Goal: Task Accomplishment & Management: Complete application form

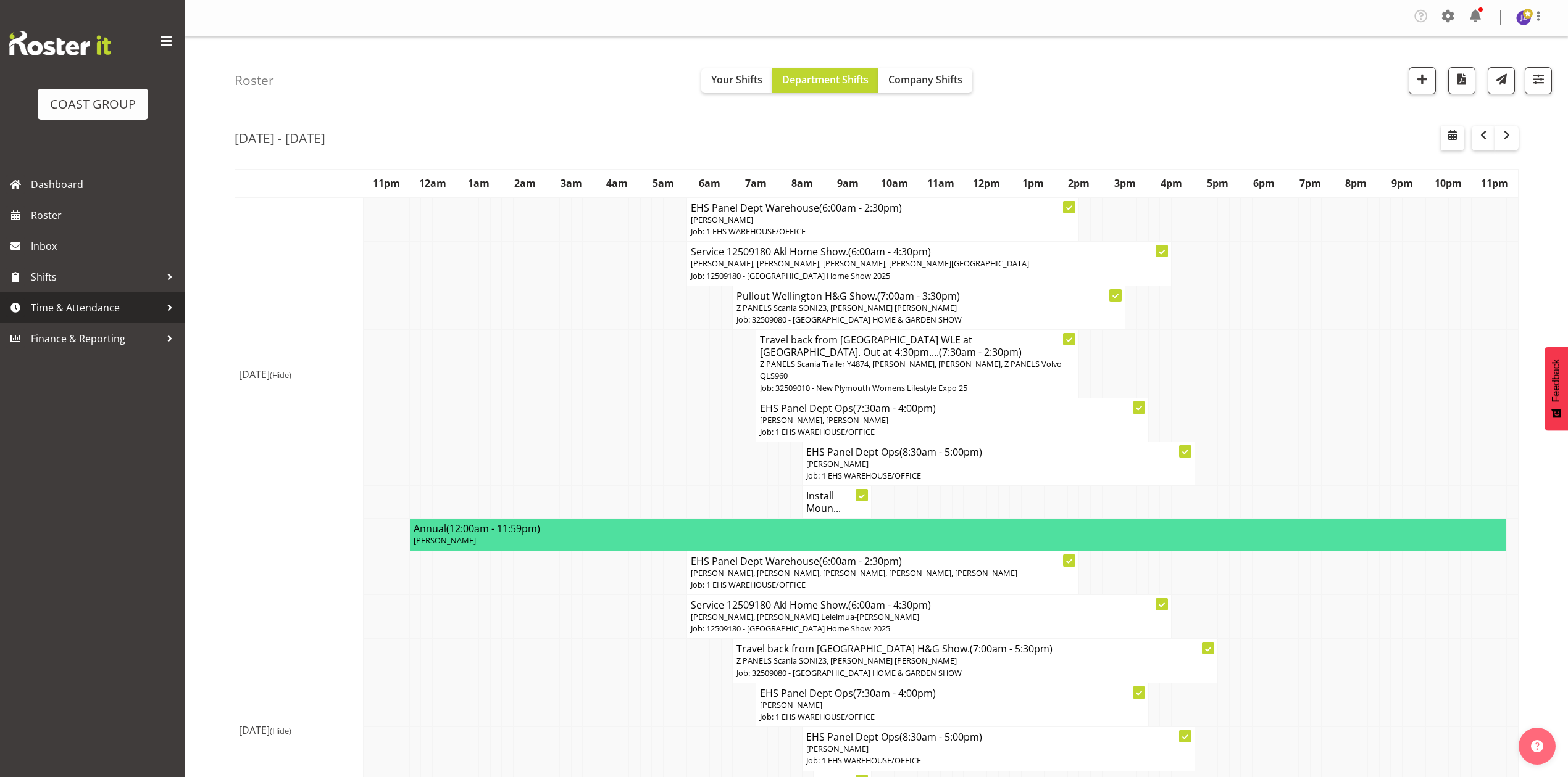
click at [119, 304] on span "Time & Attendance" at bounding box center [96, 308] width 130 height 19
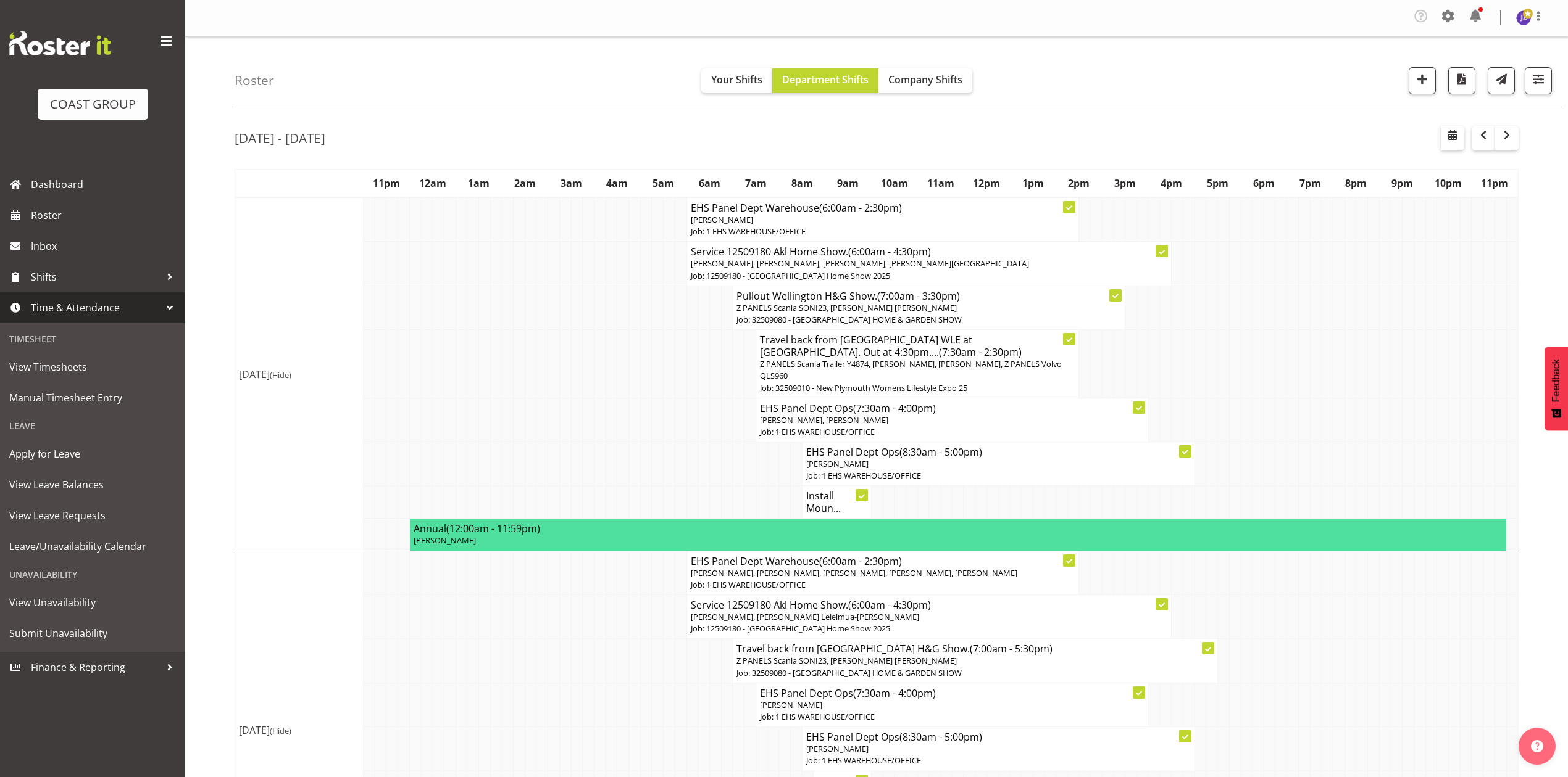
click at [679, 378] on td at bounding box center [680, 364] width 12 height 69
click at [577, 427] on td at bounding box center [577, 420] width 12 height 44
click at [115, 403] on span "Manual Timesheet Entry" at bounding box center [92, 398] width 166 height 19
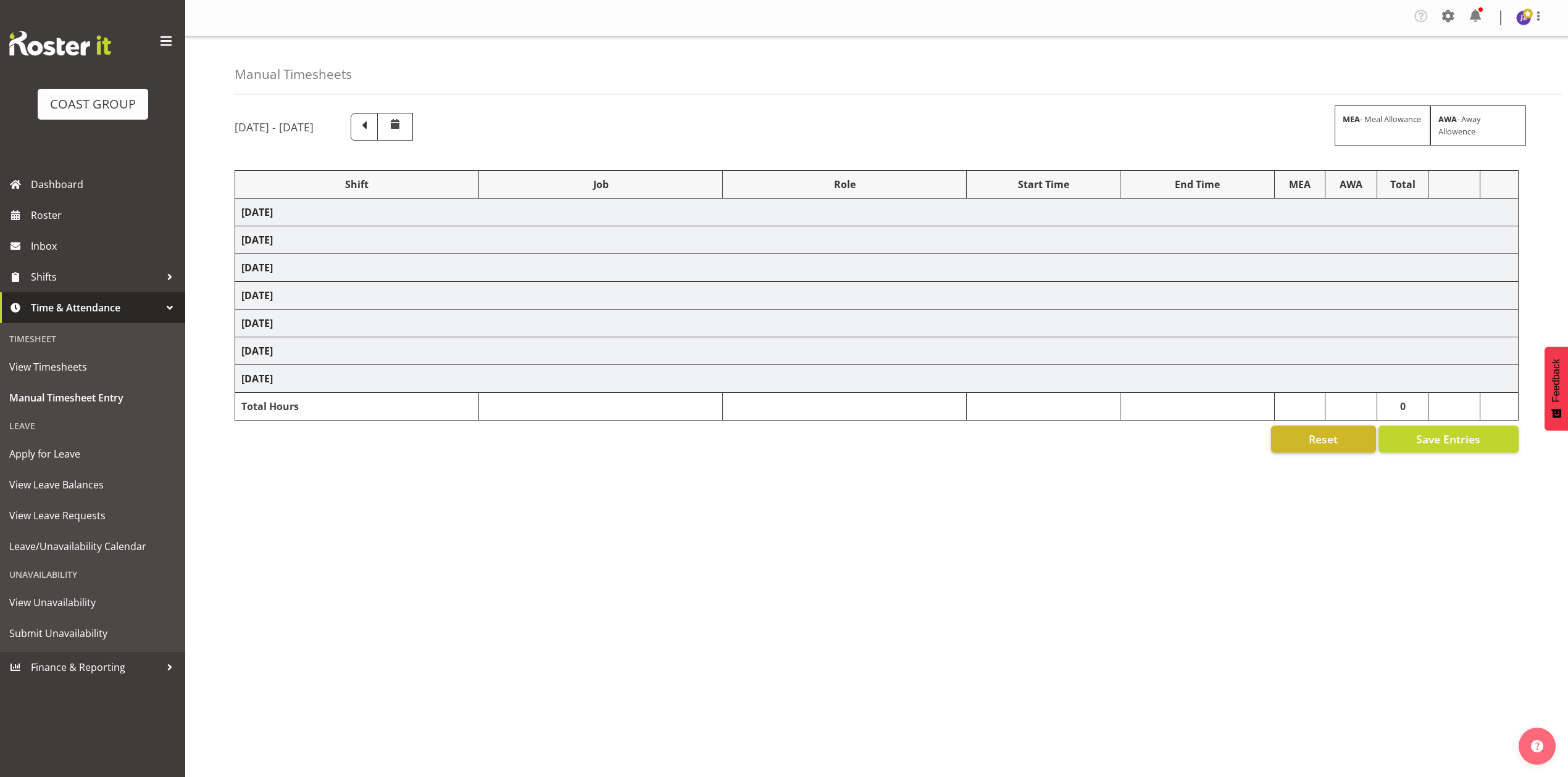
select select "81338"
select select "10496"
select select "80852"
select select "10275"
select select "68034"
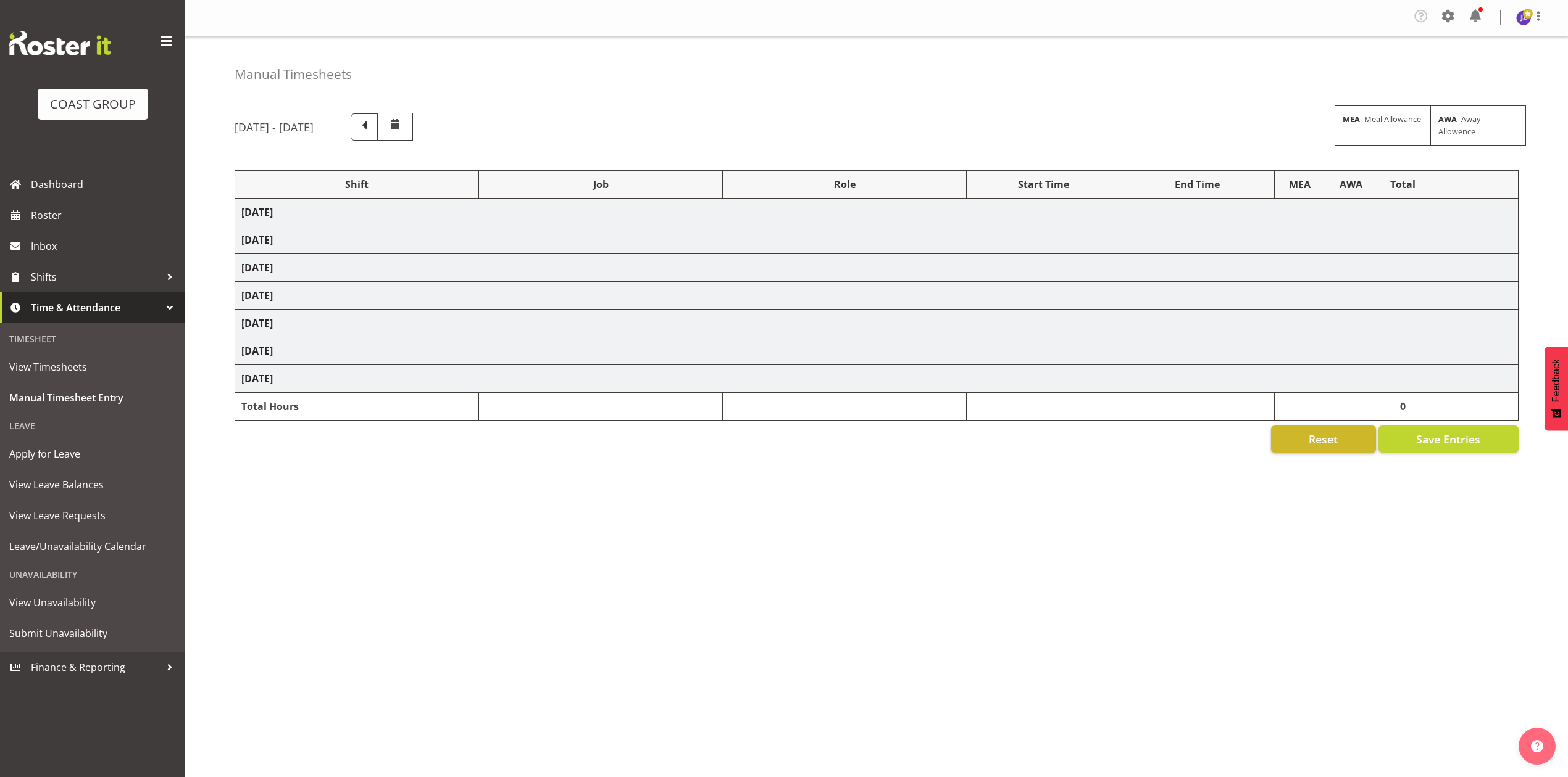
select select "69"
select select "198"
select select "80396"
select select "8653"
select select "81338"
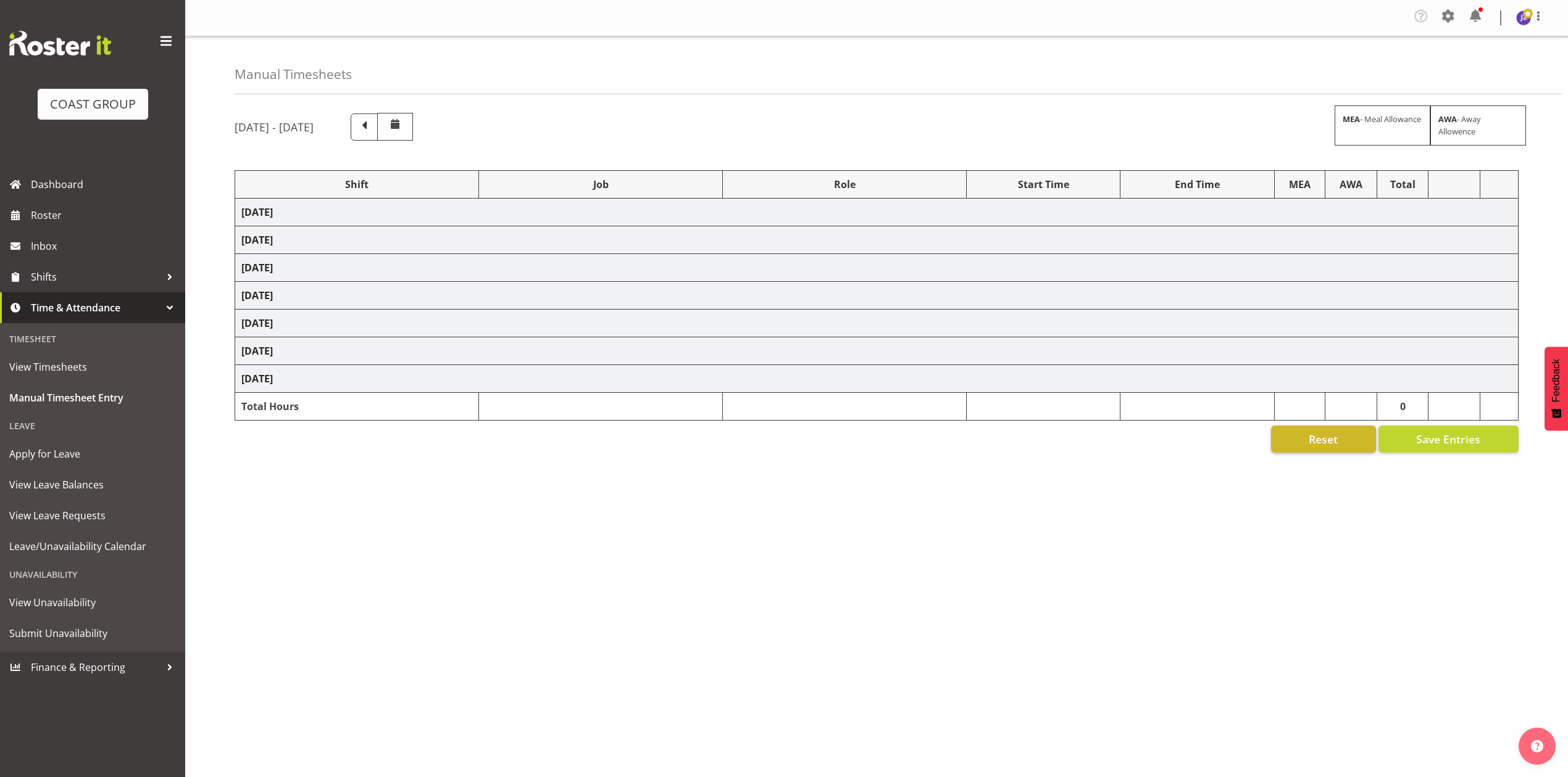
select select "10496"
select select "68034"
select select "69"
select select "198"
select select "79639"
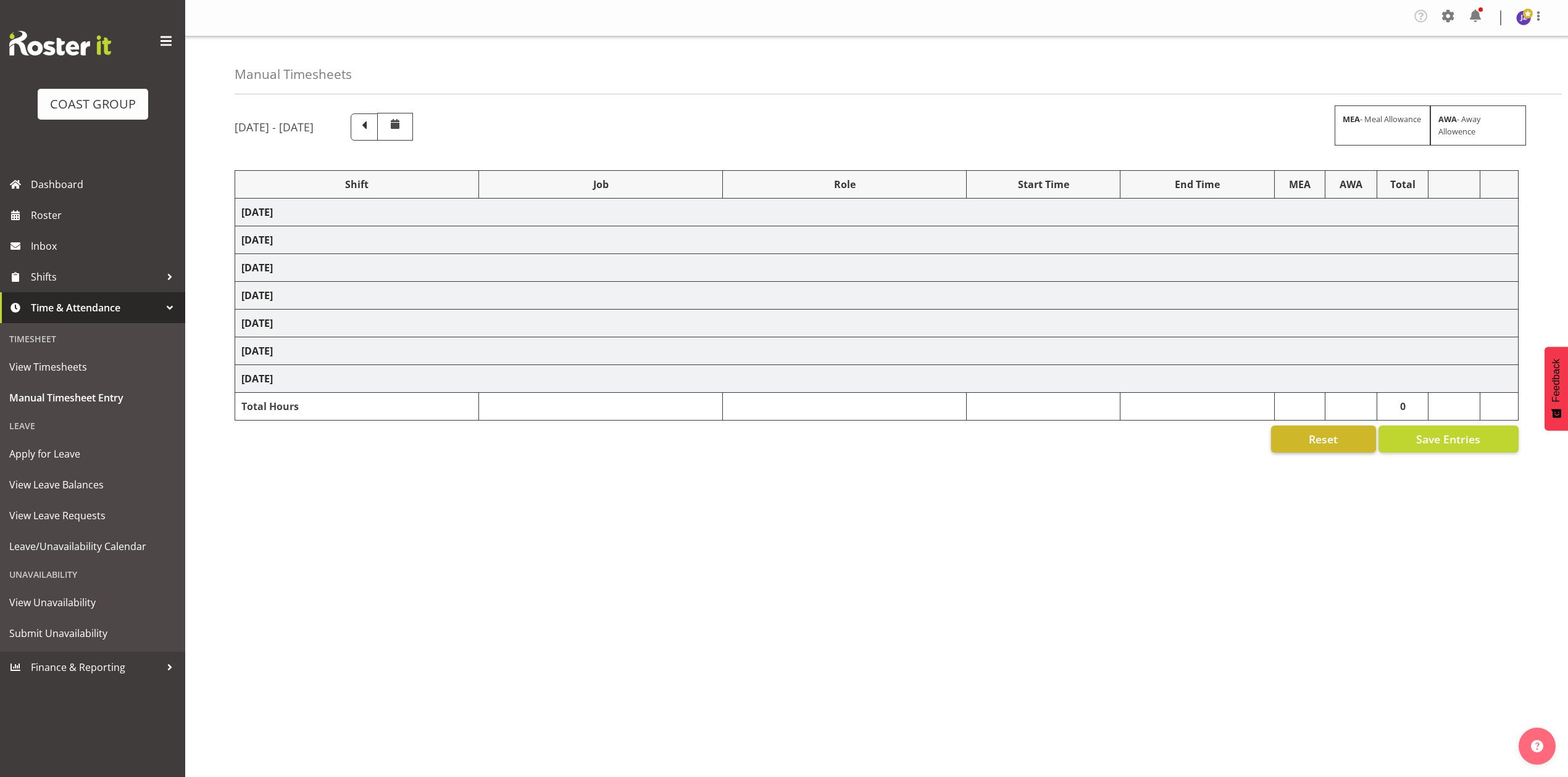
select select "8653"
select select "77523"
select select "8652"
select select "78923"
select select "8653"
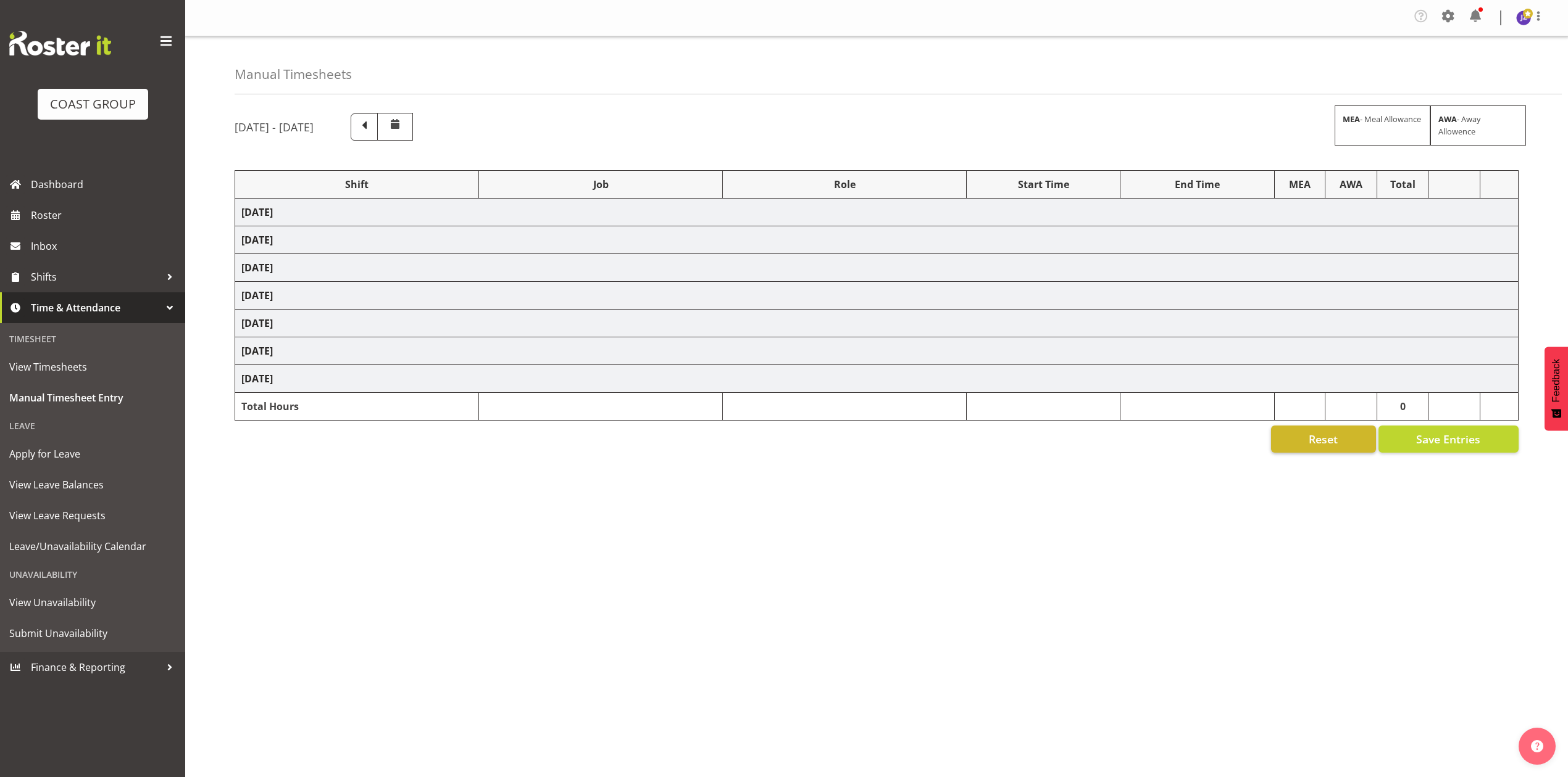
select select "68034"
select select "69"
select select "198"
select select "68034"
select select "69"
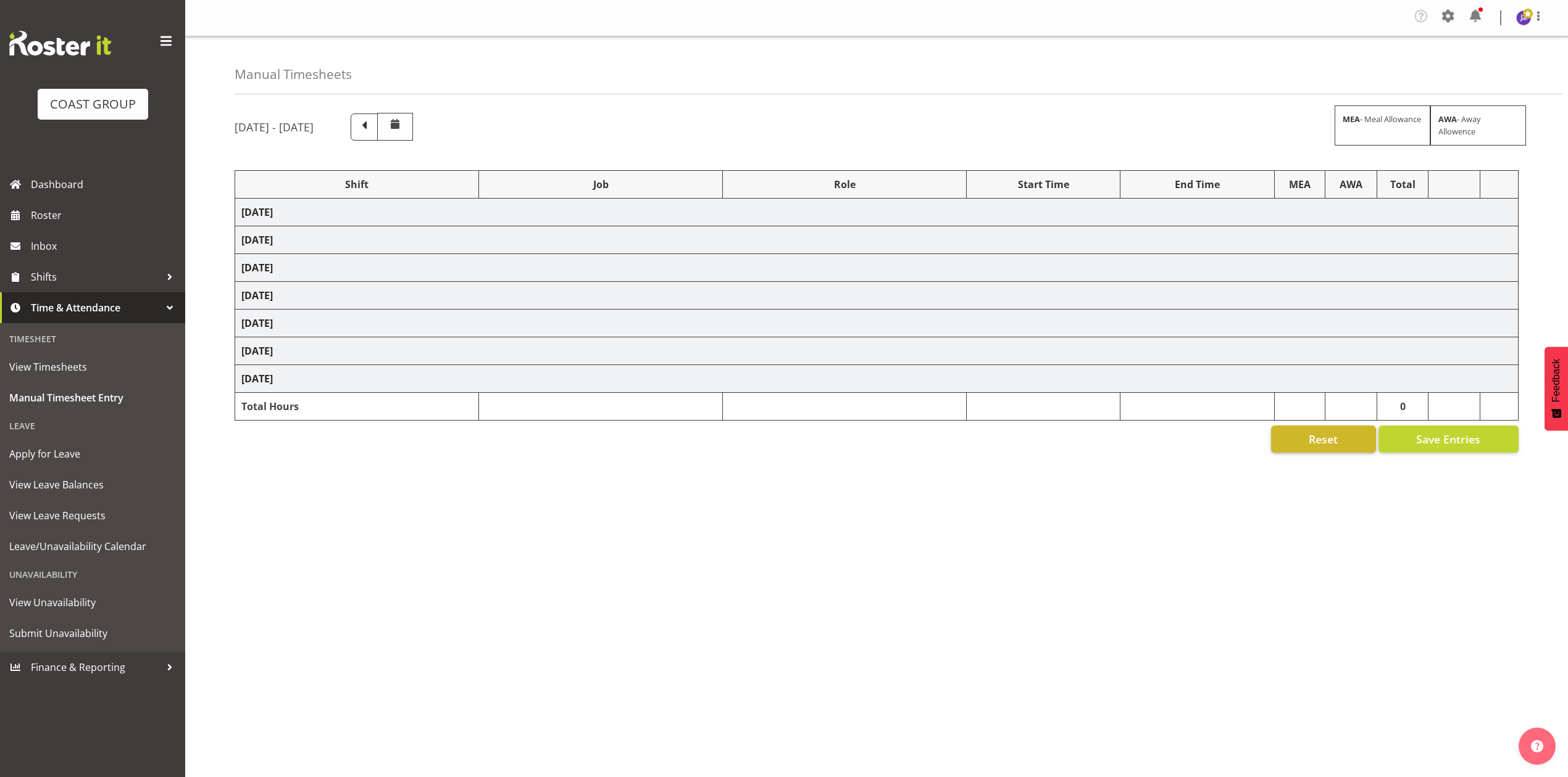
select select "198"
select select "50787"
select select "69"
select select "198"
select select "81338"
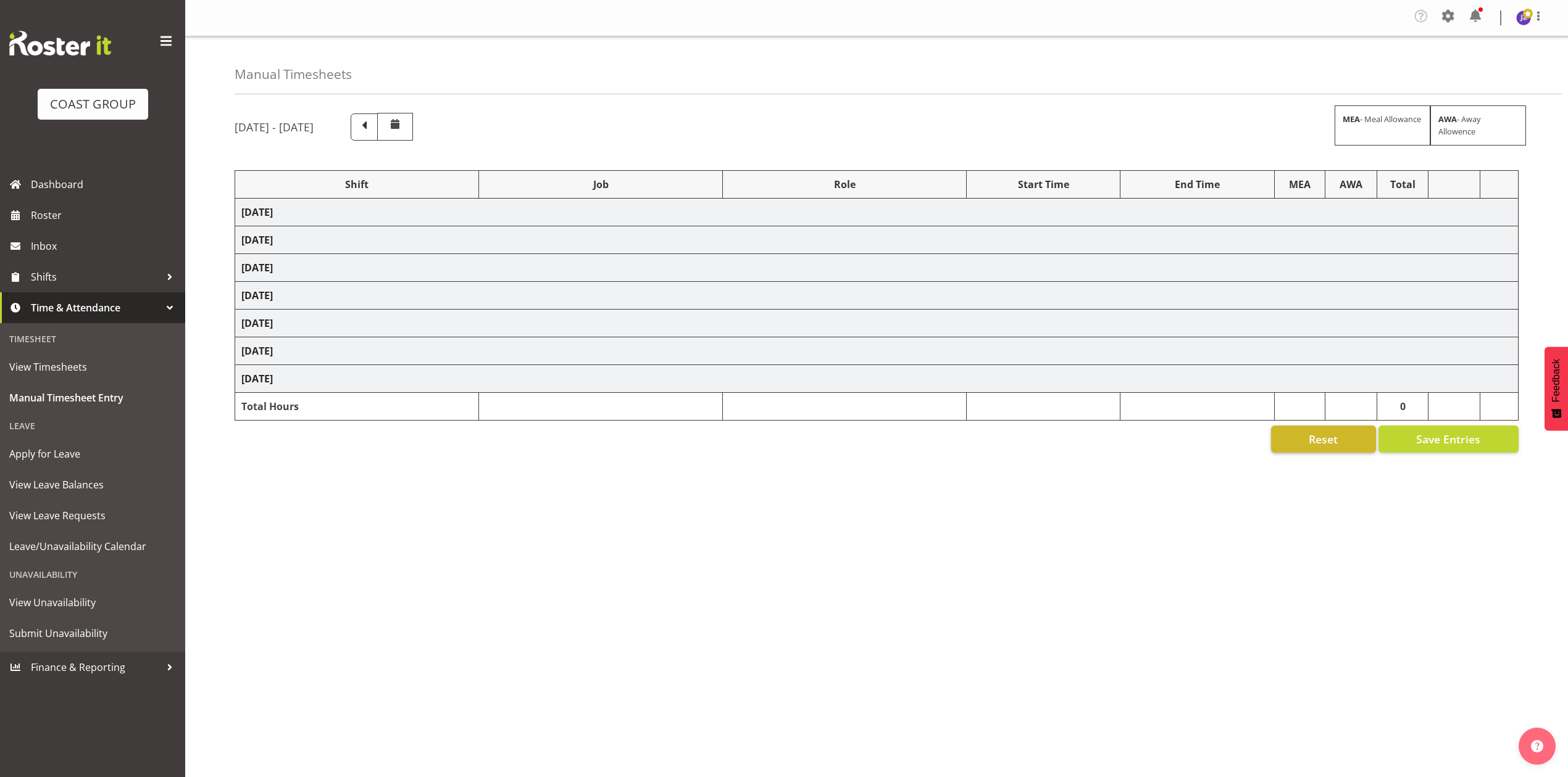
select select "10496"
select select "80779"
select select "10539"
select select "68034"
select select "69"
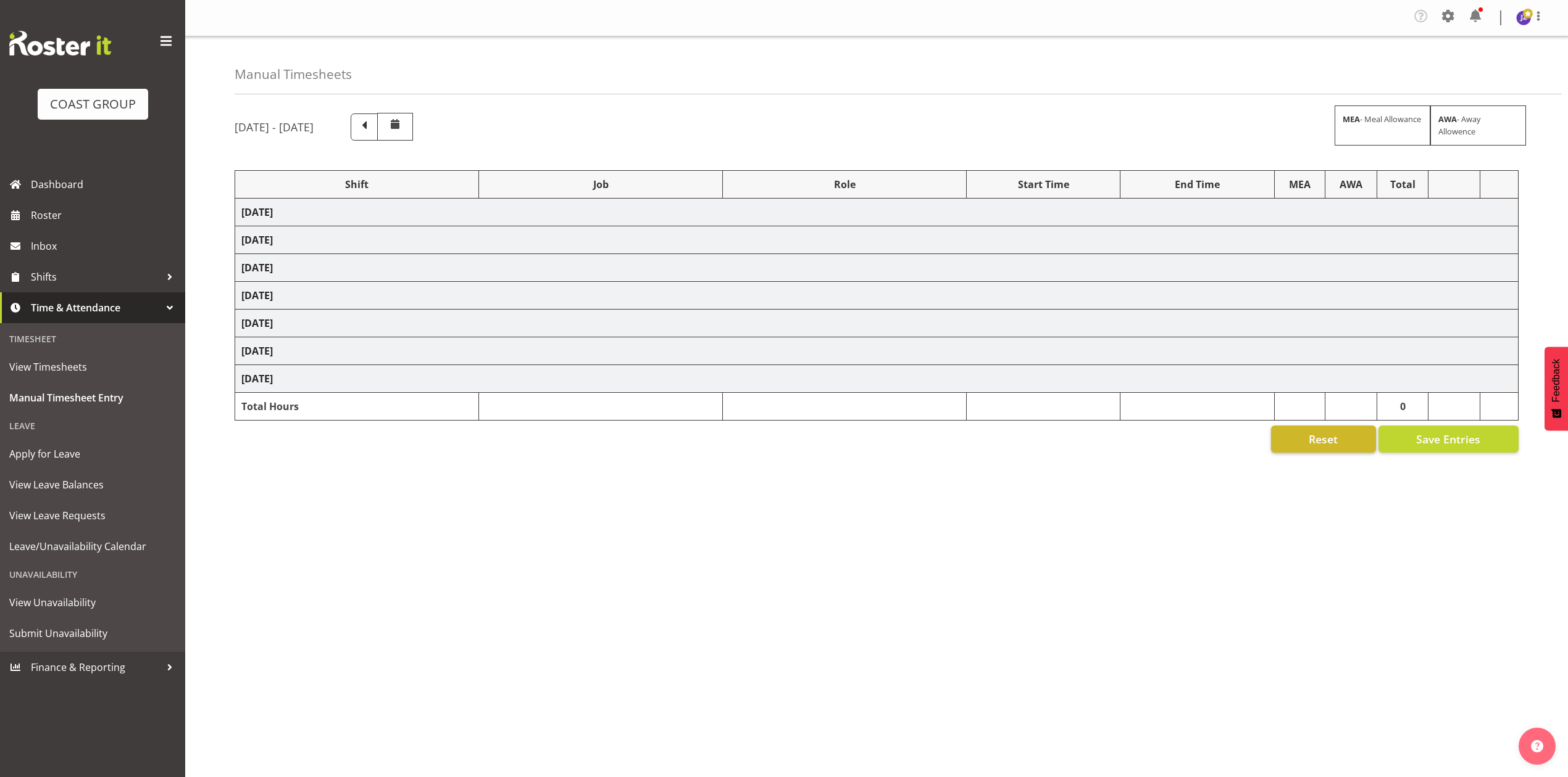
select select "198"
select select "79676"
select select "8653"
select select "68034"
select select "69"
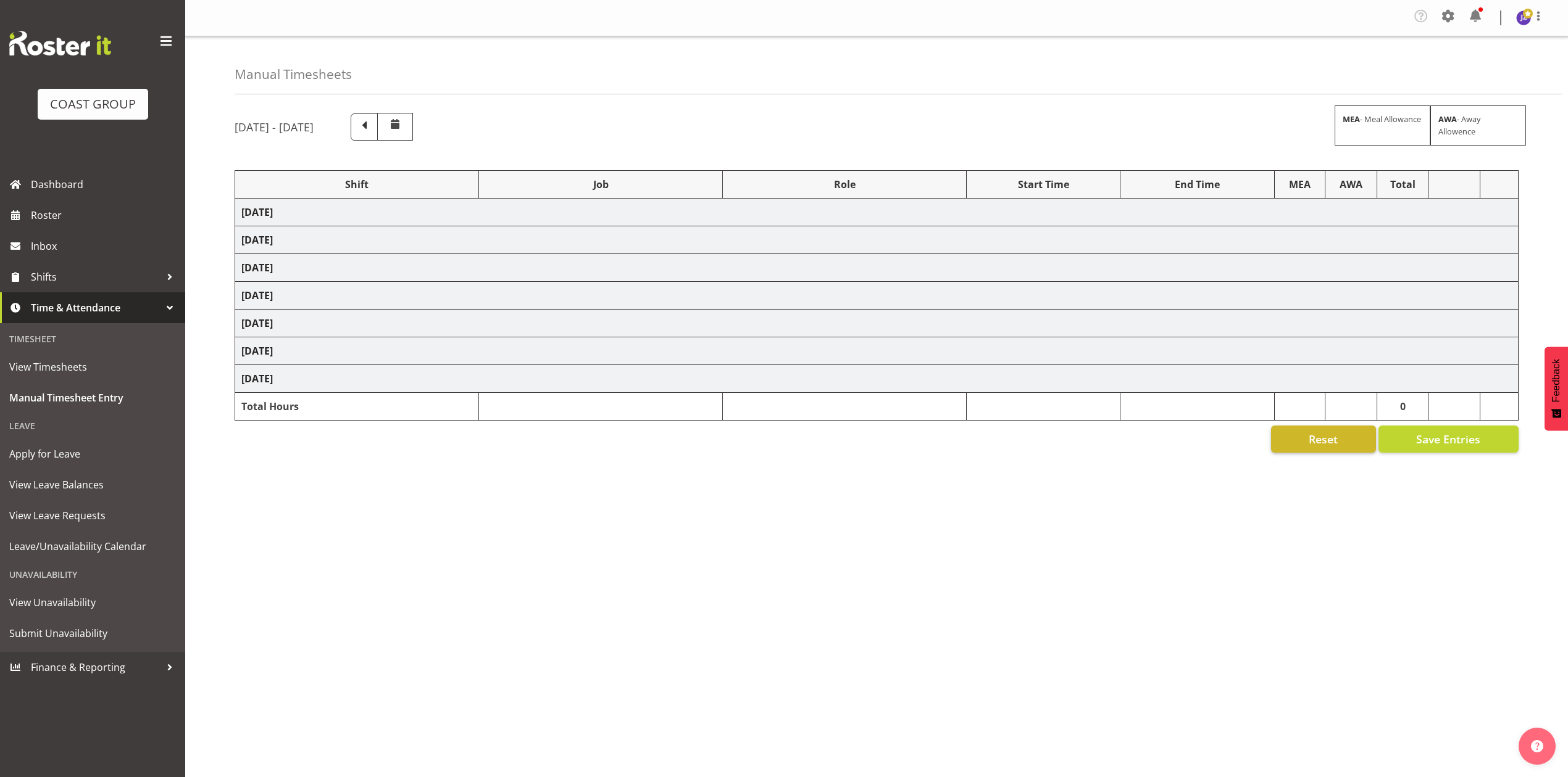
select select "198"
select select "68034"
select select "69"
select select "198"
select select "81714"
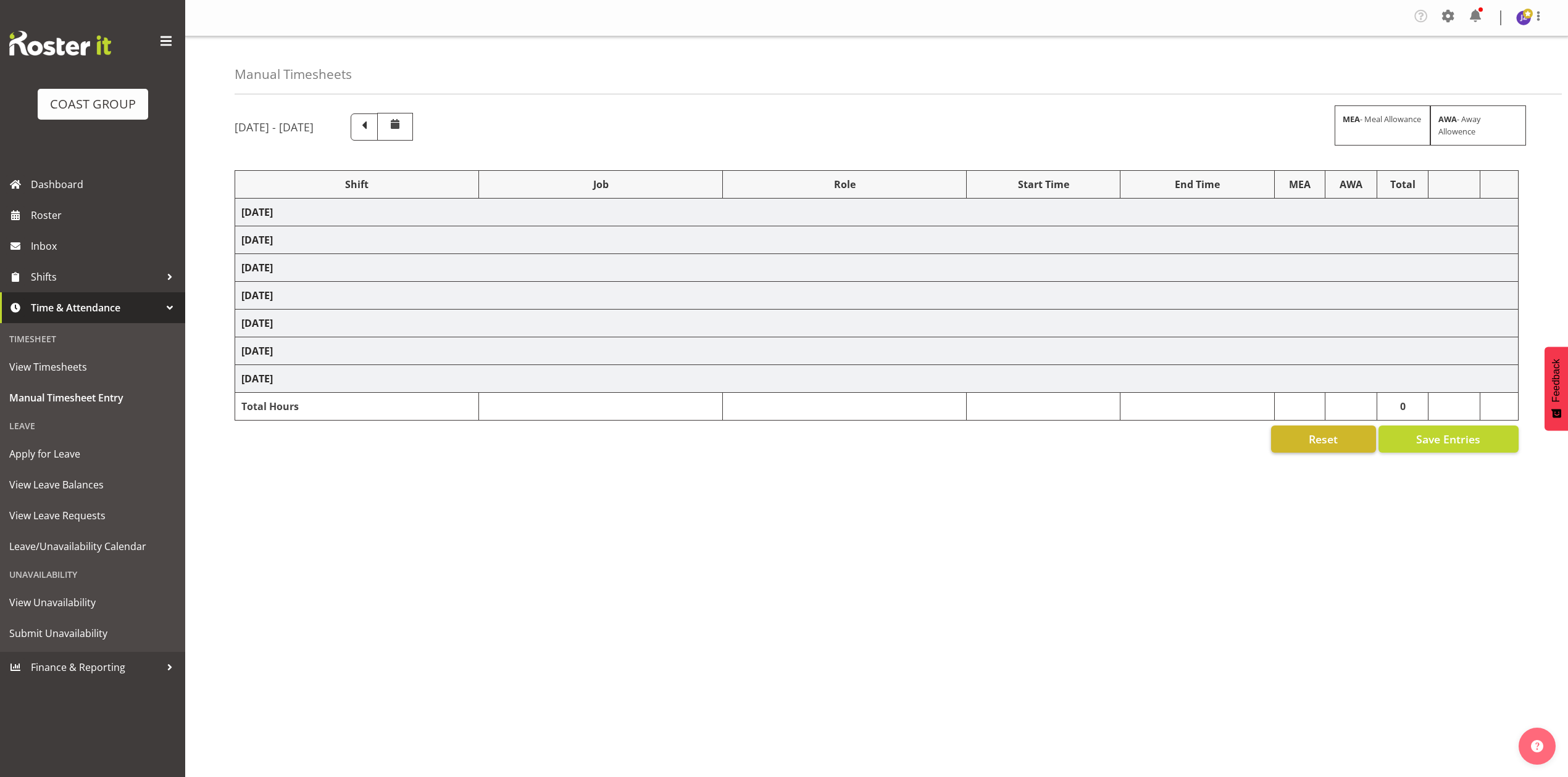
select select "8653"
select select "81240"
select select "10460"
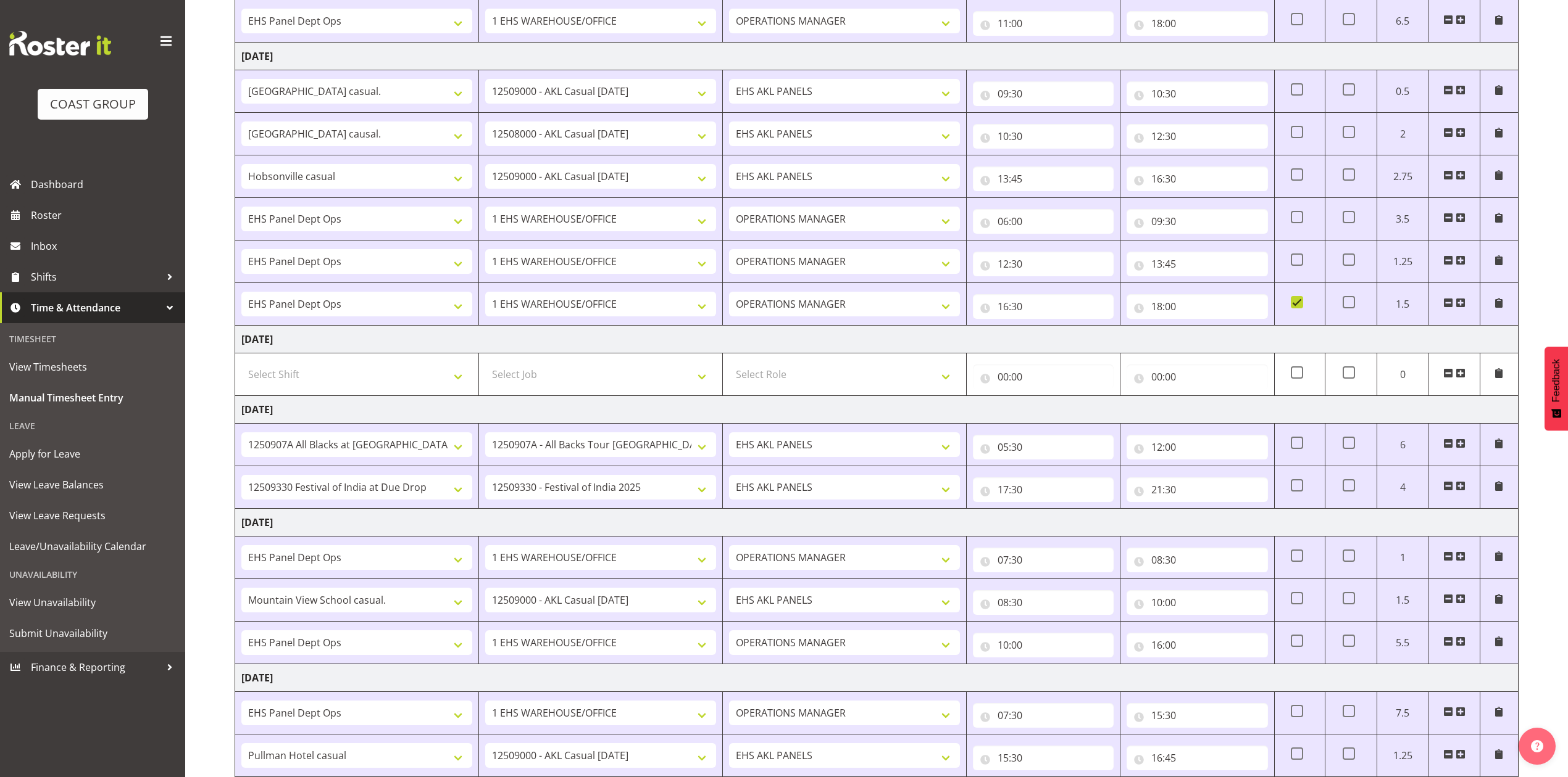
scroll to position [599, 0]
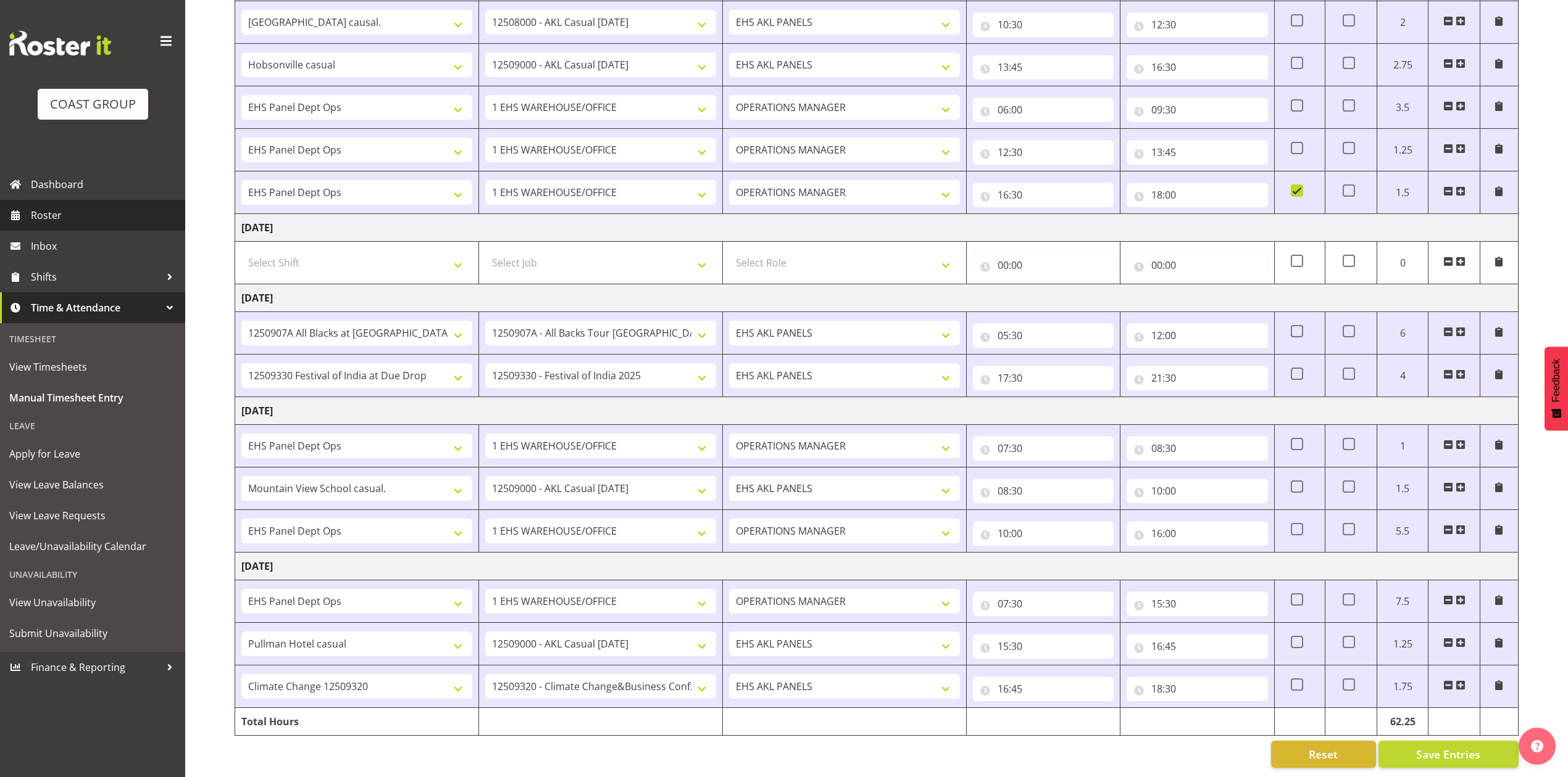
click at [59, 227] on link "Roster" at bounding box center [92, 214] width 185 height 31
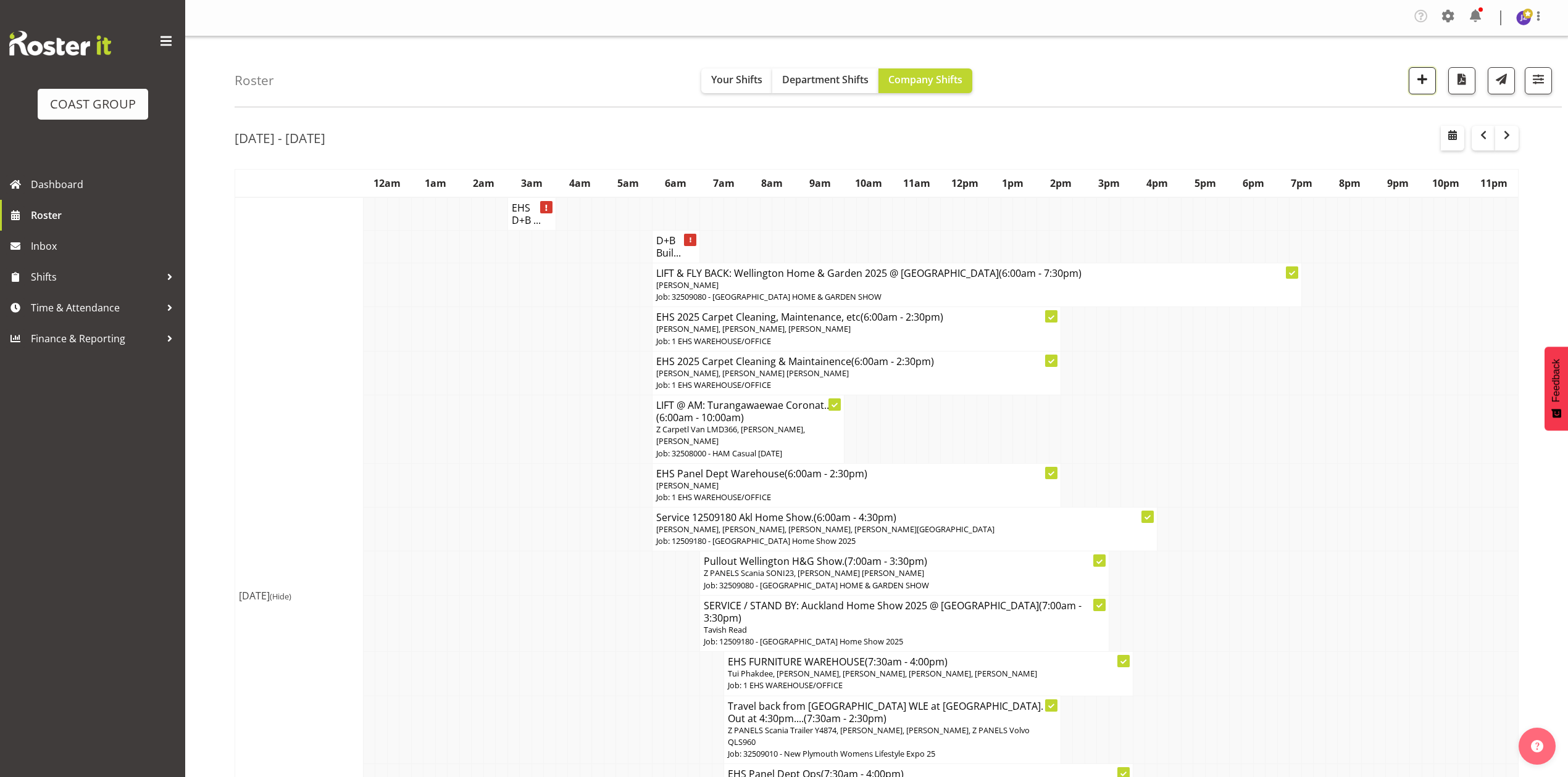
click at [1418, 80] on span "button" at bounding box center [1421, 78] width 16 height 16
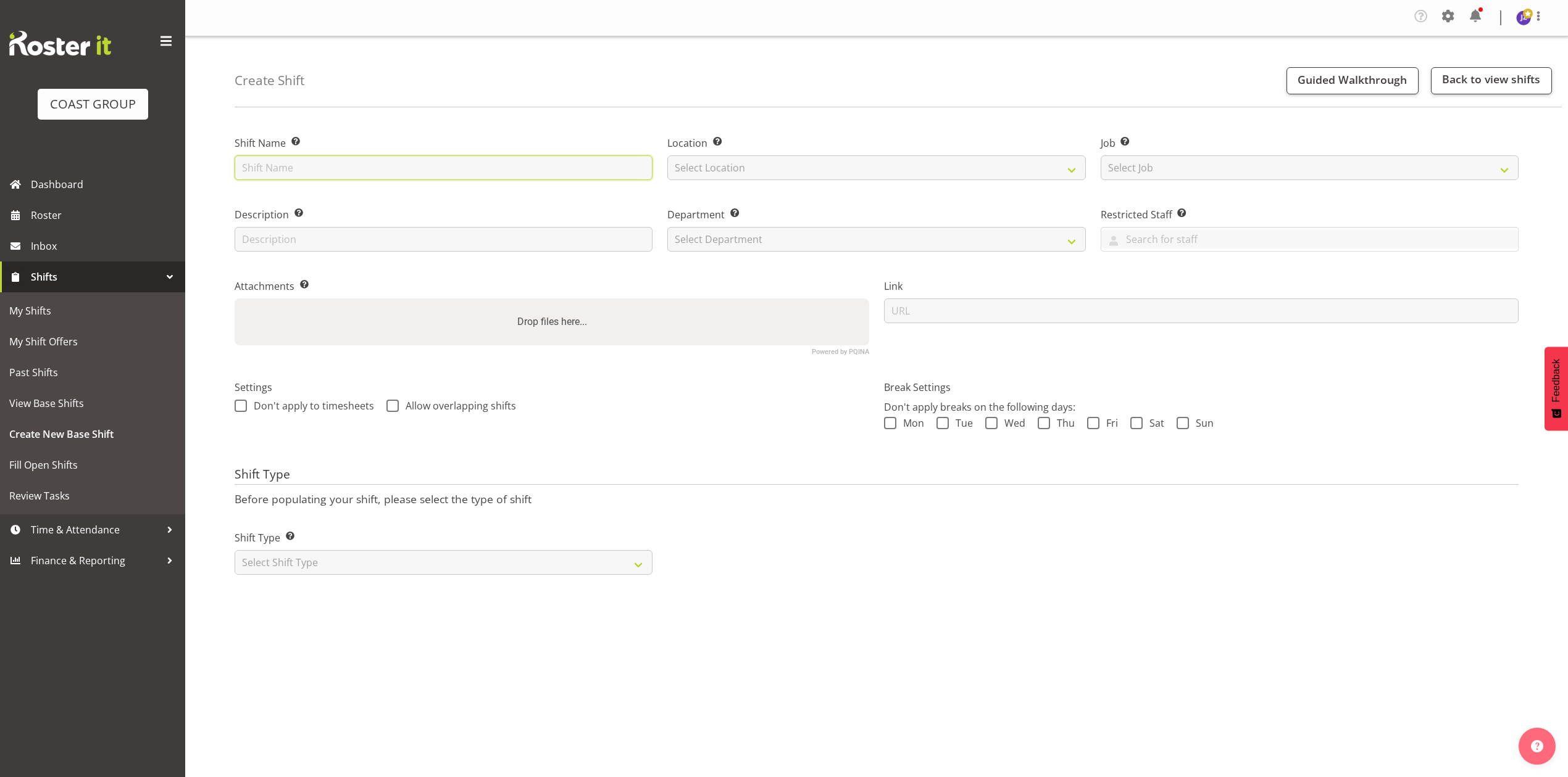
click at [425, 173] on input "text" at bounding box center [444, 167] width 418 height 25
type input "Service India Festival."
click at [707, 168] on select "Select Location EHS RYMER" at bounding box center [876, 167] width 418 height 25
select select "35"
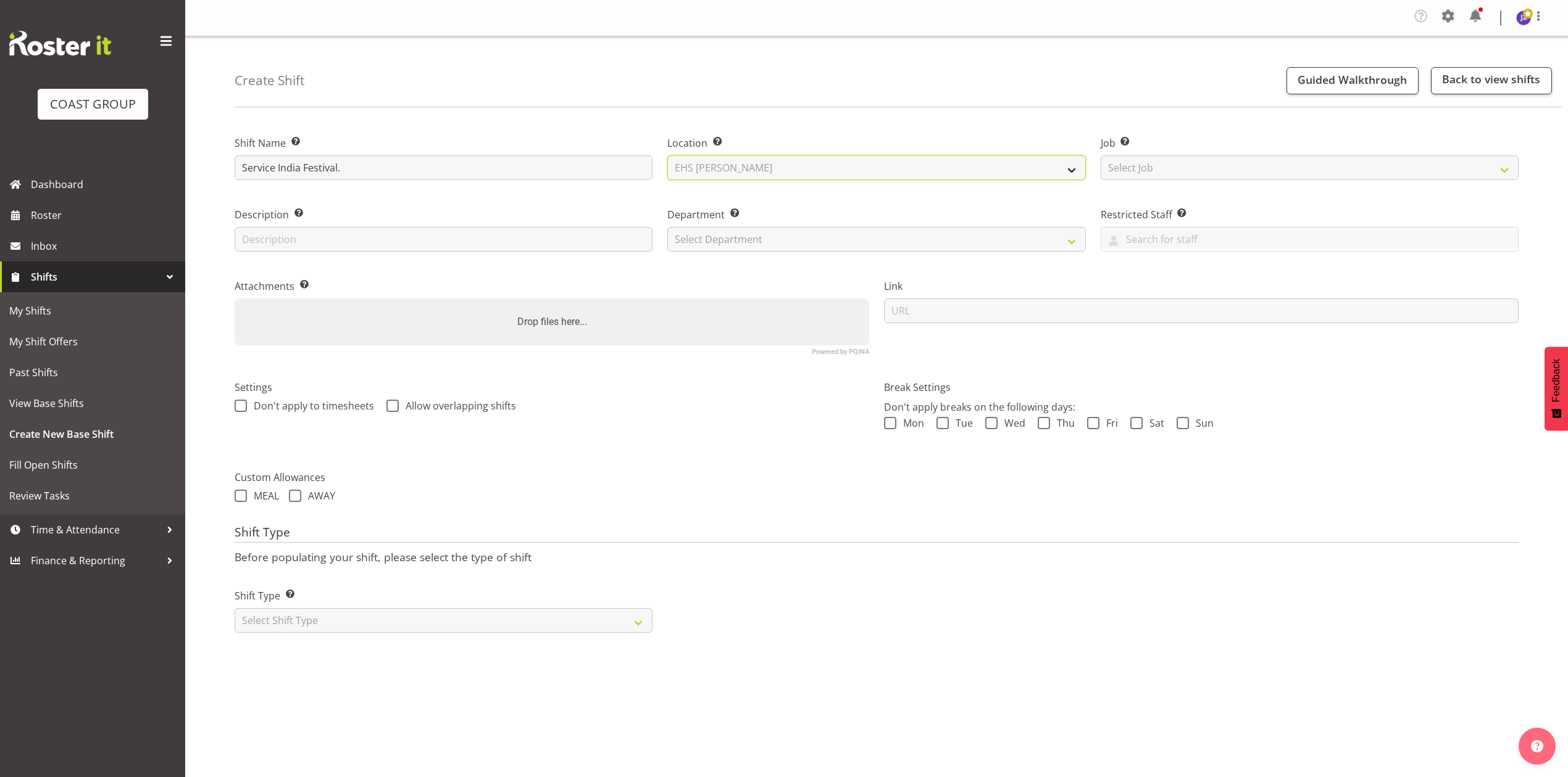
click at [667, 156] on select "Select Location EHS RYMER" at bounding box center [876, 167] width 418 height 25
click at [1505, 168] on select "Select Job Create new job 1 Carlton Events 1 Carlton Hamilton 1 Carlton Welling…" at bounding box center [1310, 167] width 418 height 25
select select "10539"
click at [1101, 156] on select "Select Job Create new job 1 Carlton Events 1 Carlton Hamilton 1 Carlton Welling…" at bounding box center [1310, 167] width 418 height 25
drag, startPoint x: 706, startPoint y: 240, endPoint x: 706, endPoint y: 247, distance: 7.0
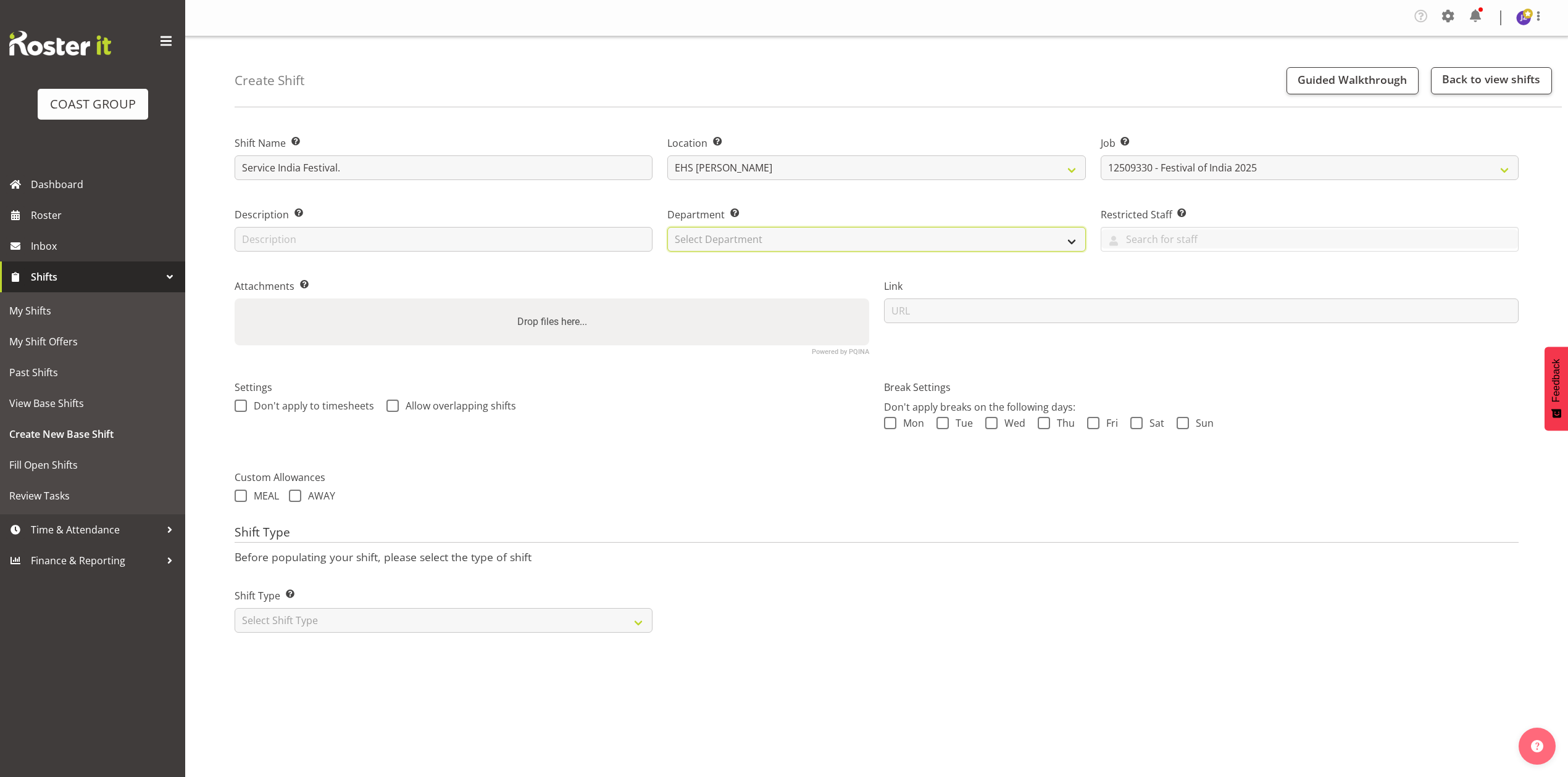
click at [706, 240] on select "Select Department EHS AKL PANEL EHS AKL PANEL" at bounding box center [876, 240] width 418 height 25
select select "39"
click at [667, 227] on select "Select Department EHS AKL PANEL EHS AKL PANEL" at bounding box center [876, 240] width 418 height 25
click at [418, 610] on div "Shift Type Shift Types: One Off – Select this if you would like a single shift …" at bounding box center [444, 611] width 418 height 45
drag, startPoint x: 418, startPoint y: 615, endPoint x: 418, endPoint y: 622, distance: 7.0
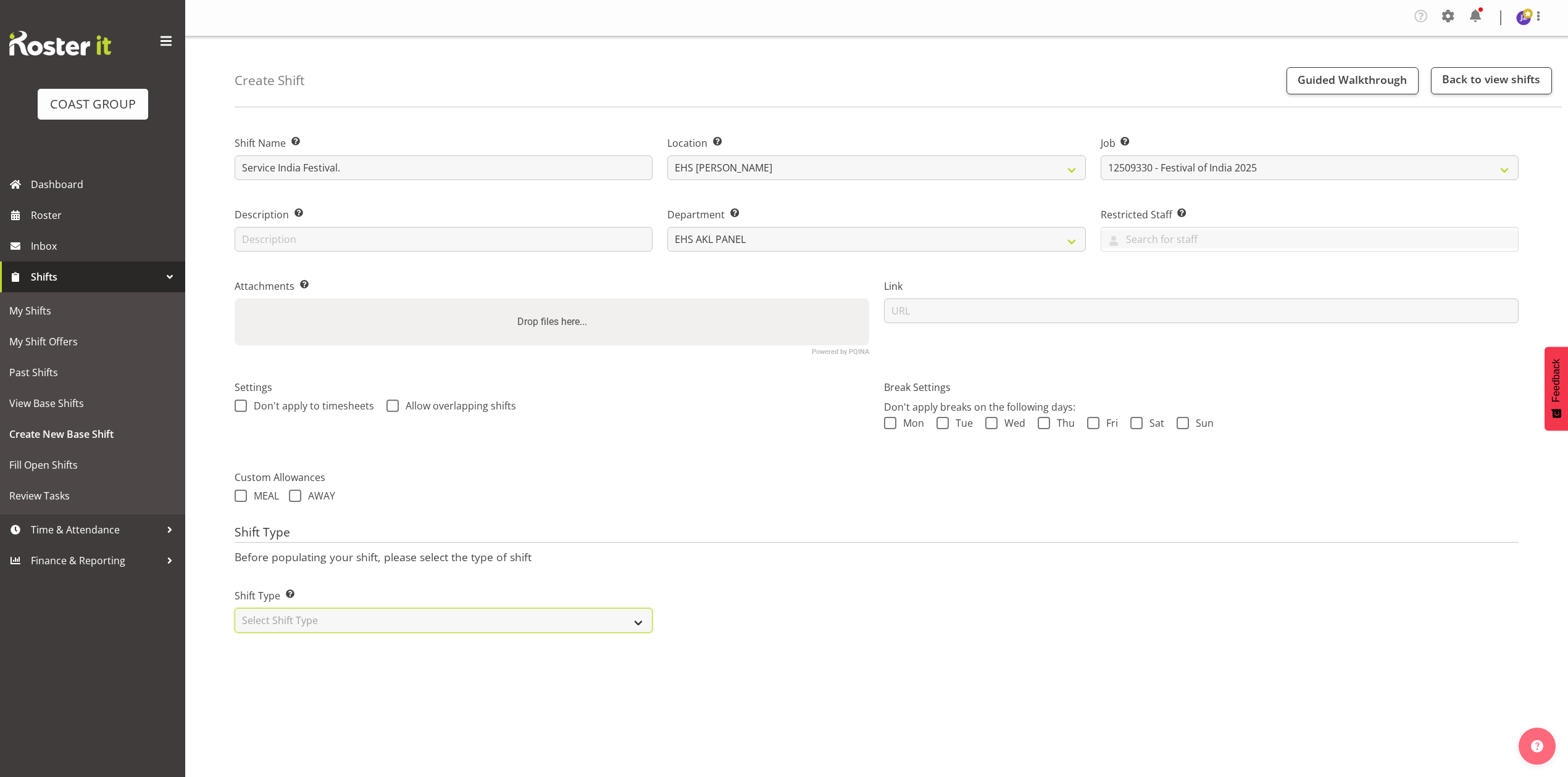
click at [418, 615] on select "Select Shift Type One Off Shift Recurring Shift Rotating Shift" at bounding box center [444, 620] width 418 height 25
select select "one_off"
click at [235, 610] on select "Select Shift Type One Off Shift Recurring Shift Rotating Shift" at bounding box center [444, 620] width 418 height 25
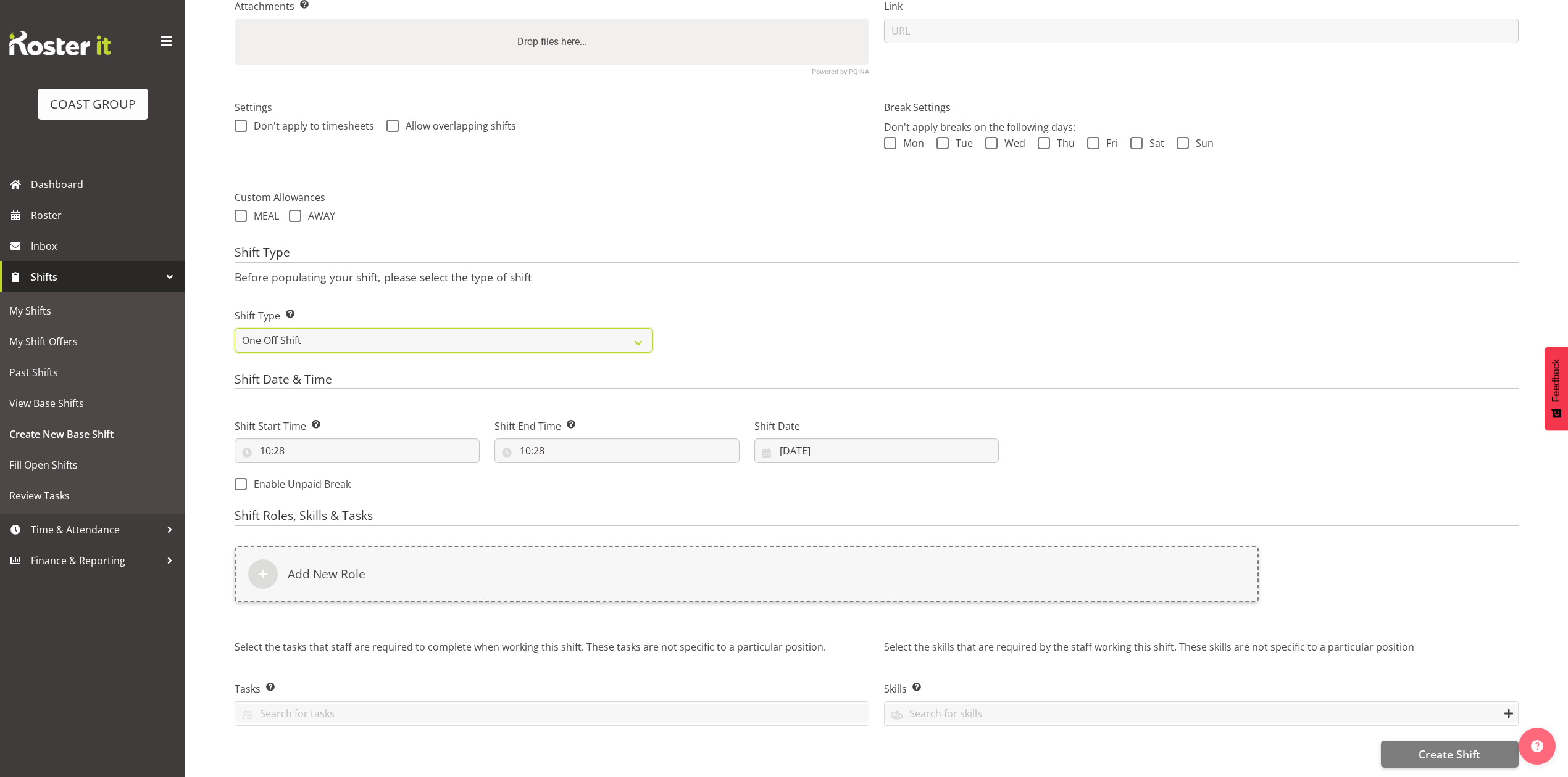
scroll to position [295, 0]
click at [796, 438] on input "08/09/2025" at bounding box center [877, 450] width 245 height 25
click at [785, 563] on link "7" at bounding box center [792, 575] width 25 height 24
type input "07/09/2025"
click at [292, 438] on input "10:28" at bounding box center [358, 450] width 245 height 25
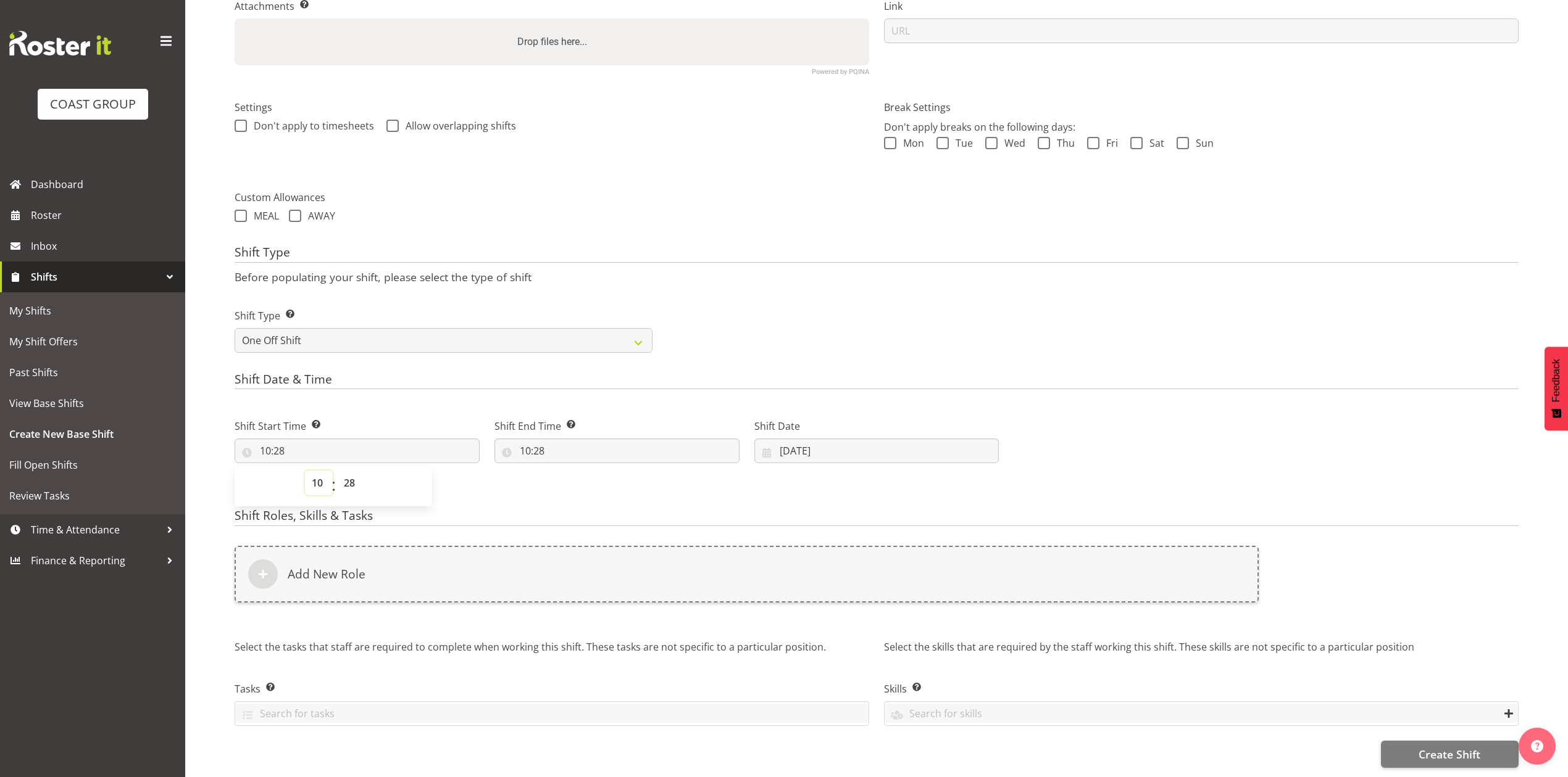
click at [320, 471] on select "00 01 02 03 04 05 06 07 08 09 10 11 12 13 14 15 16 17 18 19 20 21 22 23" at bounding box center [319, 483] width 28 height 25
select select "13"
click at [305, 471] on select "00 01 02 03 04 05 06 07 08 09 10 11 12 13 14 15 16 17 18 19 20 21 22 23" at bounding box center [319, 483] width 28 height 25
type input "13:28"
click at [353, 471] on select "00 01 02 03 04 05 06 07 08 09 10 11 12 13 14 15 16 17 18 19 20 21 22 23 24 25 2…" at bounding box center [351, 483] width 28 height 25
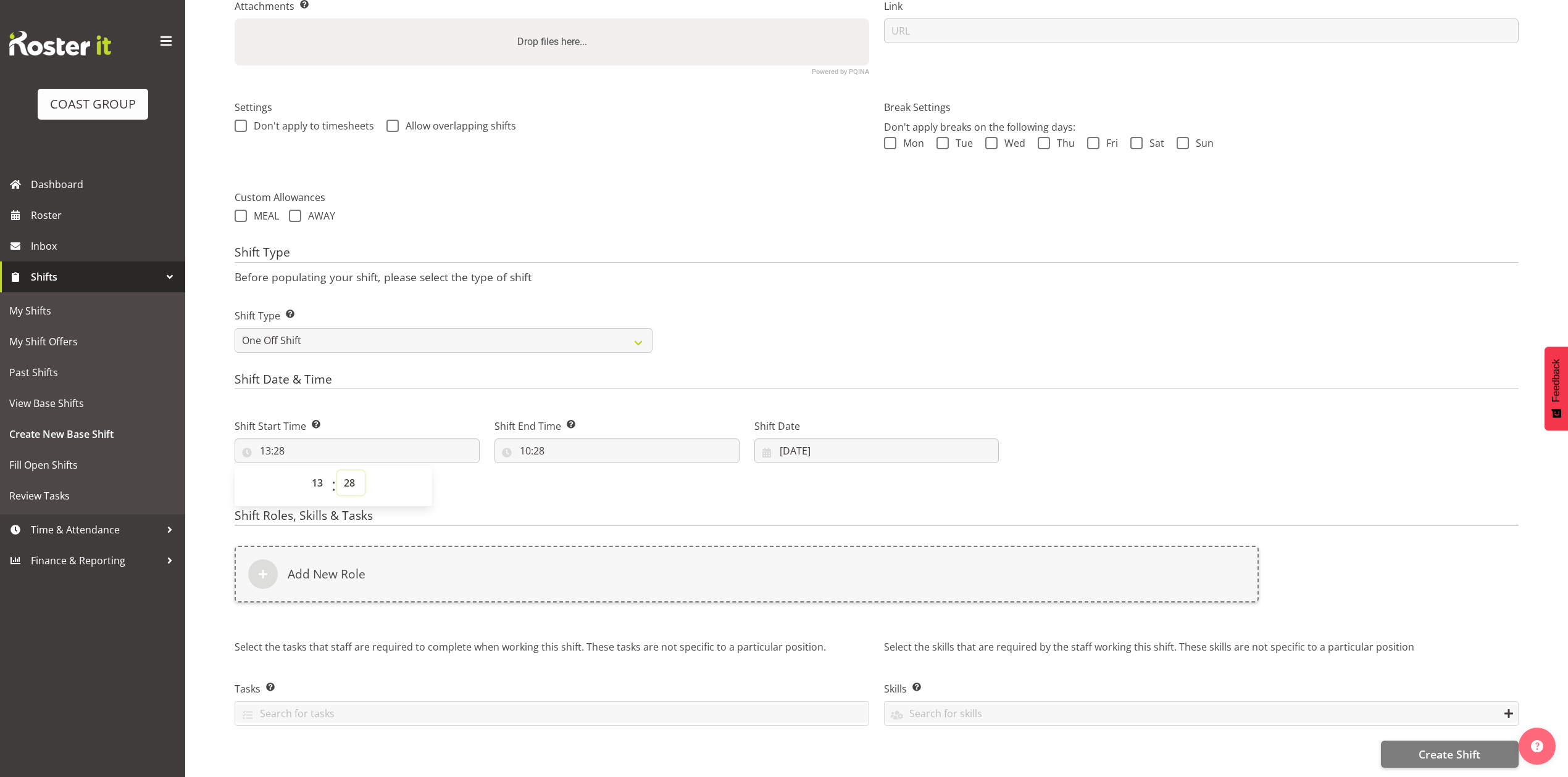
select select "0"
click at [337, 471] on select "00 01 02 03 04 05 06 07 08 09 10 11 12 13 14 15 16 17 18 19 20 21 22 23 24 25 2…" at bounding box center [351, 483] width 28 height 25
type input "13:00"
click at [529, 438] on input "10:28" at bounding box center [617, 450] width 245 height 25
click at [573, 473] on select "00 01 02 03 04 05 06 07 08 09 10 11 12 13 14 15 16 17 18 19 20 21 22 23" at bounding box center [579, 483] width 28 height 25
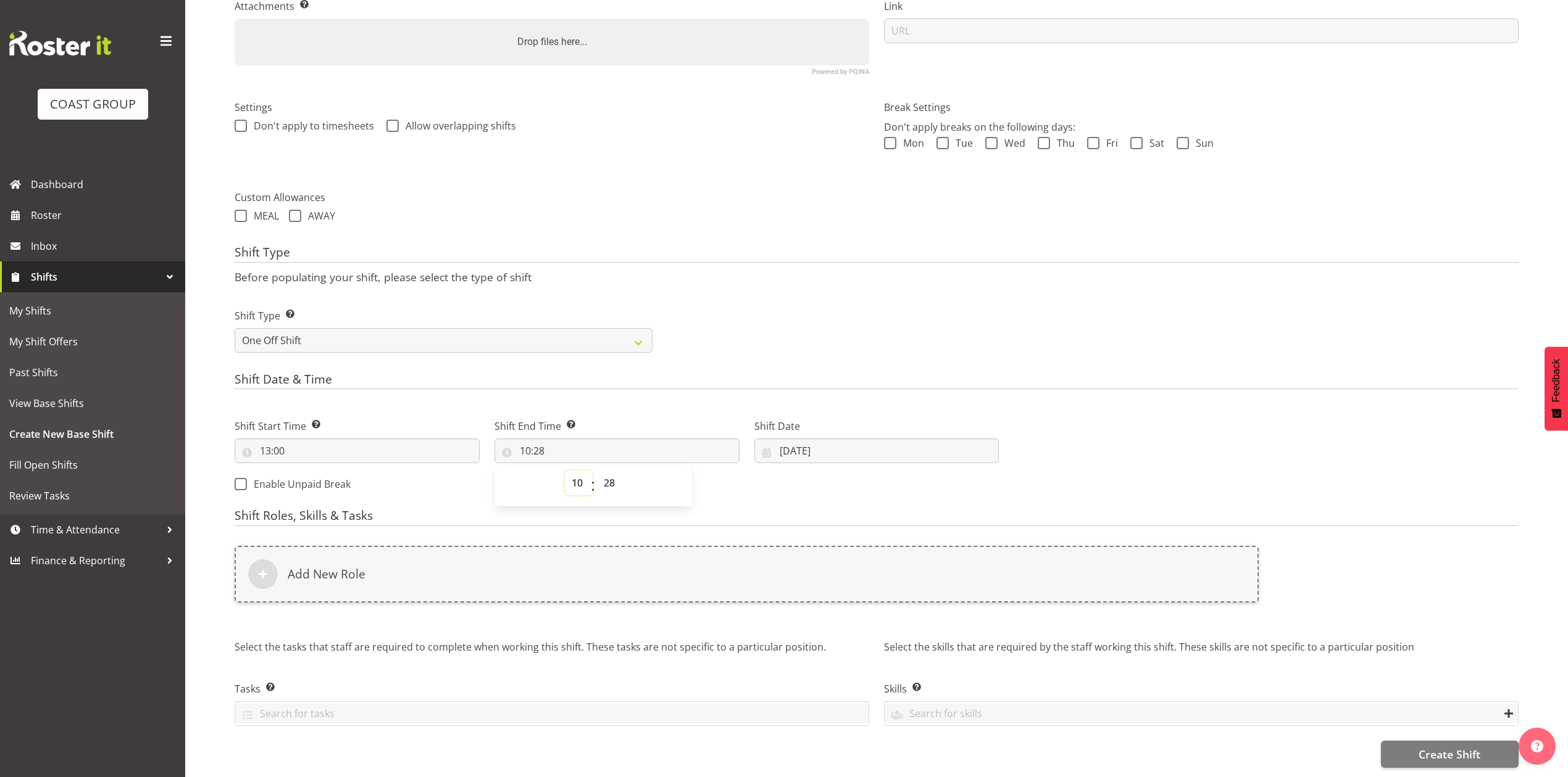
select select "14"
click at [565, 471] on select "00 01 02 03 04 05 06 07 08 09 10 11 12 13 14 15 16 17 18 19 20 21 22 23" at bounding box center [579, 483] width 28 height 25
type input "14:28"
click at [605, 471] on select "00 01 02 03 04 05 06 07 08 09 10 11 12 13 14 15 16 17 18 19 20 21 22 23 24 25 2…" at bounding box center [611, 483] width 28 height 25
select select "30"
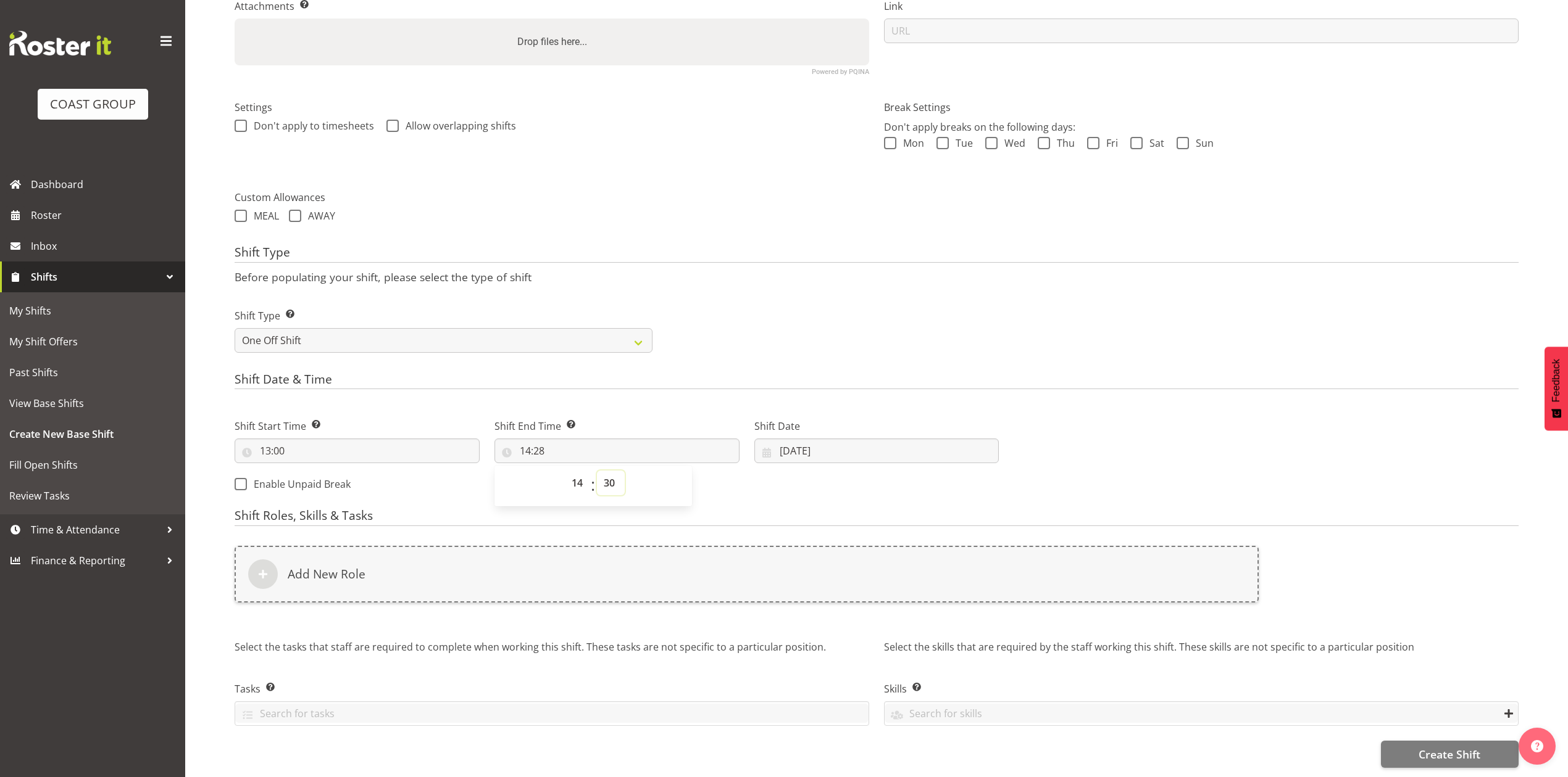
click at [597, 471] on select "00 01 02 03 04 05 06 07 08 09 10 11 12 13 14 15 16 17 18 19 20 21 22 23 24 25 2…" at bounding box center [611, 483] width 28 height 25
type input "14:30"
click at [725, 495] on form "Shift Name Enter a name for the shift (e.g. Day Shift). Service India Festival.…" at bounding box center [877, 303] width 1284 height 929
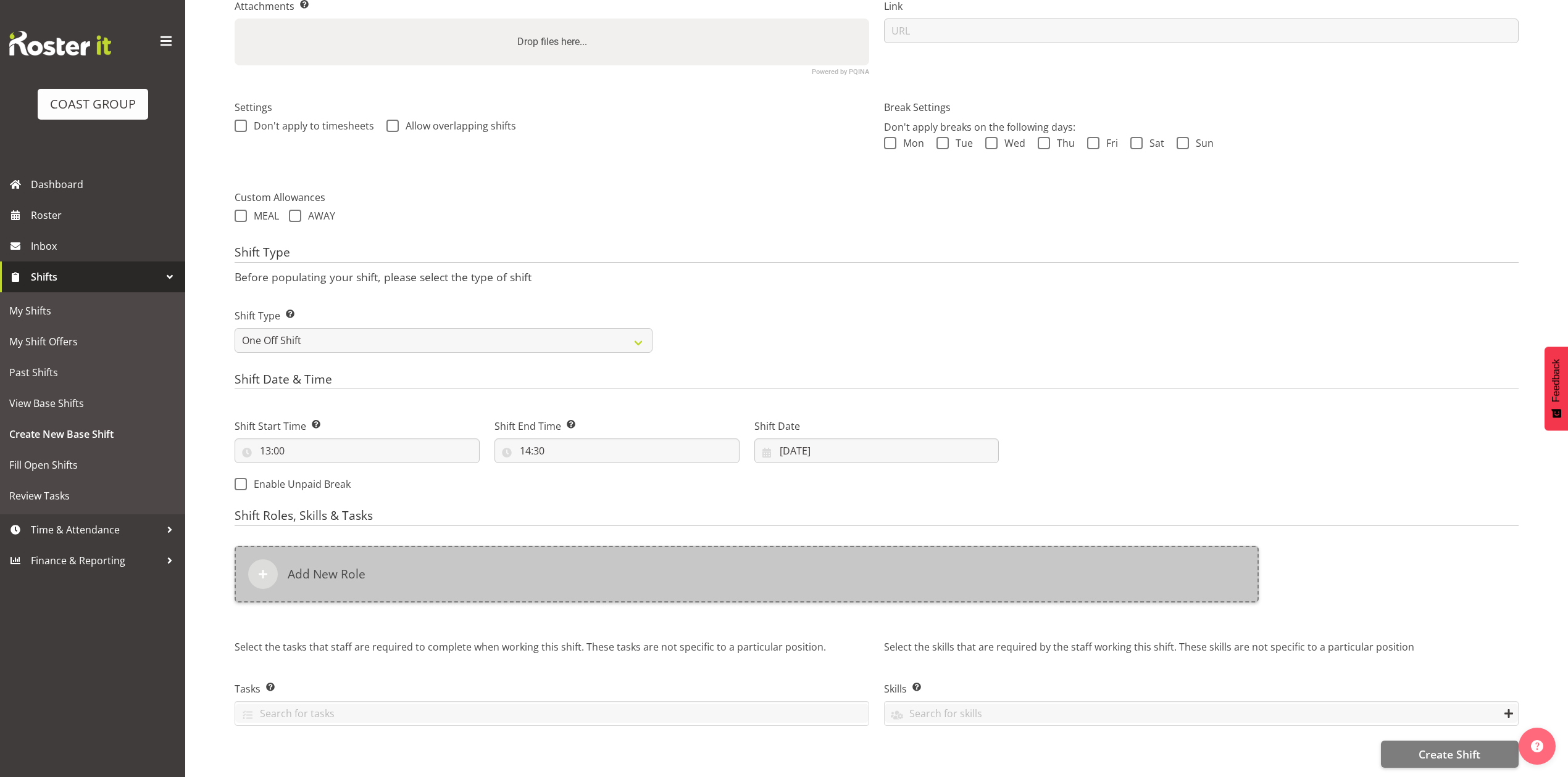
click at [588, 549] on div "Add New Role" at bounding box center [747, 574] width 1024 height 57
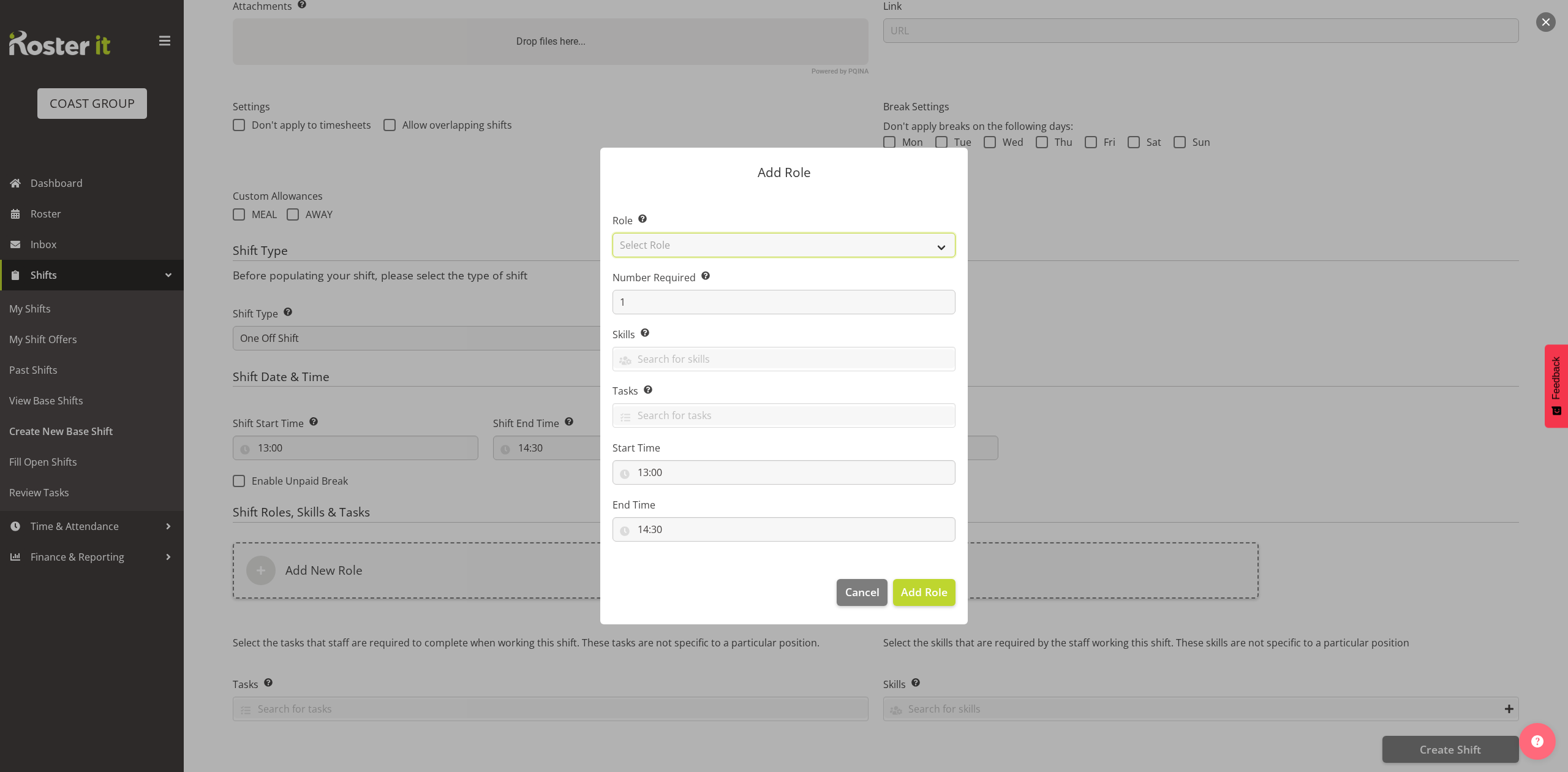
click at [648, 239] on select "Select Role ACCOUNT MANAGER ACCOUNT MANAGER DW ACCOUNTS AKL DIANNA VEHICLES AKL…" at bounding box center [784, 245] width 343 height 25
drag, startPoint x: 648, startPoint y: 239, endPoint x: 701, endPoint y: 242, distance: 53.1
click at [648, 239] on select "Select Role ACCOUNT MANAGER ACCOUNT MANAGER DW ACCOUNTS AKL DIANNA VEHICLES AKL…" at bounding box center [784, 245] width 343 height 25
drag, startPoint x: 701, startPoint y: 242, endPoint x: 711, endPoint y: 462, distance: 220.2
click at [711, 462] on section "Role Select the role you wish to add to the shift. Select Role ACCOUNT MANAGER …" at bounding box center [784, 378] width 368 height 375
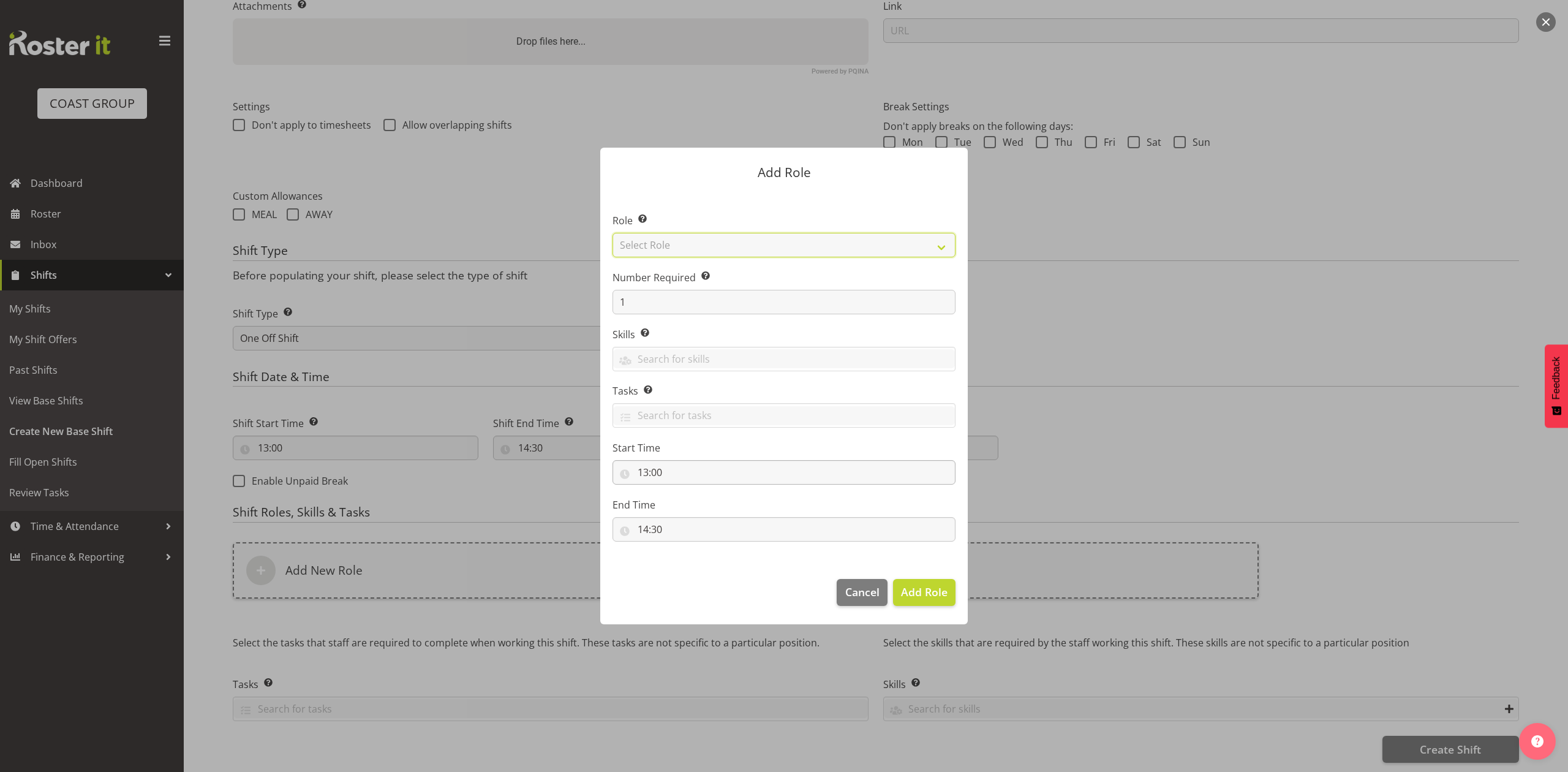
select select "81"
click at [612, 233] on select "Select Role ACCOUNT MANAGER ACCOUNT MANAGER DW ACCOUNTS AKL DIANNA VEHICLES AKL…" at bounding box center [784, 245] width 343 height 25
click at [919, 596] on span "Add Role" at bounding box center [924, 592] width 47 height 15
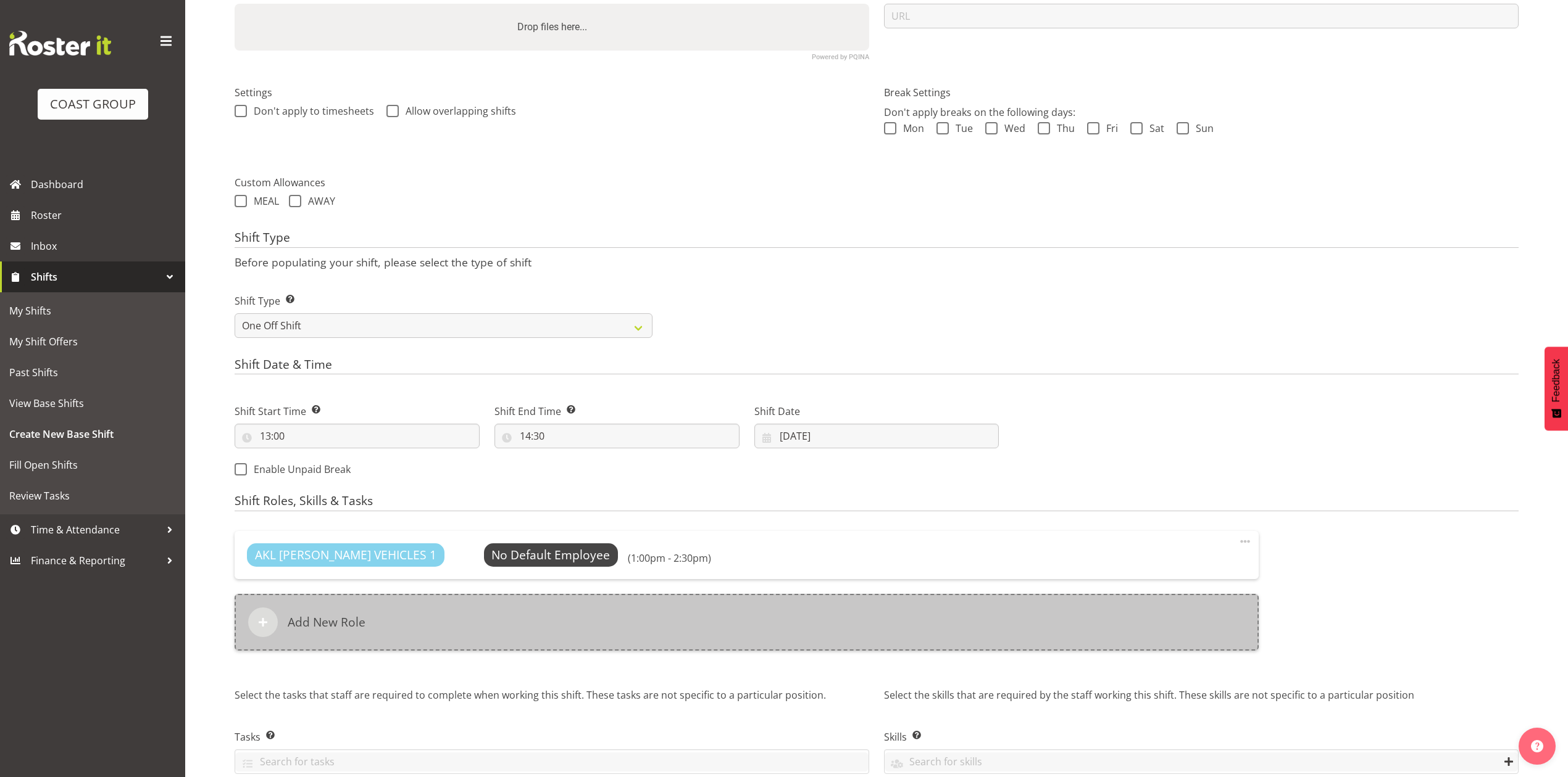
click at [323, 615] on div "Add New Role" at bounding box center [747, 622] width 1024 height 57
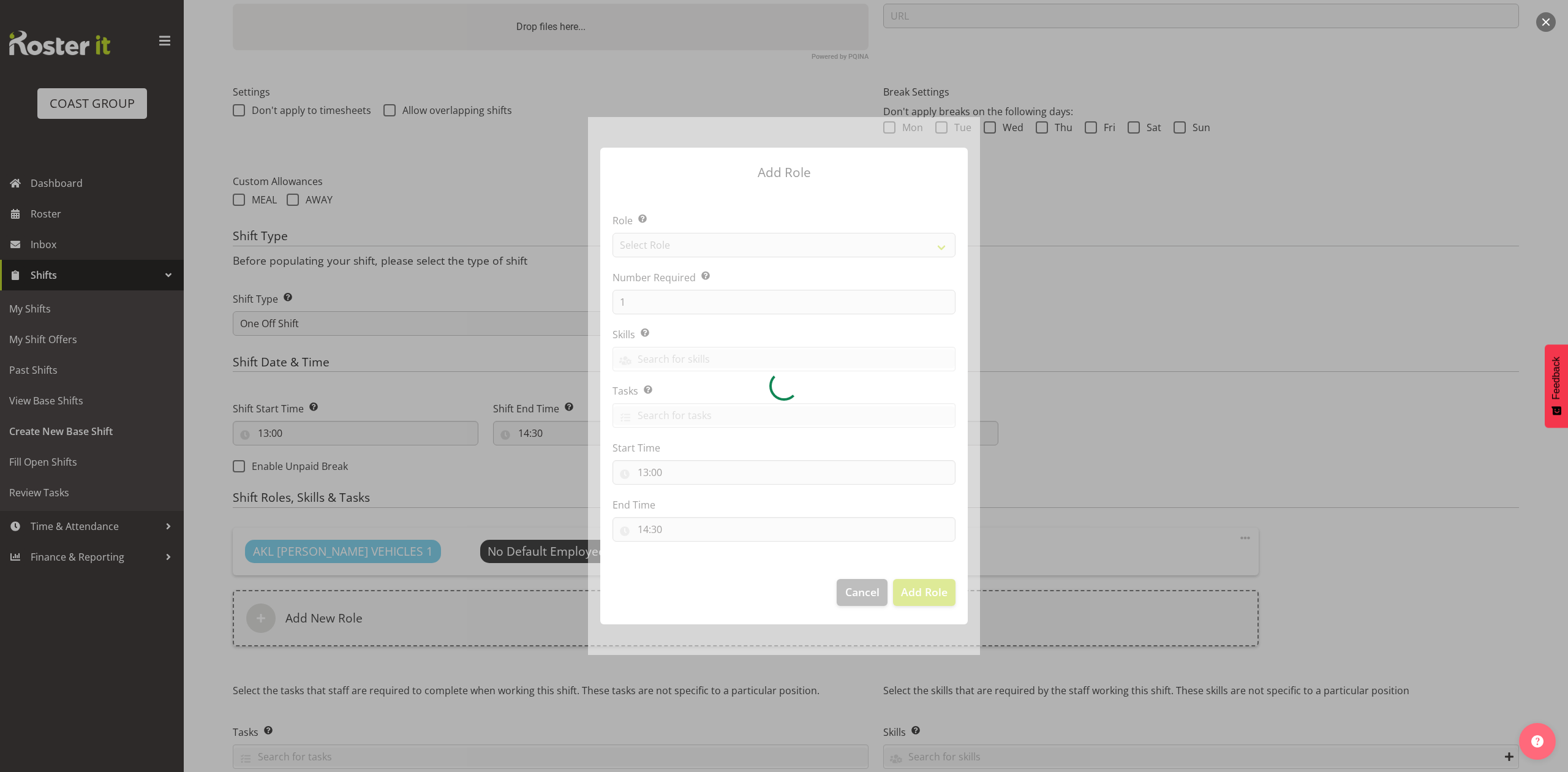
click at [720, 248] on div at bounding box center [784, 386] width 392 height 538
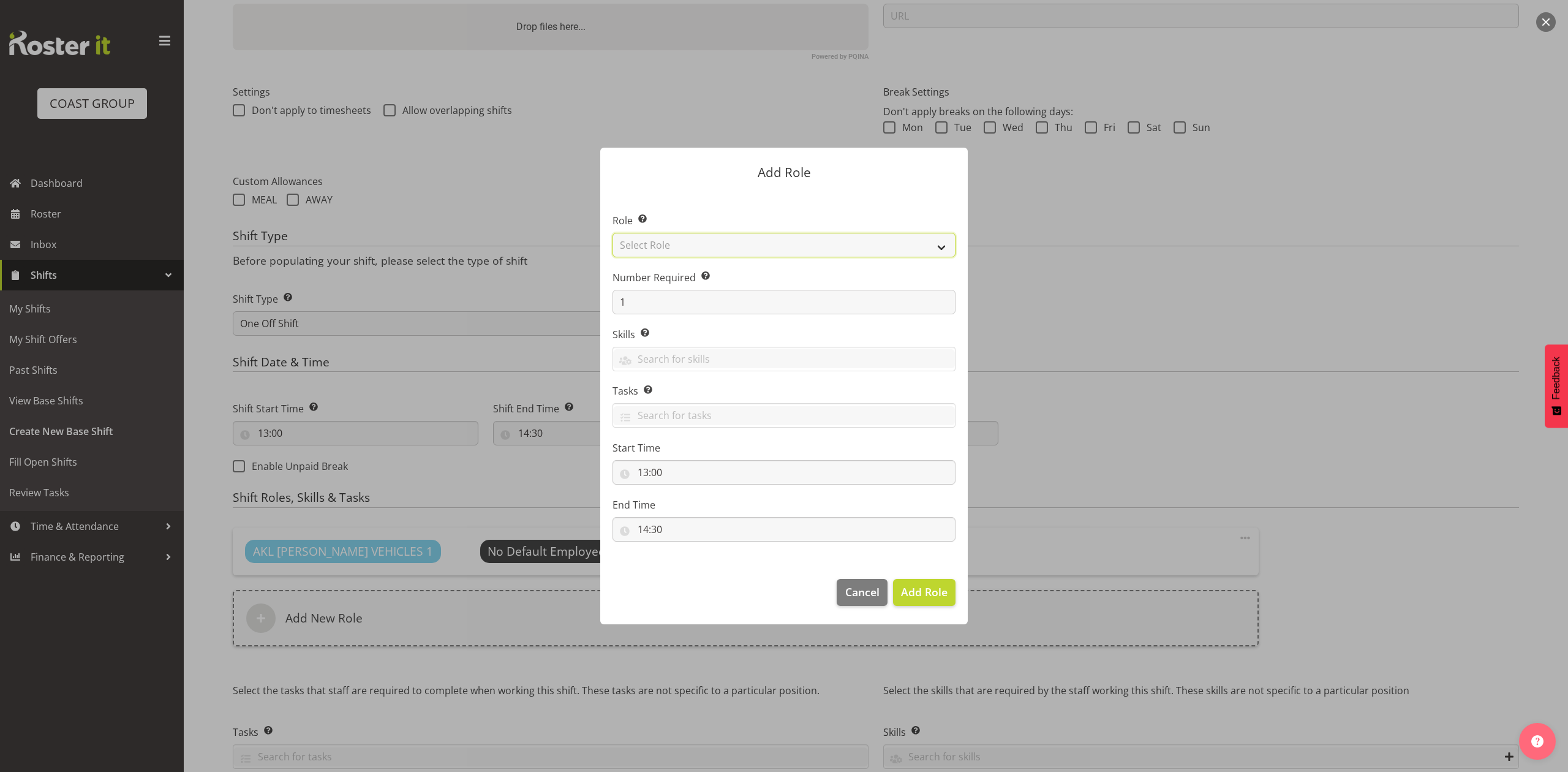
click at [720, 248] on select "Select Role ACCOUNT MANAGER ACCOUNT MANAGER DW ACCOUNTS AKL DIANNA VEHICLES AKL…" at bounding box center [784, 245] width 343 height 25
select select "188"
click at [612, 233] on select "Select Role ACCOUNT MANAGER ACCOUNT MANAGER DW ACCOUNTS AKL DIANNA VEHICLES AKL…" at bounding box center [784, 245] width 343 height 25
click at [913, 593] on span "Add Role" at bounding box center [924, 592] width 47 height 15
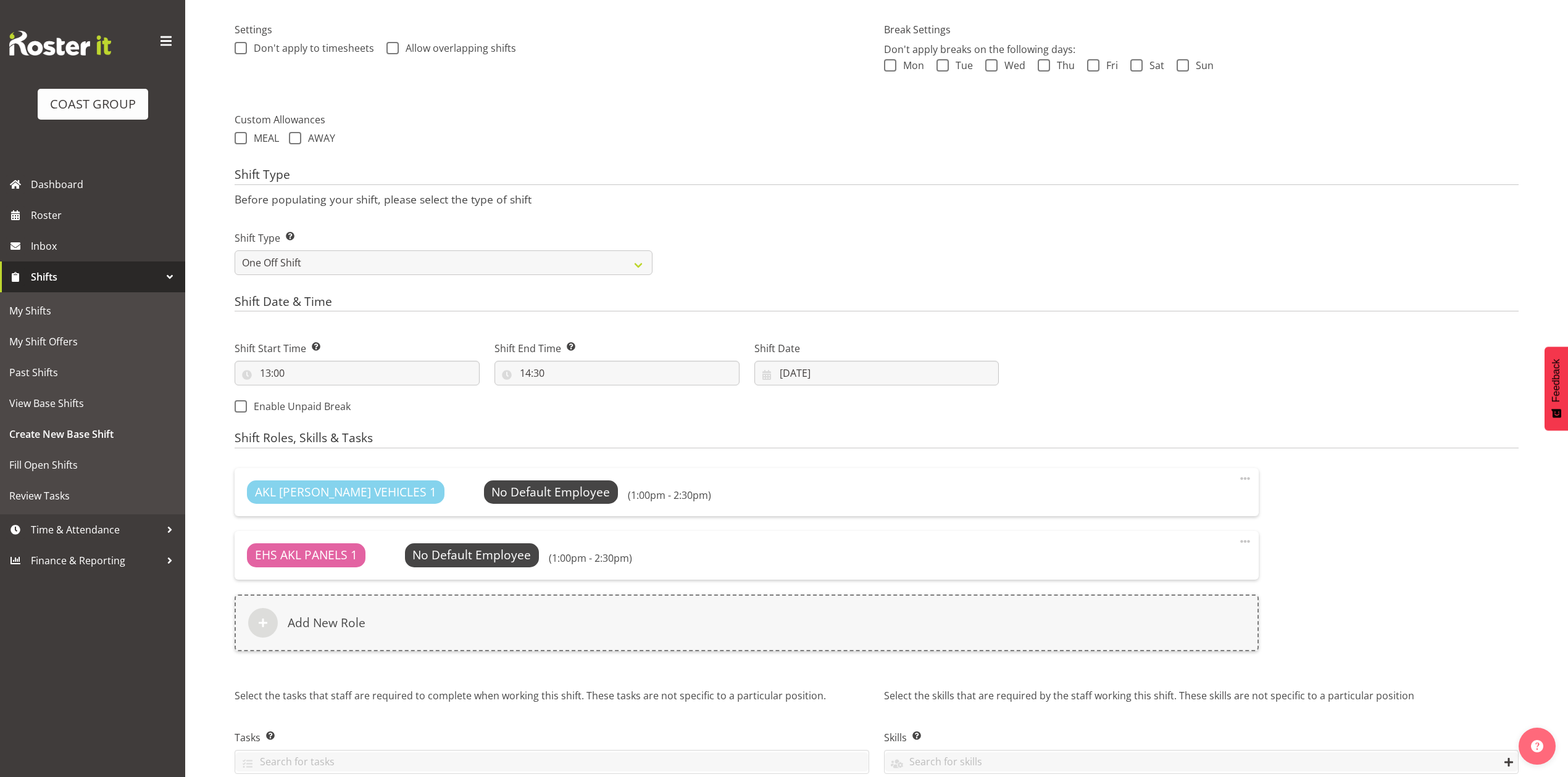
scroll to position [421, 0]
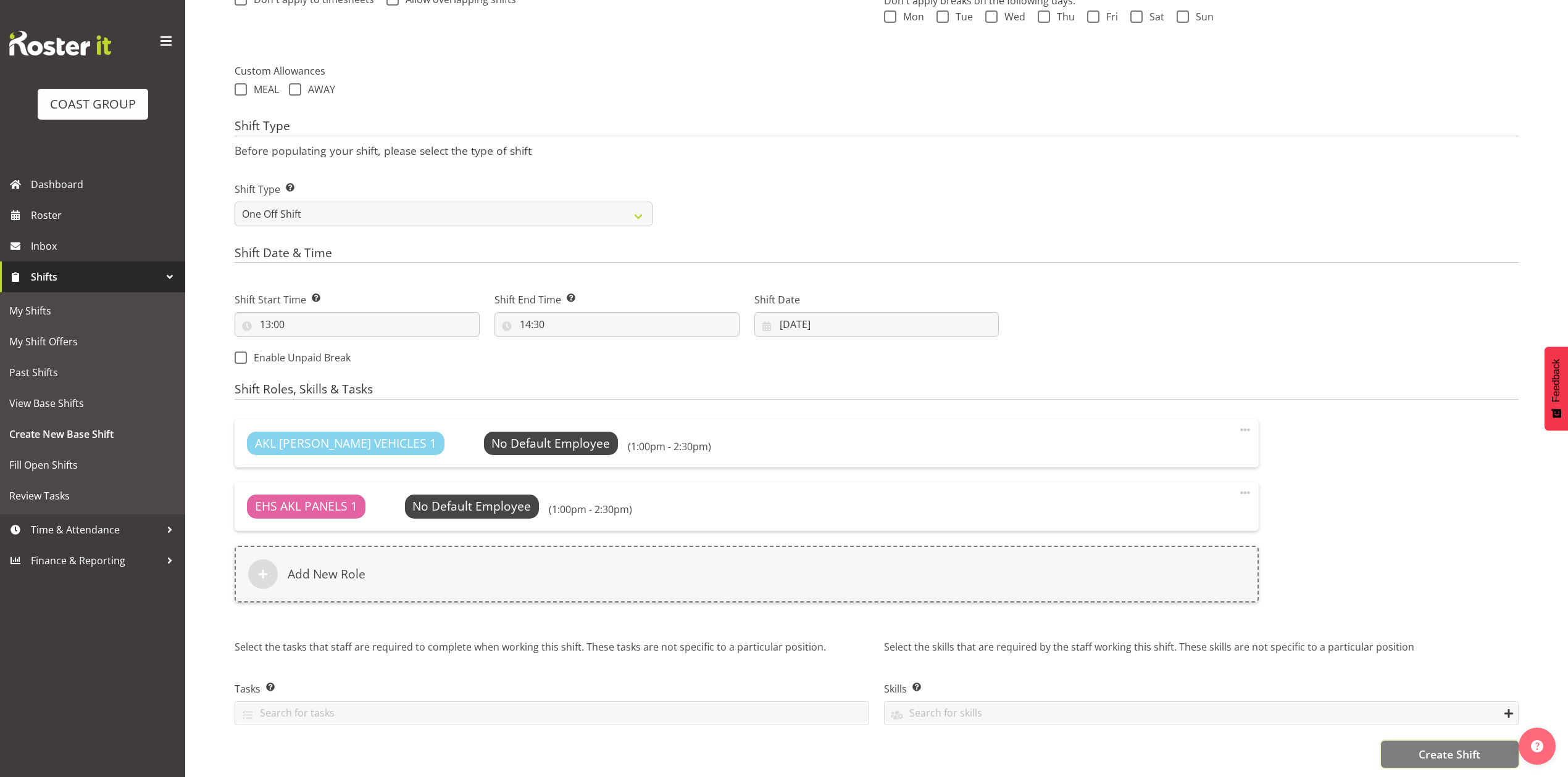
click at [1437, 748] on span "Create Shift" at bounding box center [1449, 754] width 61 height 16
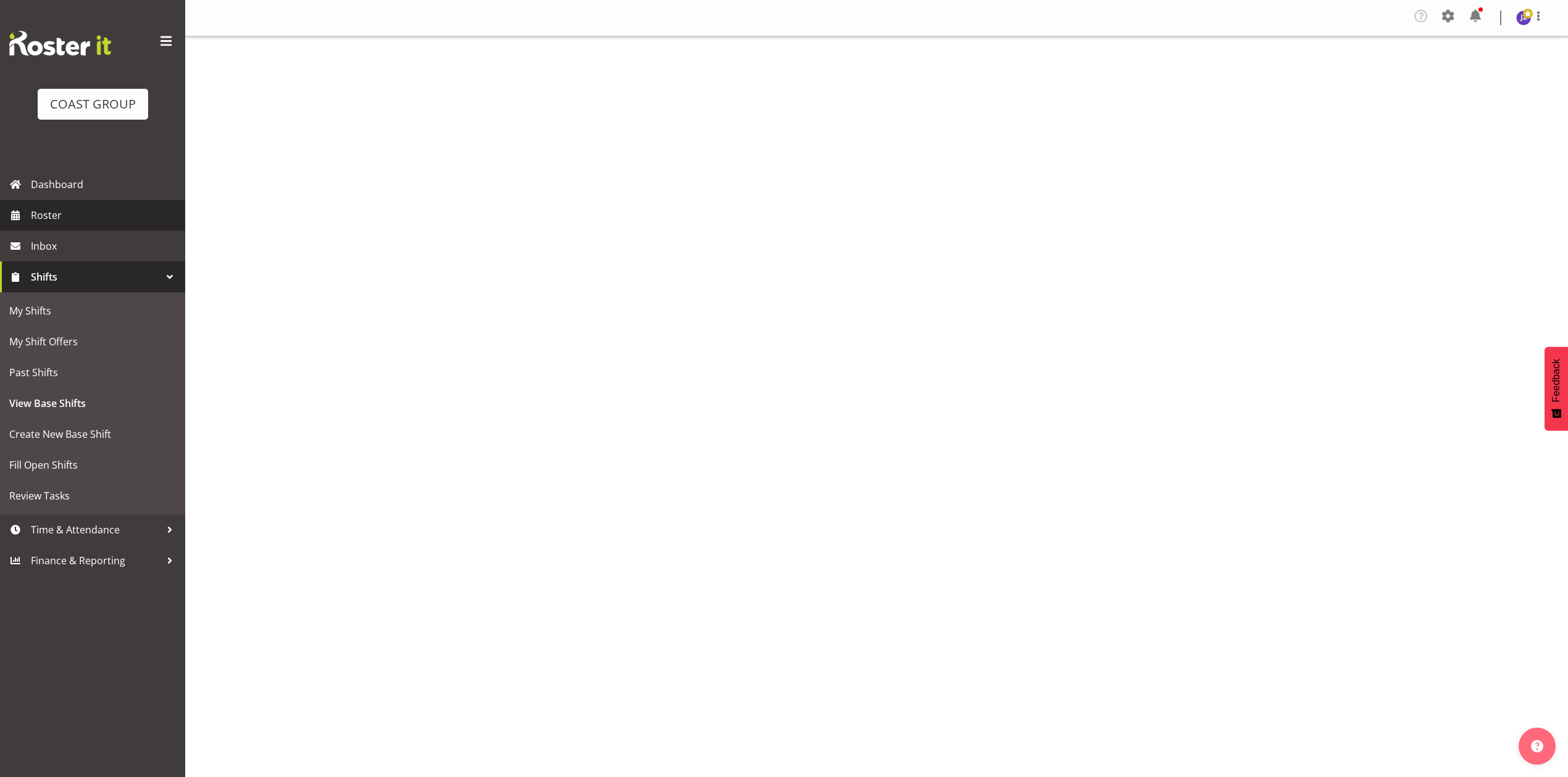
drag, startPoint x: 0, startPoint y: 0, endPoint x: 101, endPoint y: 216, distance: 238.4
click at [101, 216] on span "Roster" at bounding box center [104, 215] width 148 height 19
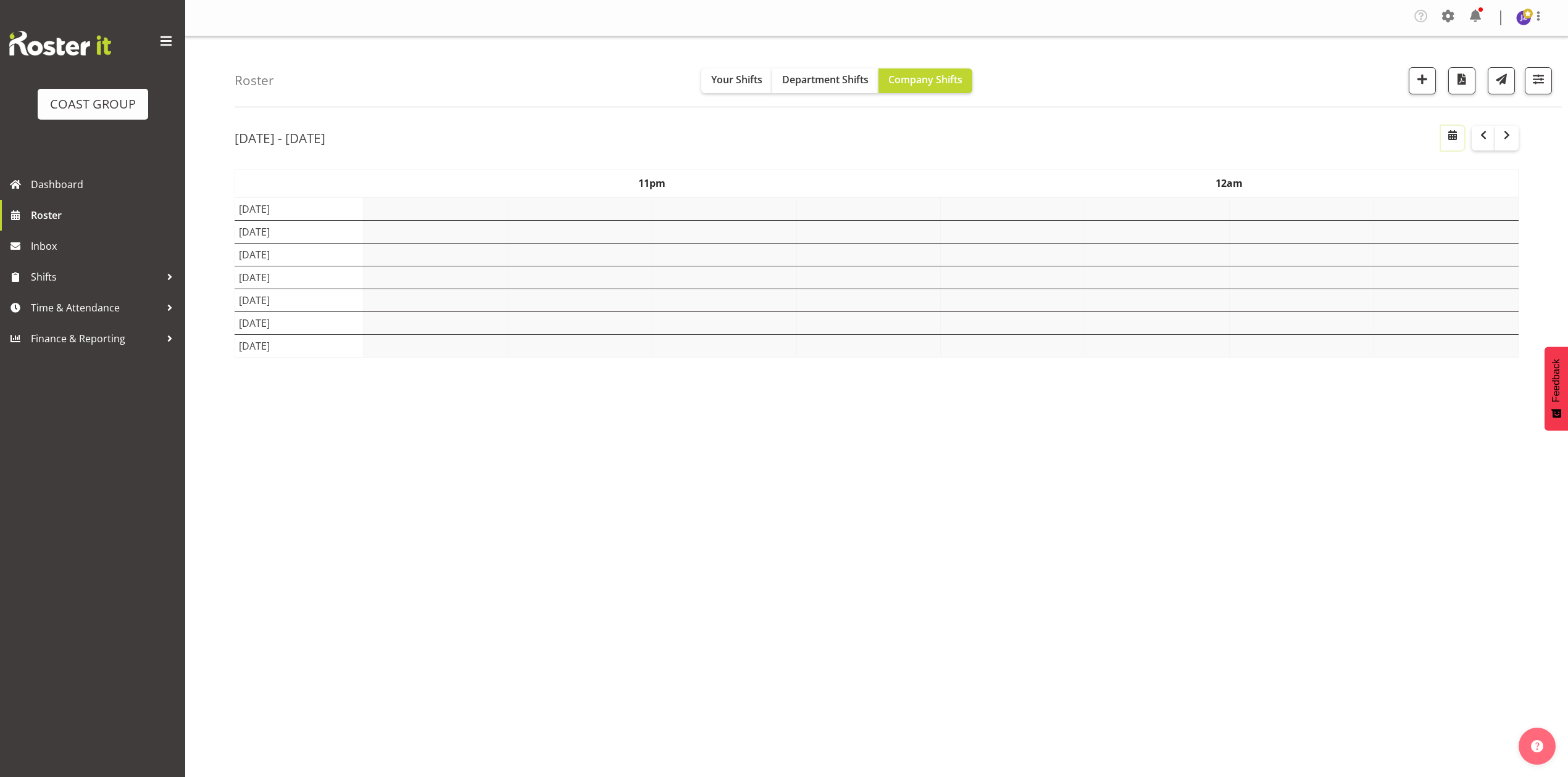
click at [1453, 144] on span "button" at bounding box center [1453, 137] width 4 height 19
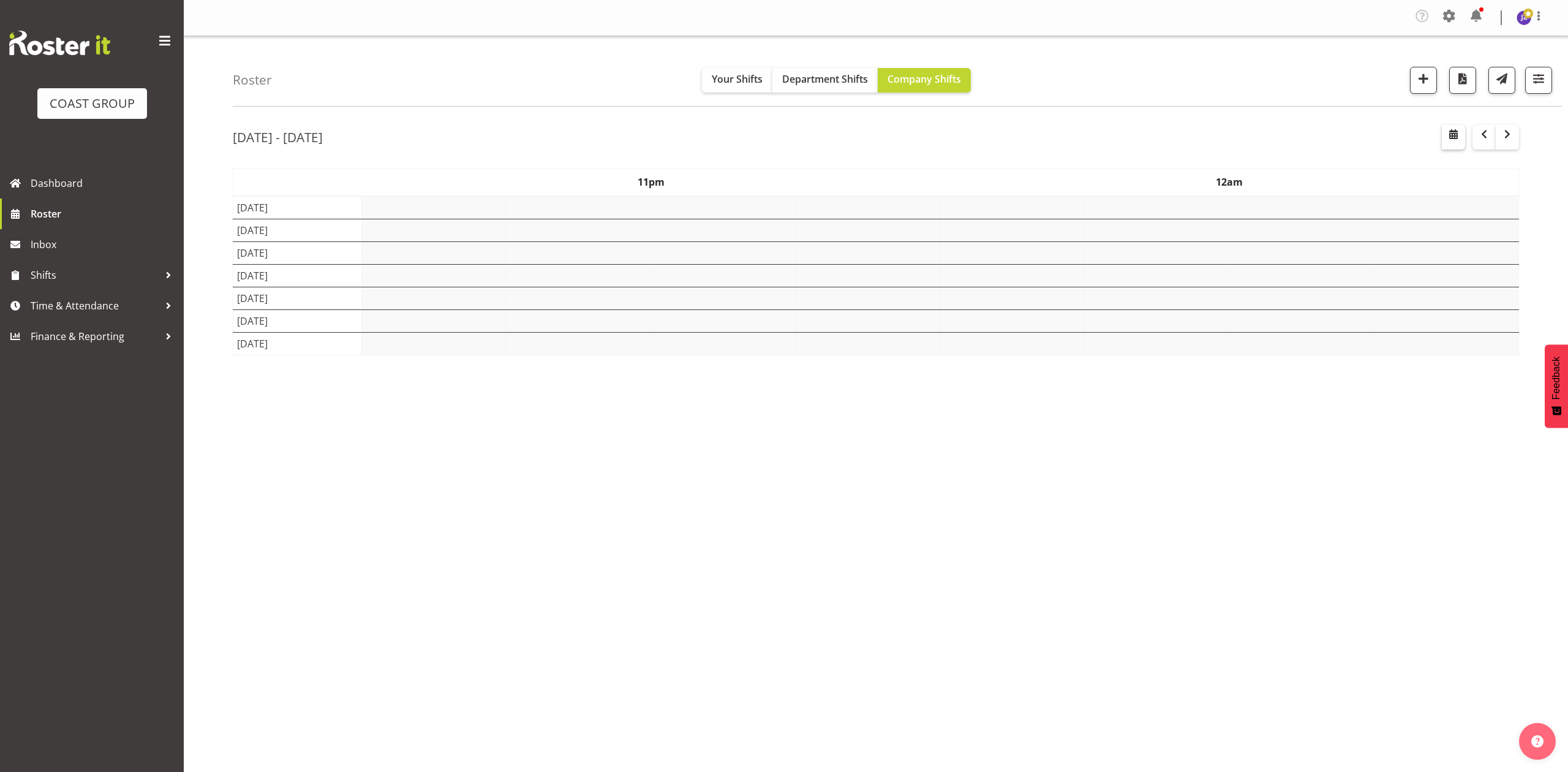
select select "8"
select select "2025"
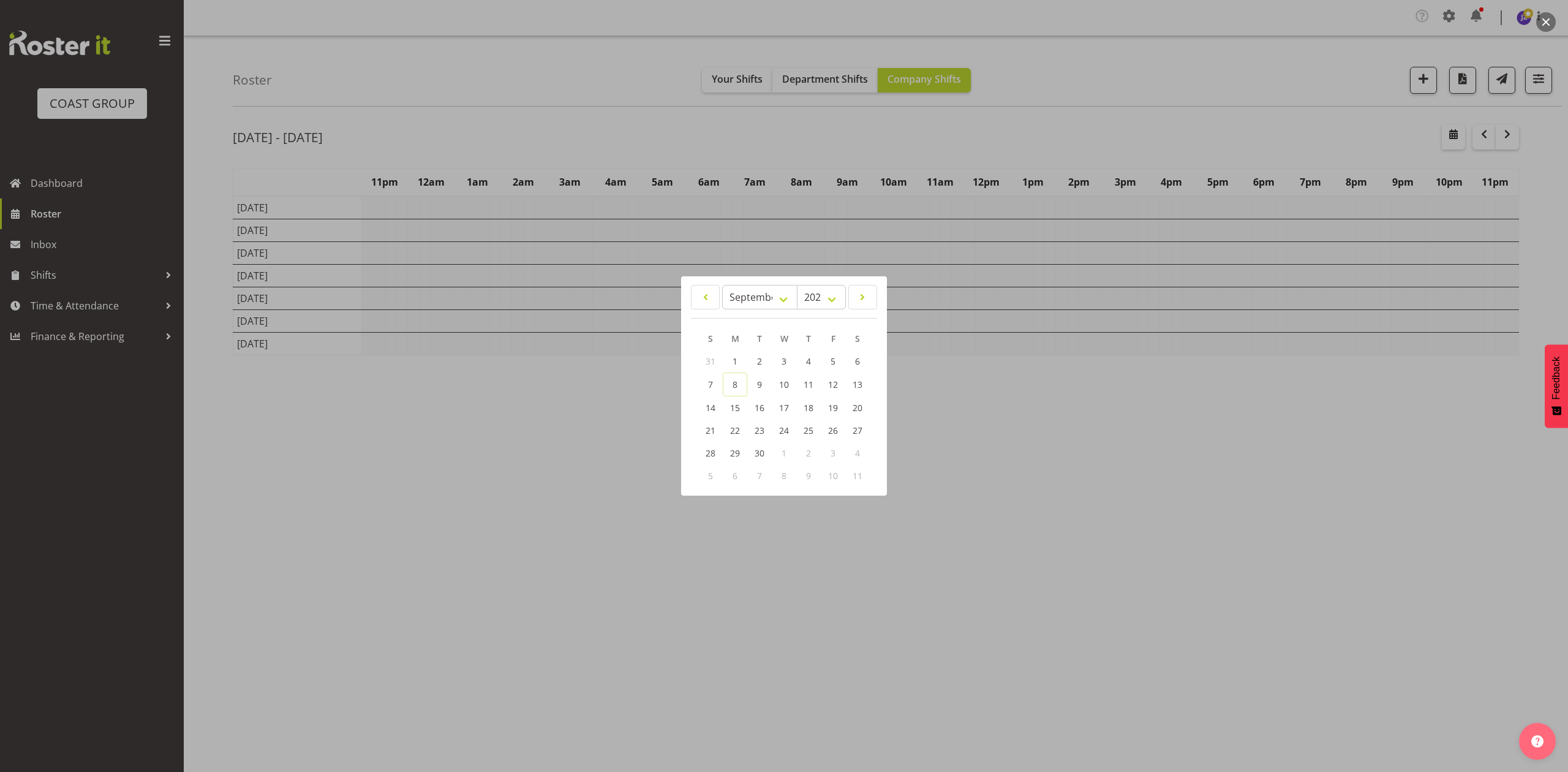
click at [1051, 491] on div at bounding box center [784, 386] width 1568 height 772
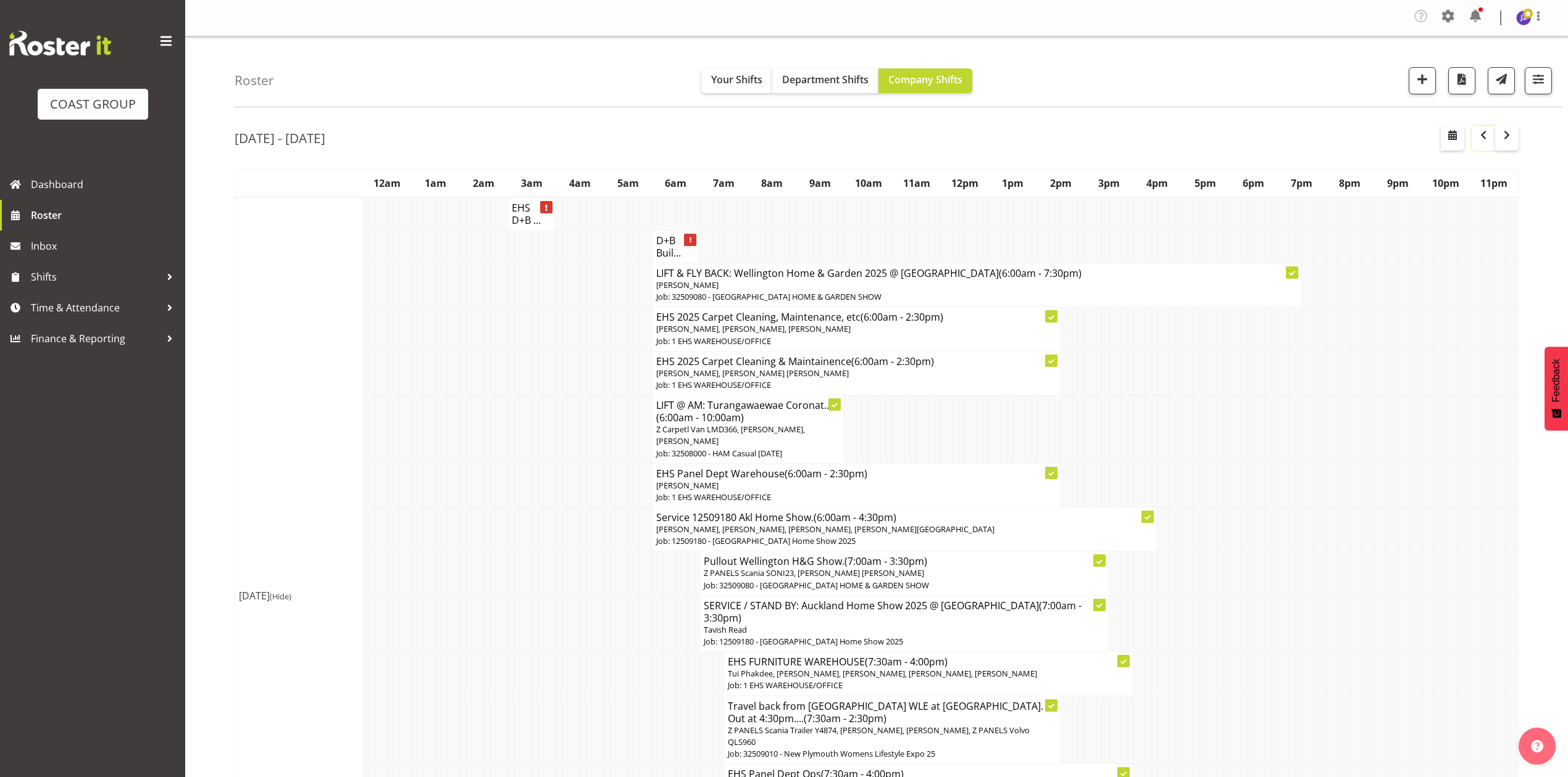
click at [1479, 136] on span "button" at bounding box center [1483, 136] width 15 height 15
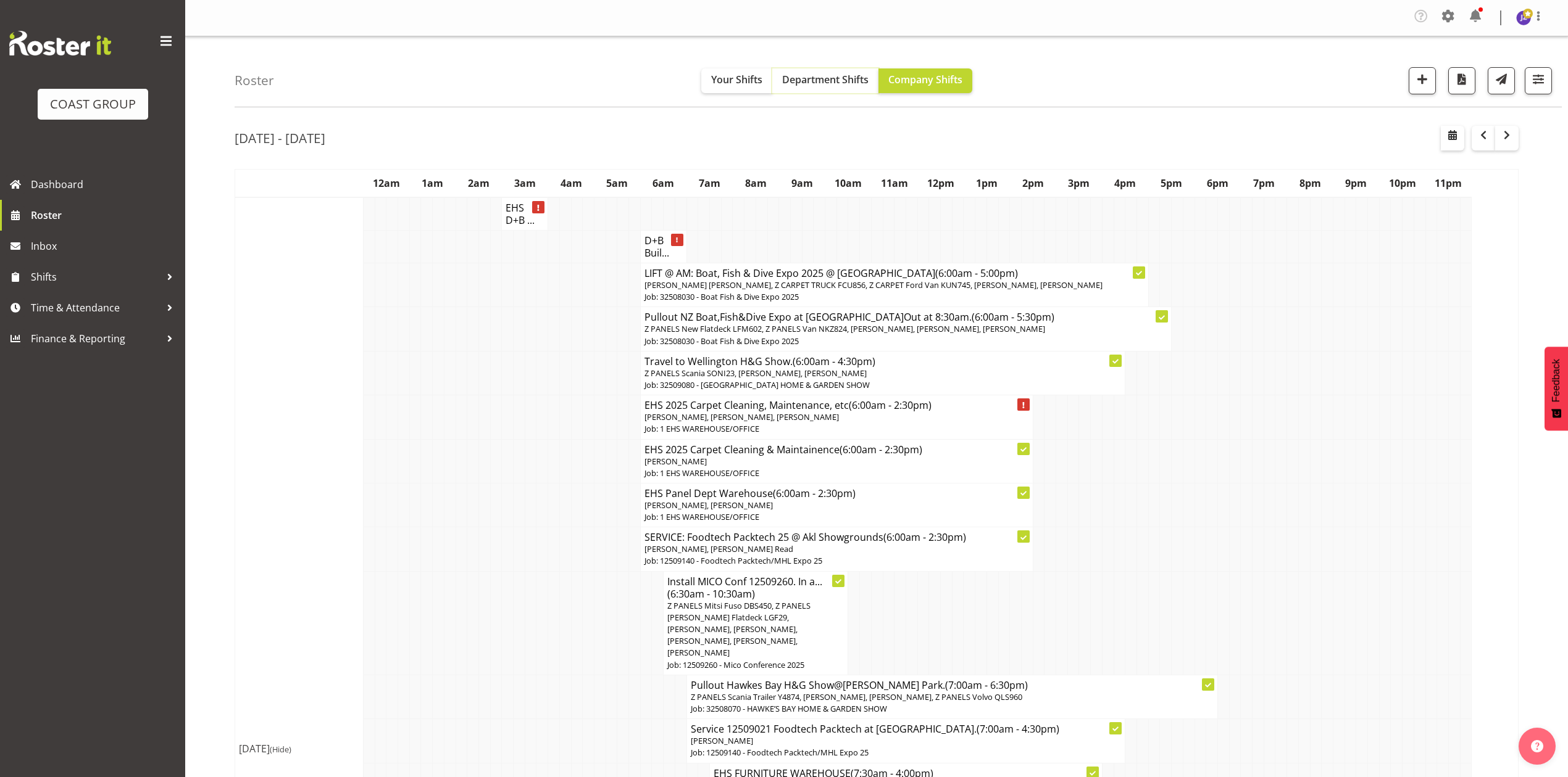
click at [845, 72] on span "Department Shifts" at bounding box center [825, 79] width 86 height 14
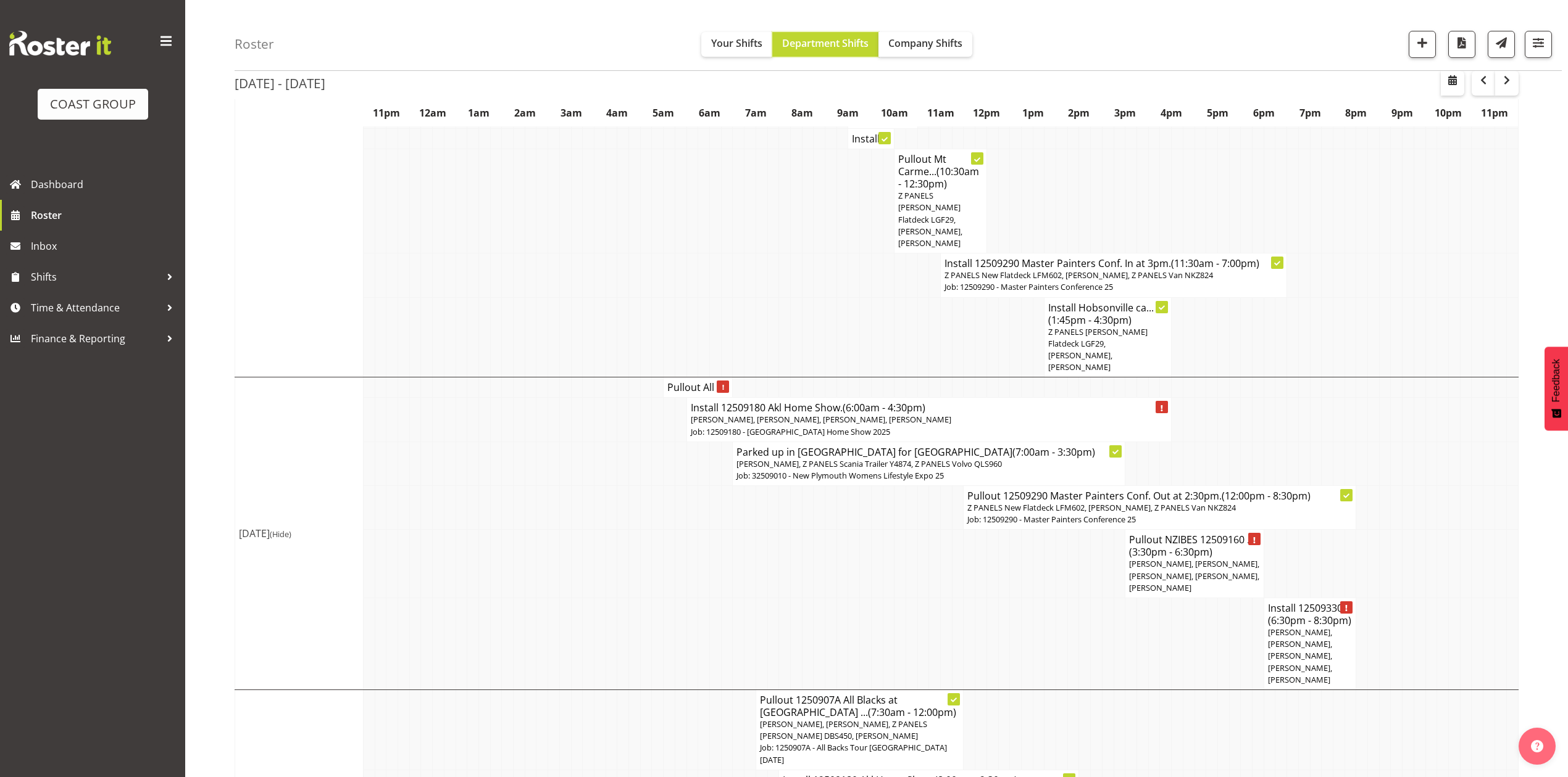
scroll to position [3058, 0]
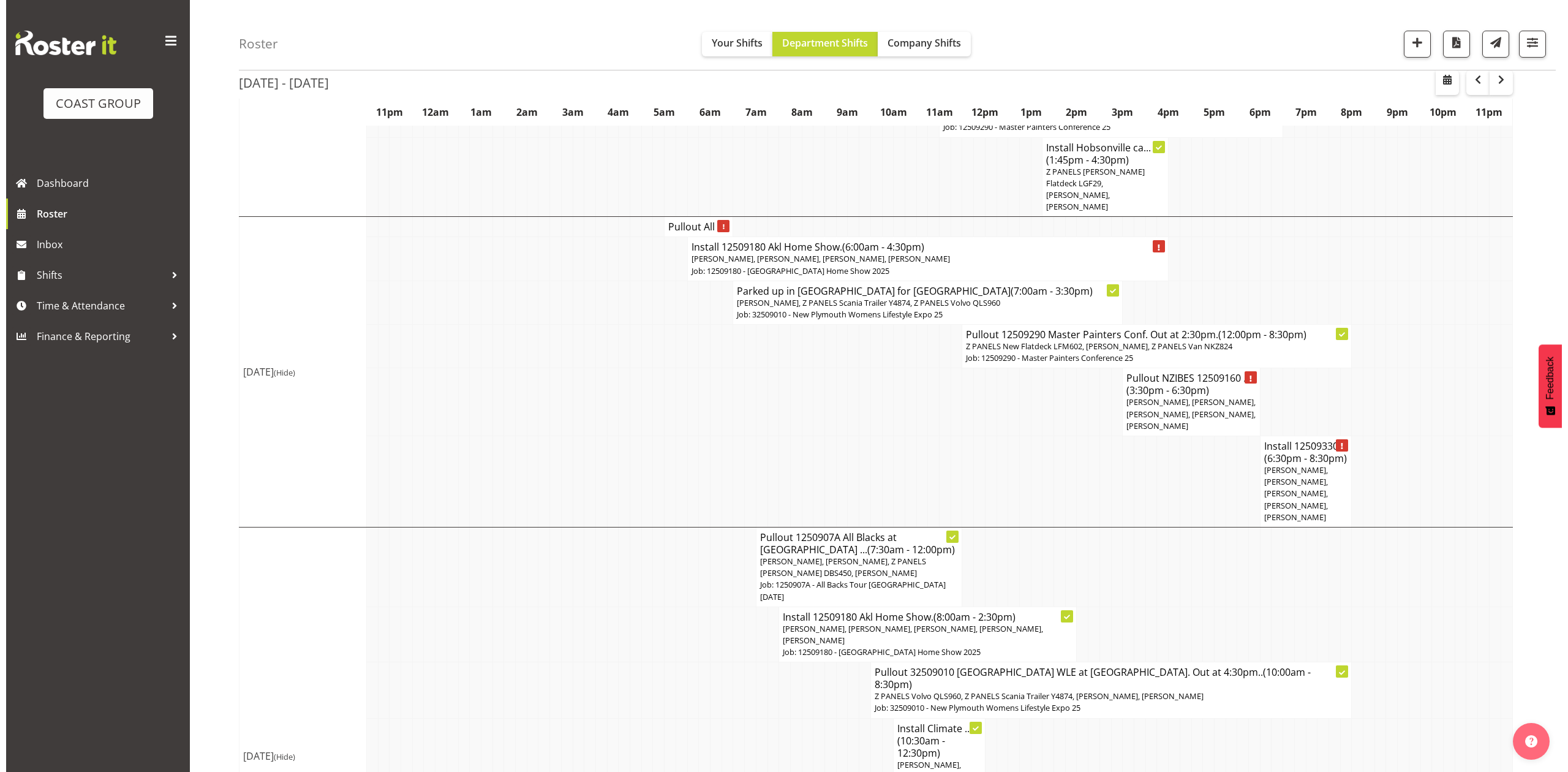
scroll to position [3015, 0]
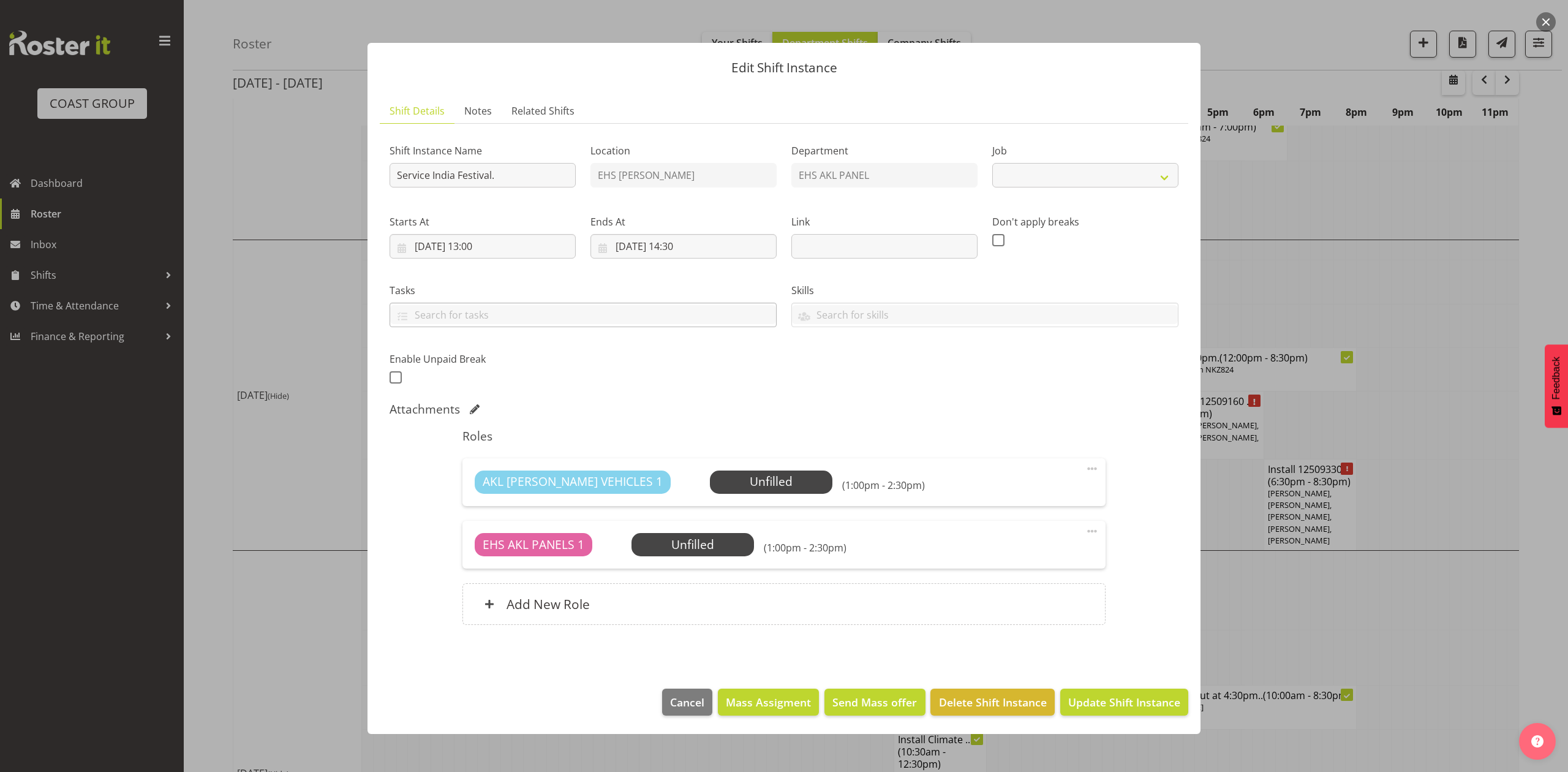
select select "10539"
click at [725, 479] on span "Select Employee" at bounding box center [771, 481] width 91 height 18
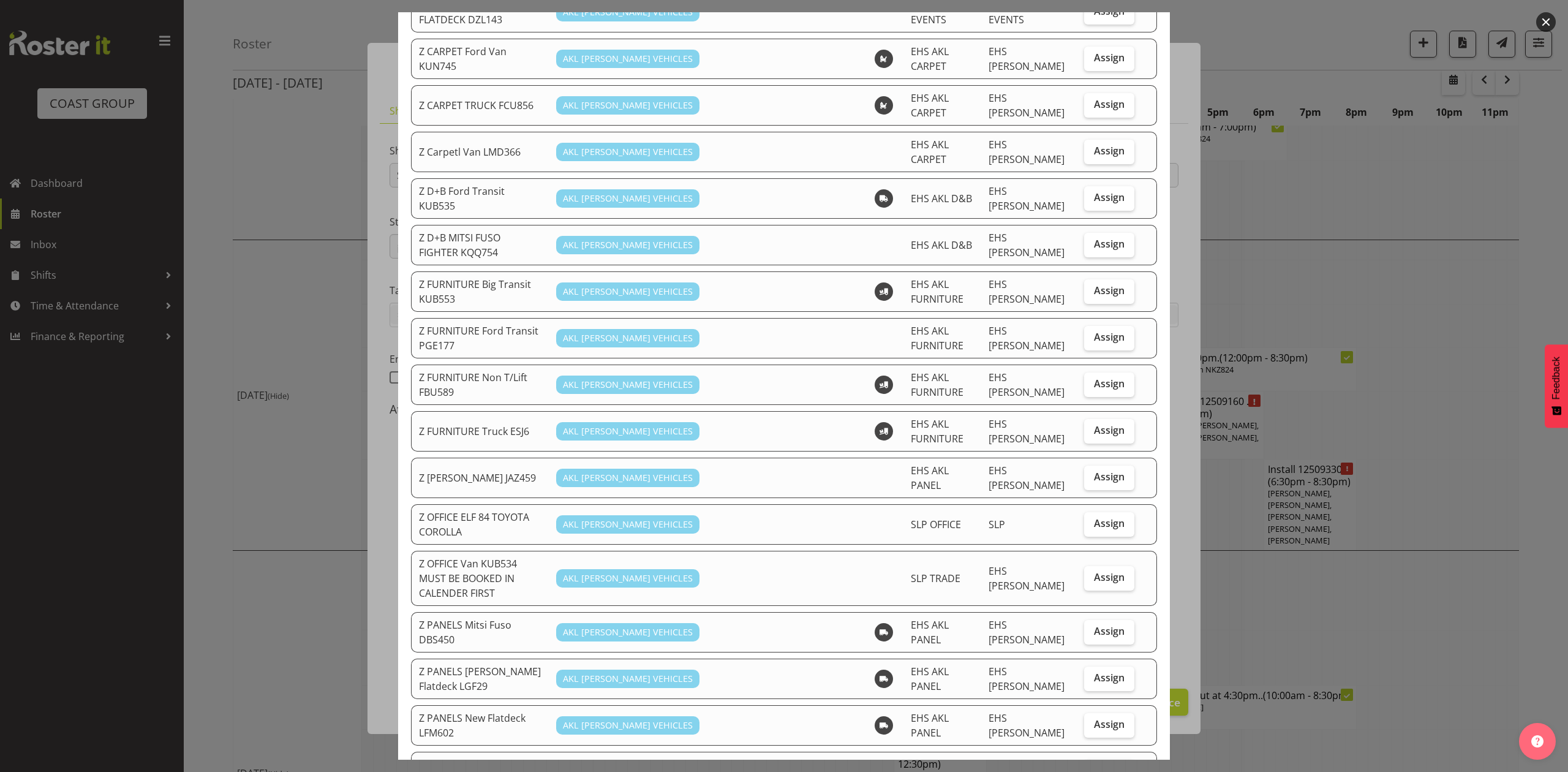
scroll to position [409, 0]
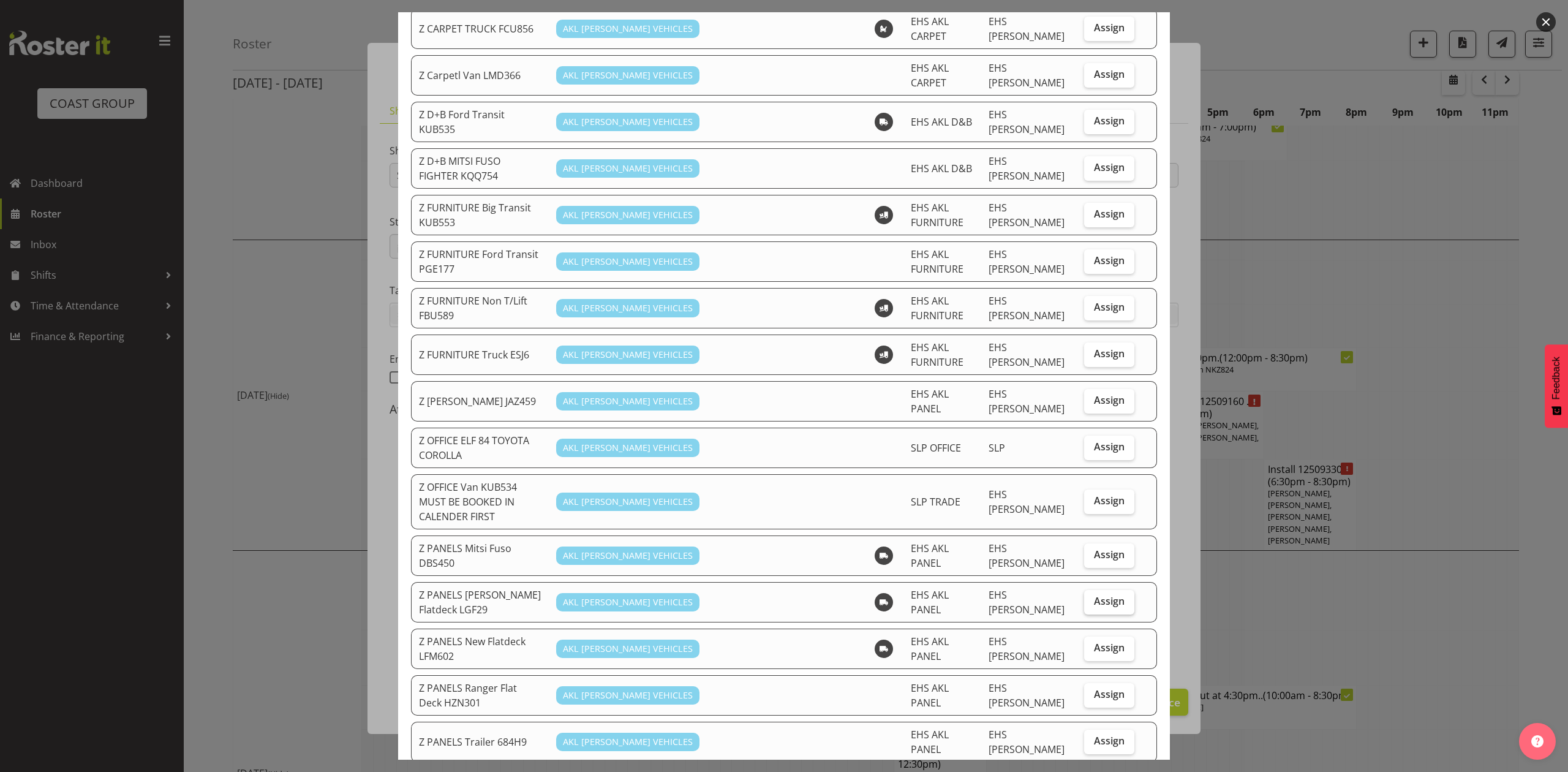
click at [1111, 590] on label "Assign" at bounding box center [1109, 602] width 50 height 25
click at [1092, 598] on input "Assign" at bounding box center [1088, 601] width 8 height 8
checkbox input "true"
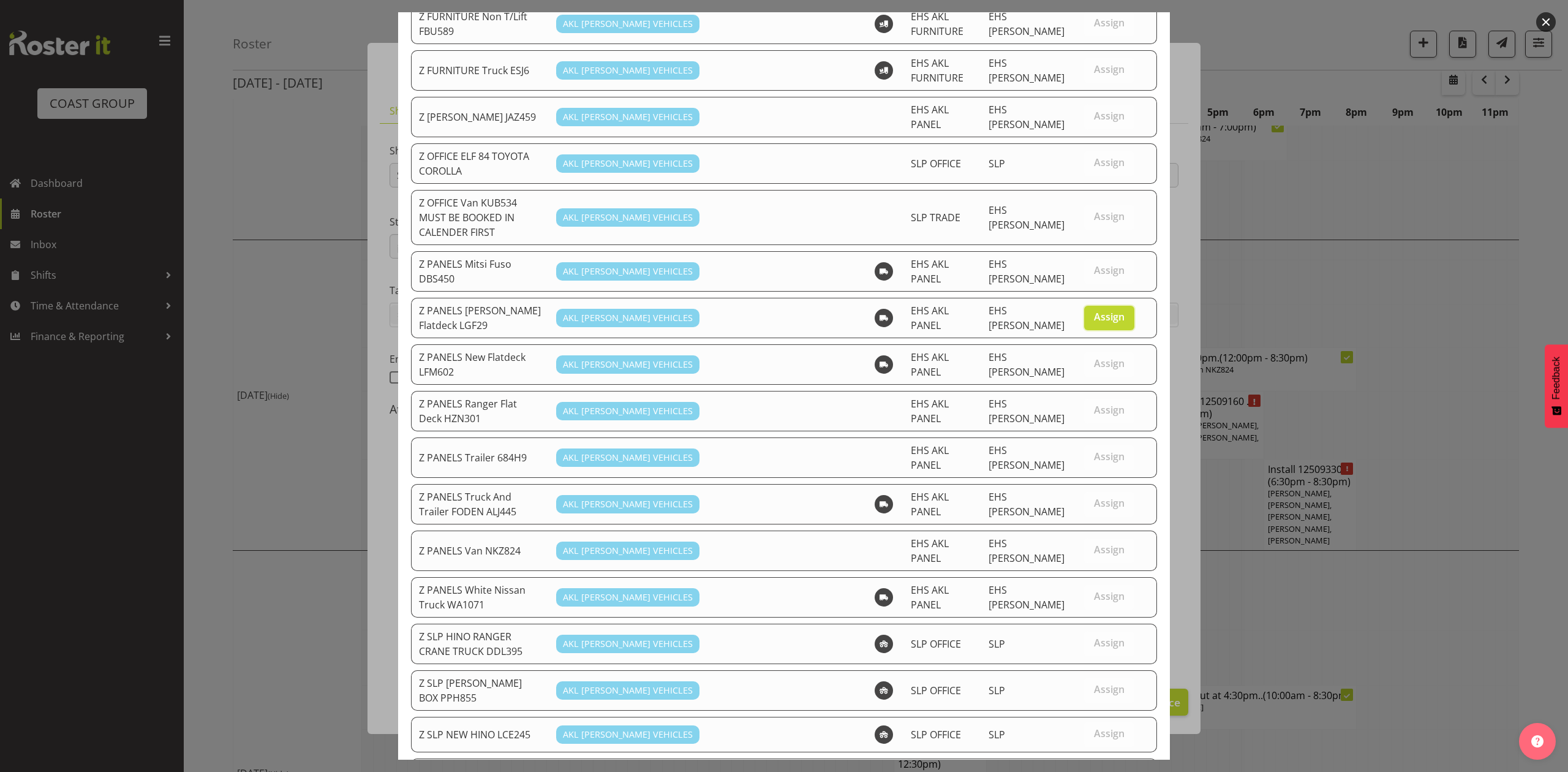
scroll to position [827, 0]
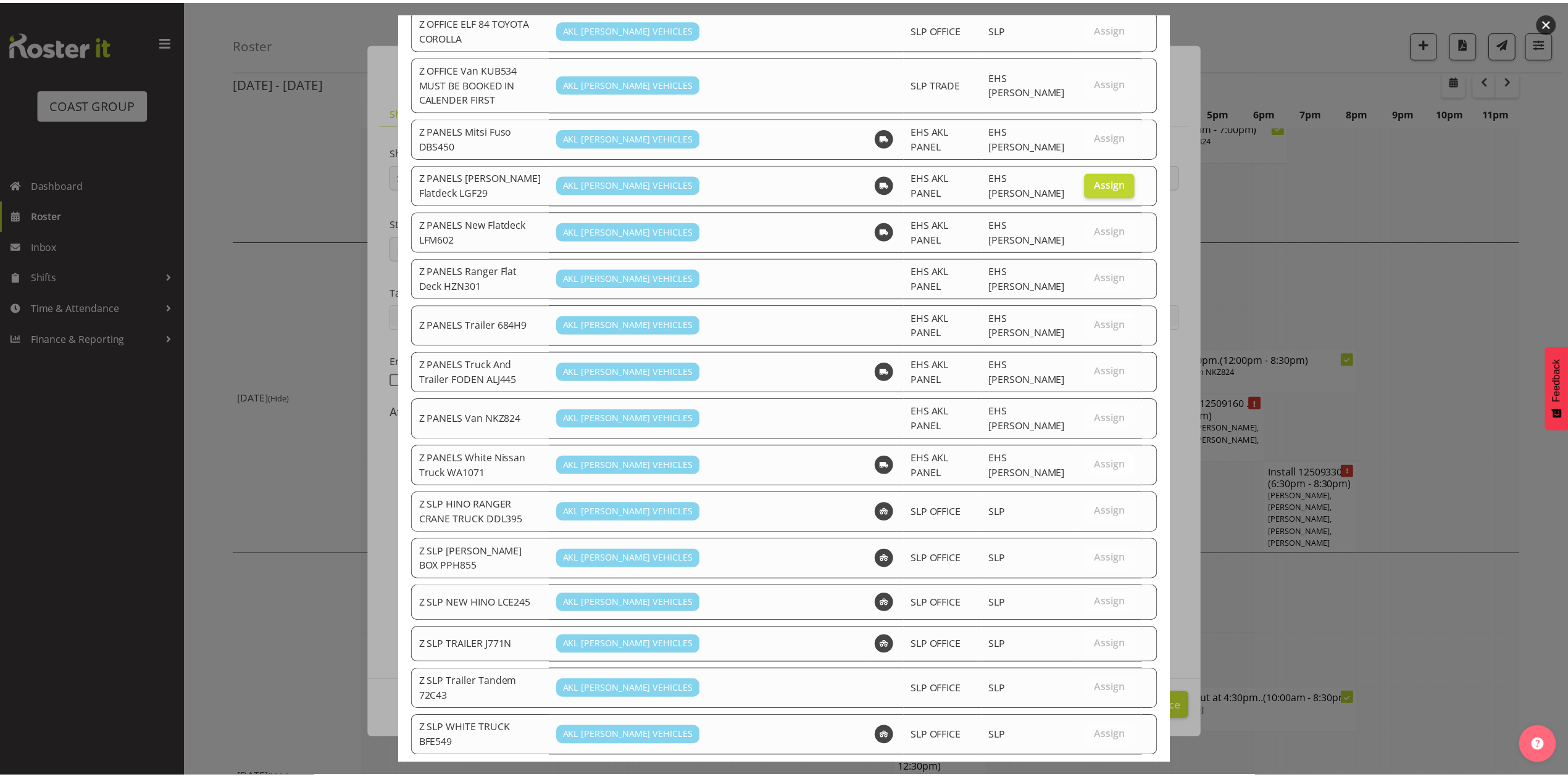
scroll to position [3058, 0]
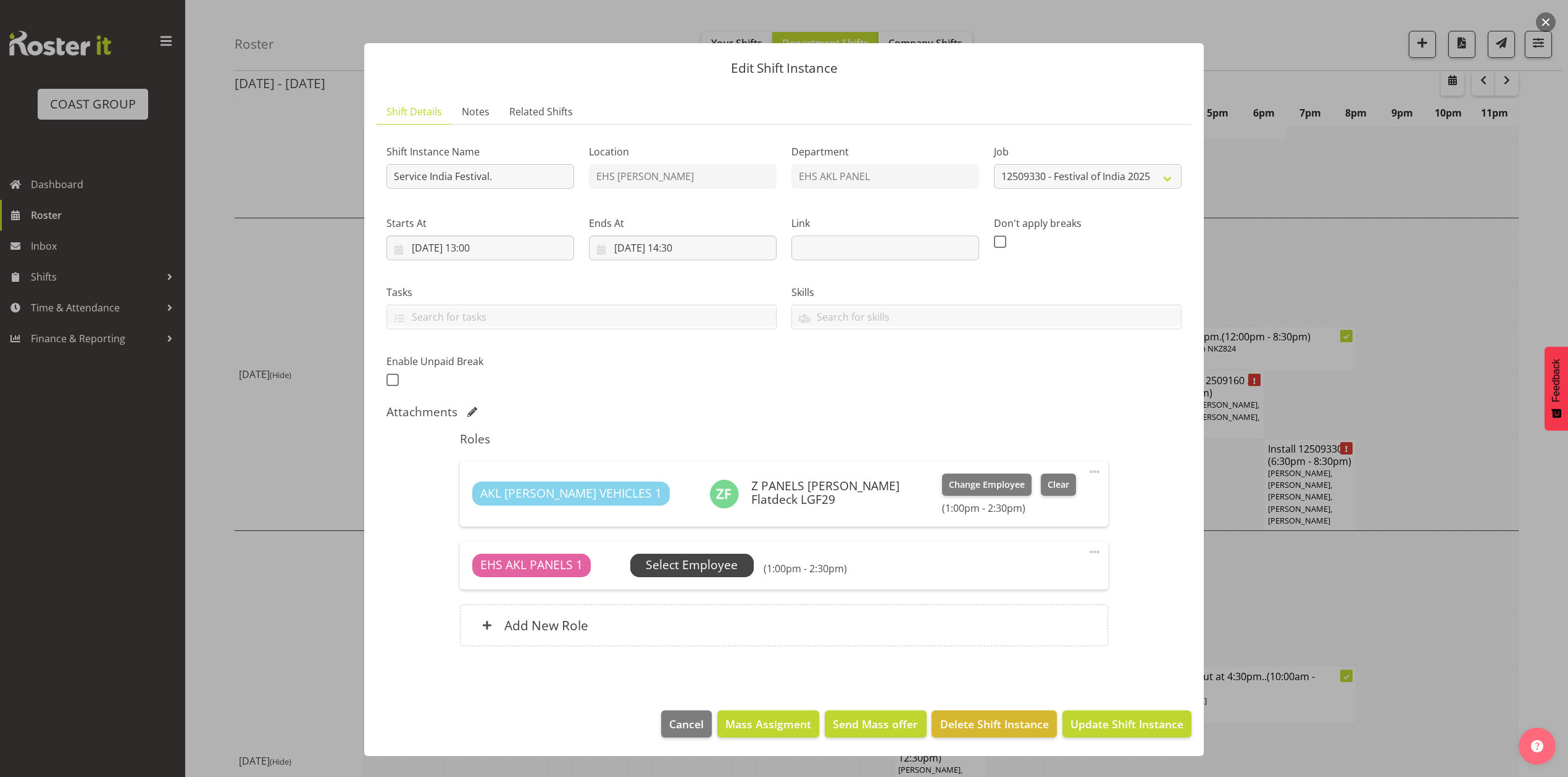
click at [709, 574] on span "Select Employee" at bounding box center [691, 564] width 92 height 18
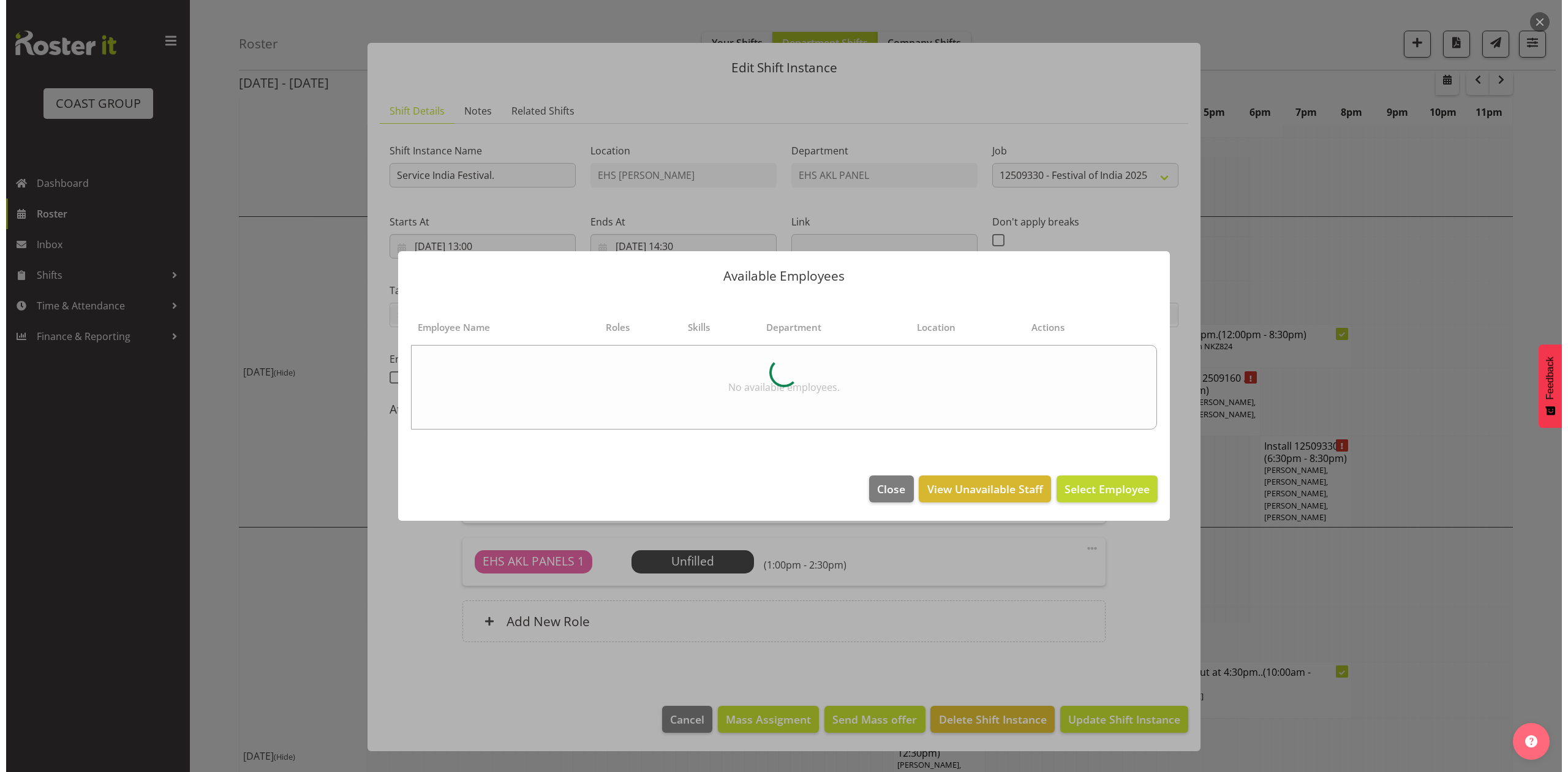
scroll to position [3015, 0]
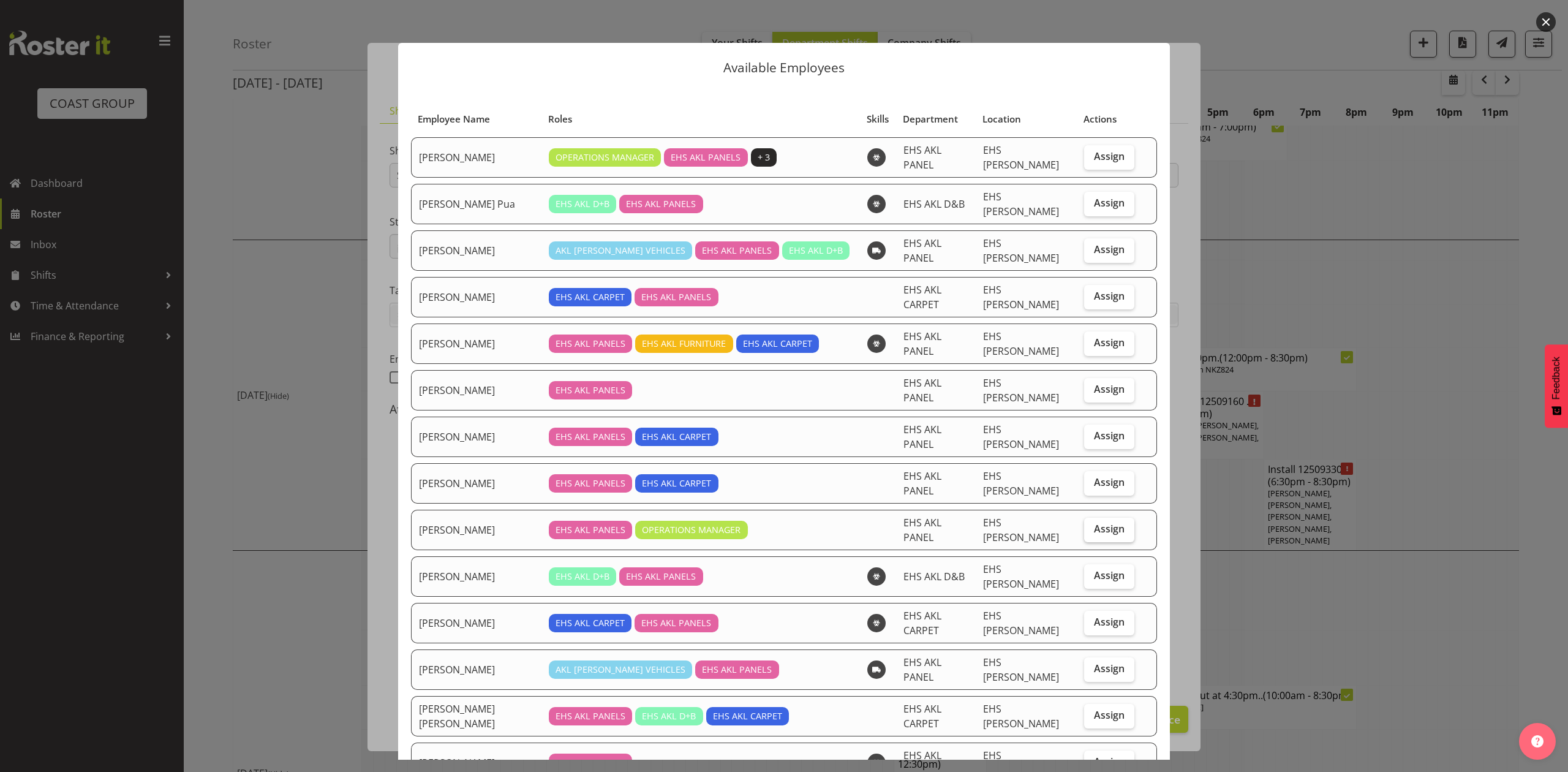
click at [1094, 523] on span "Assign" at bounding box center [1109, 529] width 30 height 12
click at [1084, 525] on input "Assign" at bounding box center [1088, 529] width 8 height 8
checkbox input "true"
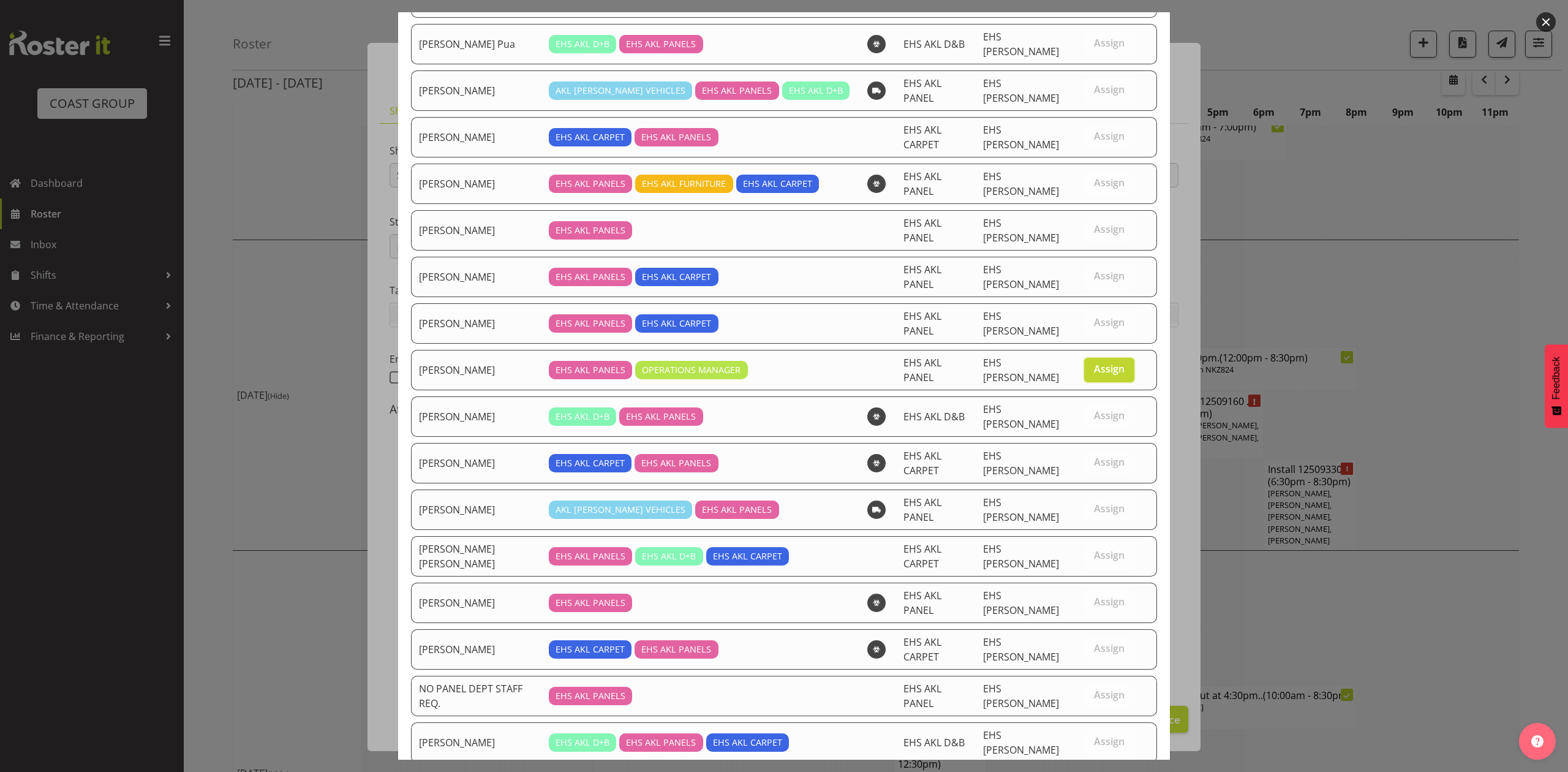
scroll to position [254, 0]
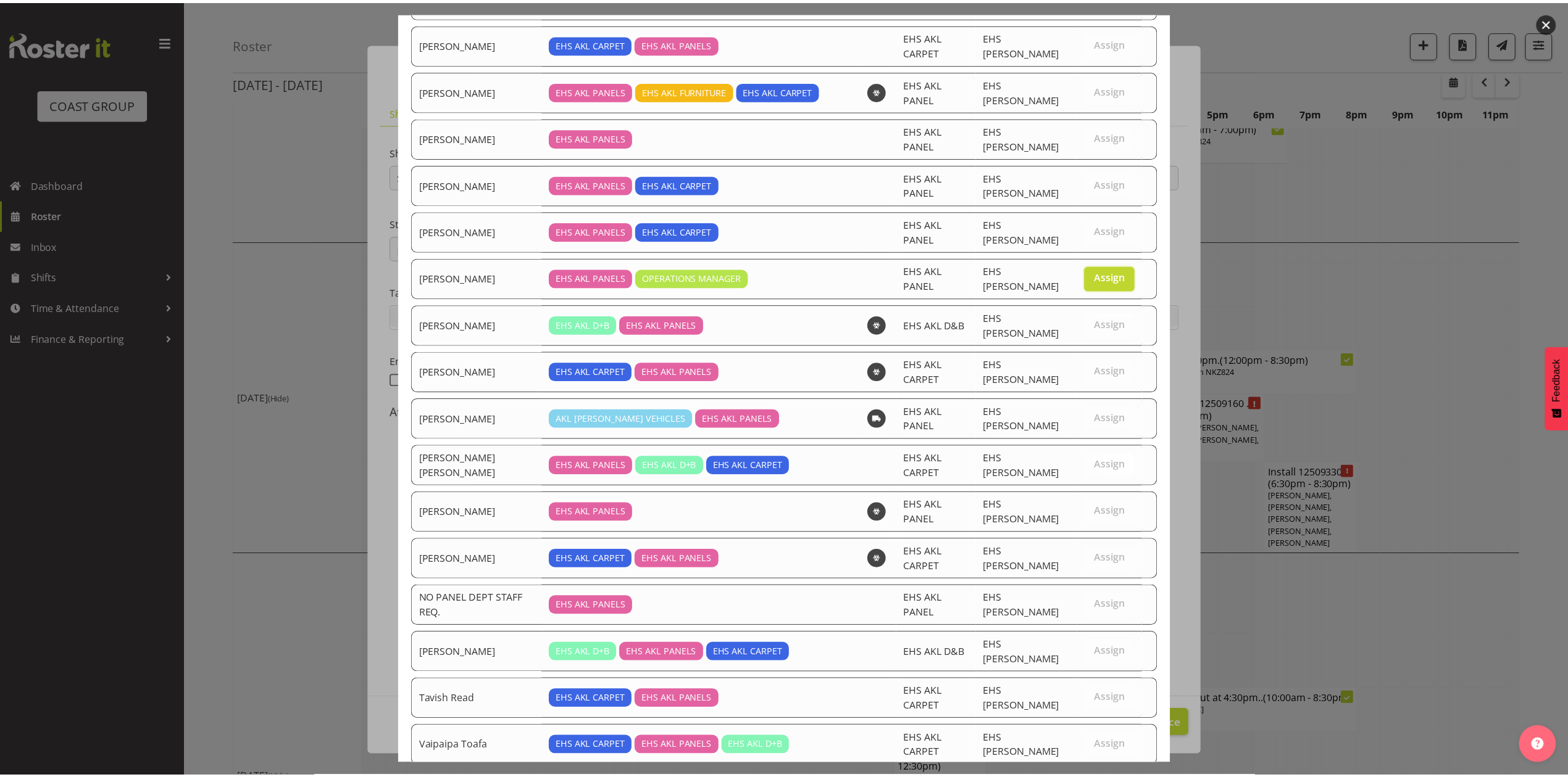
scroll to position [3058, 0]
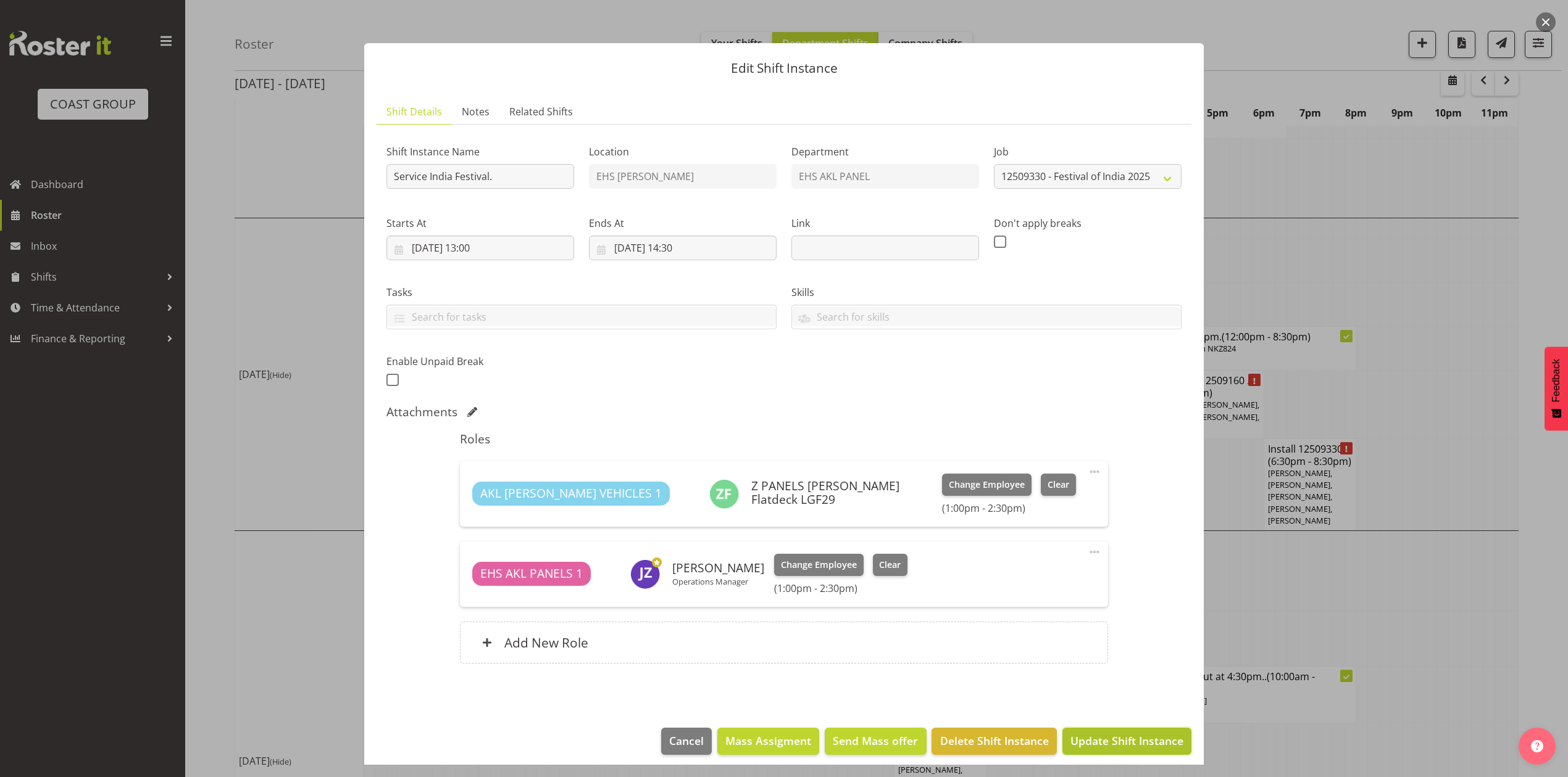
click at [1118, 739] on span "Update Shift Instance" at bounding box center [1127, 740] width 113 height 16
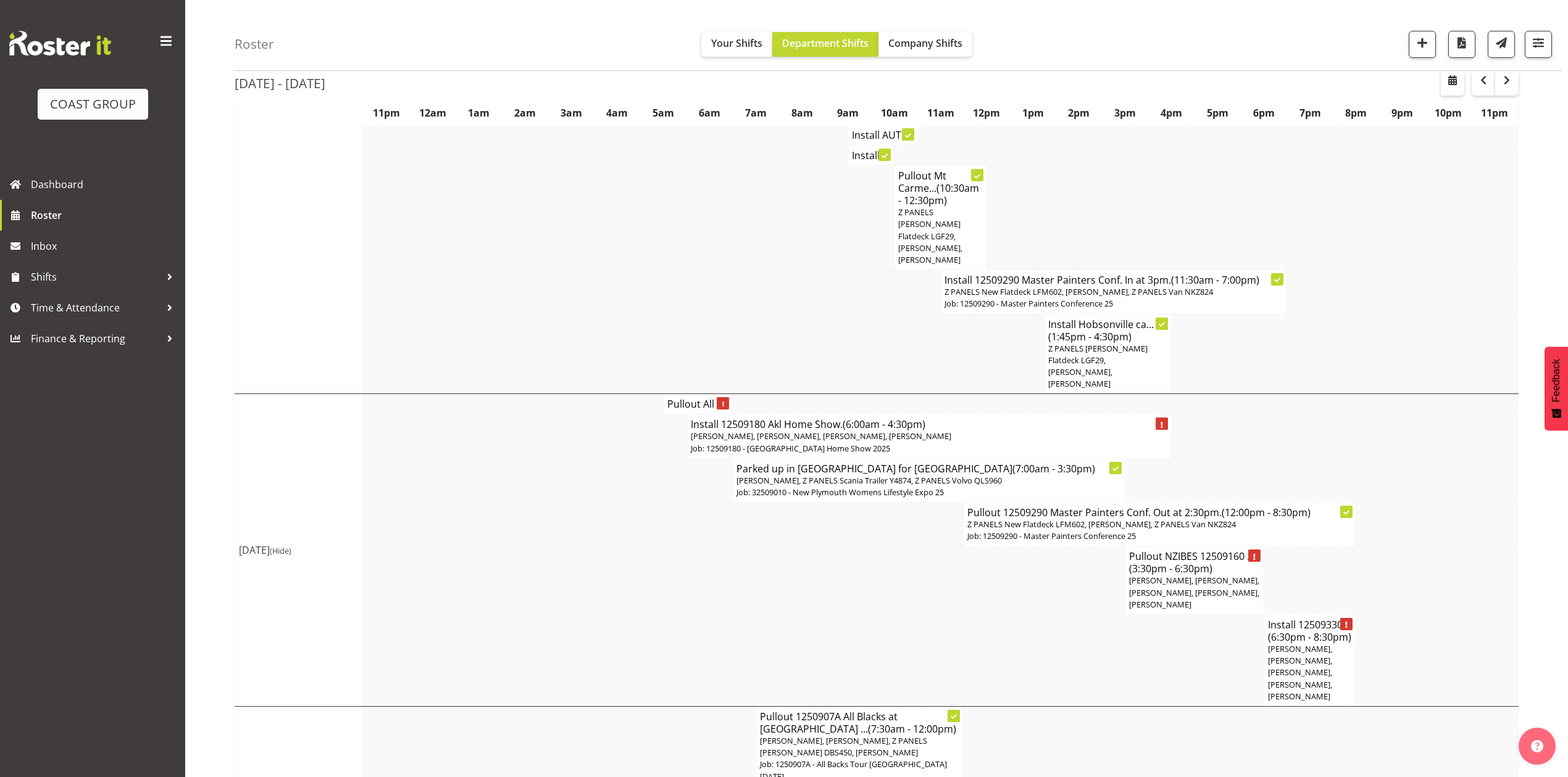
scroll to position [2729, 0]
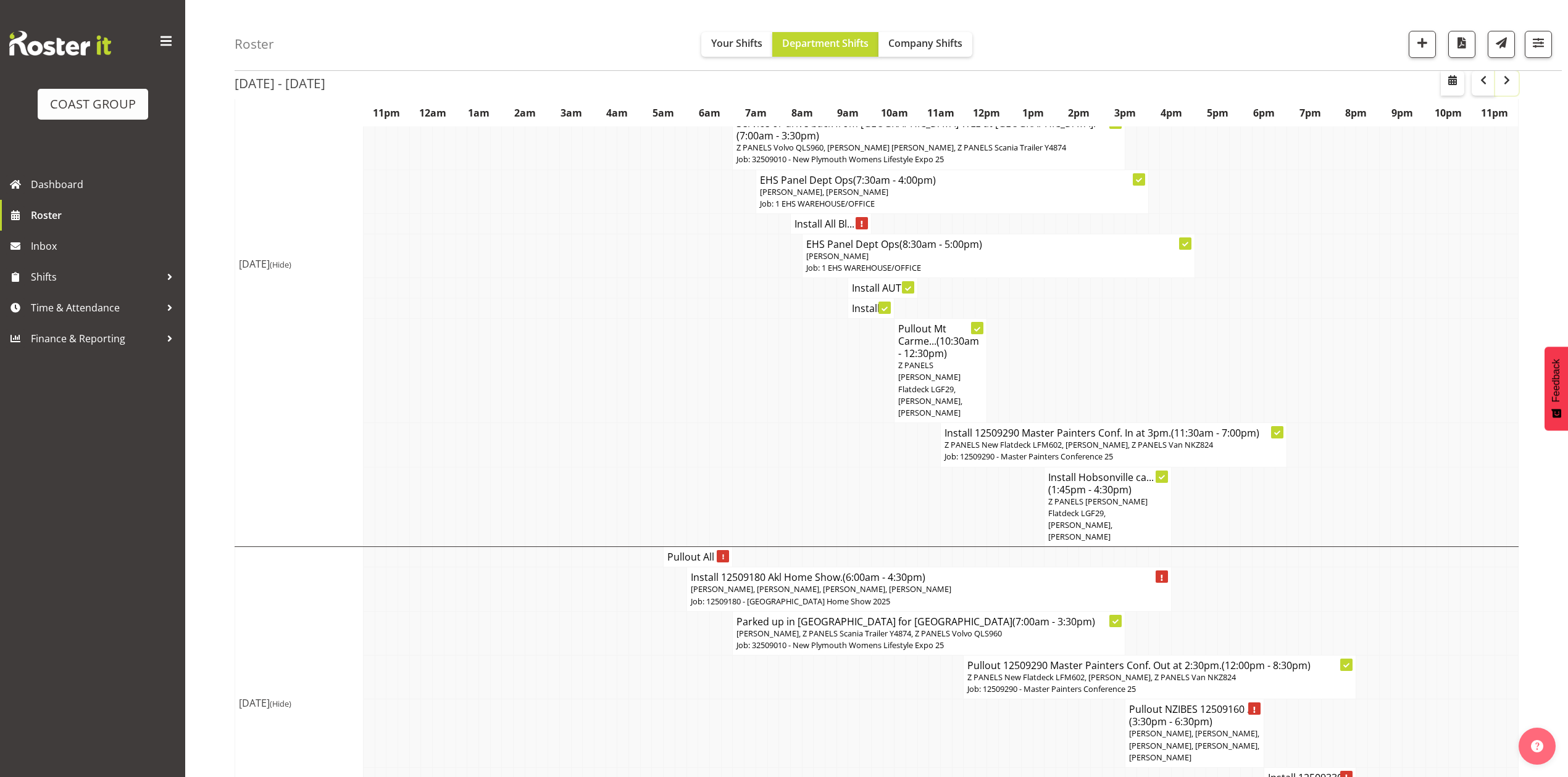
click at [1504, 82] on span "button" at bounding box center [1507, 80] width 15 height 15
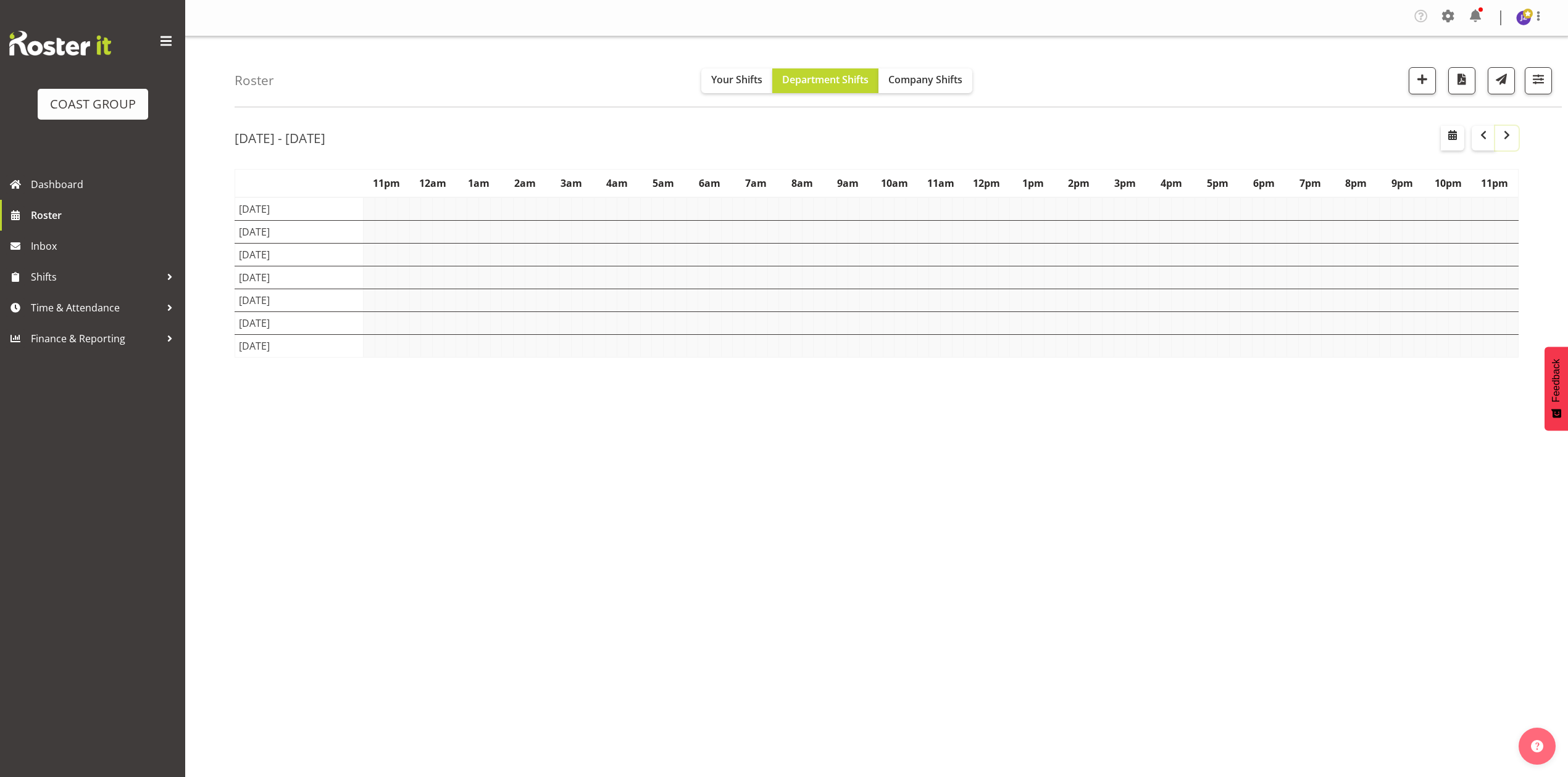
scroll to position [0, 0]
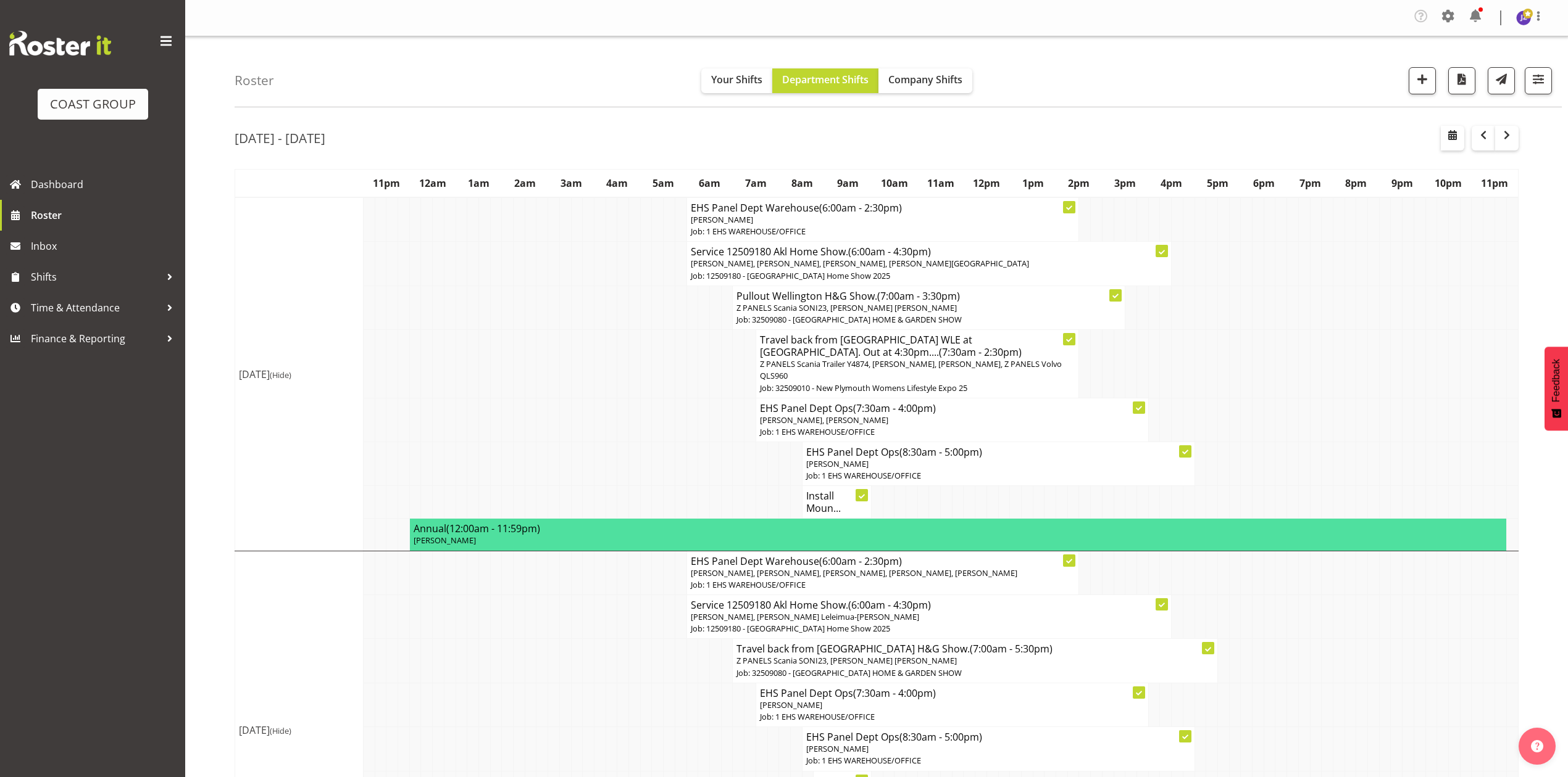
click at [1277, 265] on td at bounding box center [1281, 263] width 12 height 44
drag, startPoint x: 1272, startPoint y: 265, endPoint x: 1309, endPoint y: 272, distance: 37.7
click at [1273, 265] on td at bounding box center [1269, 263] width 12 height 44
click at [93, 310] on span "Time & Attendance" at bounding box center [96, 308] width 130 height 19
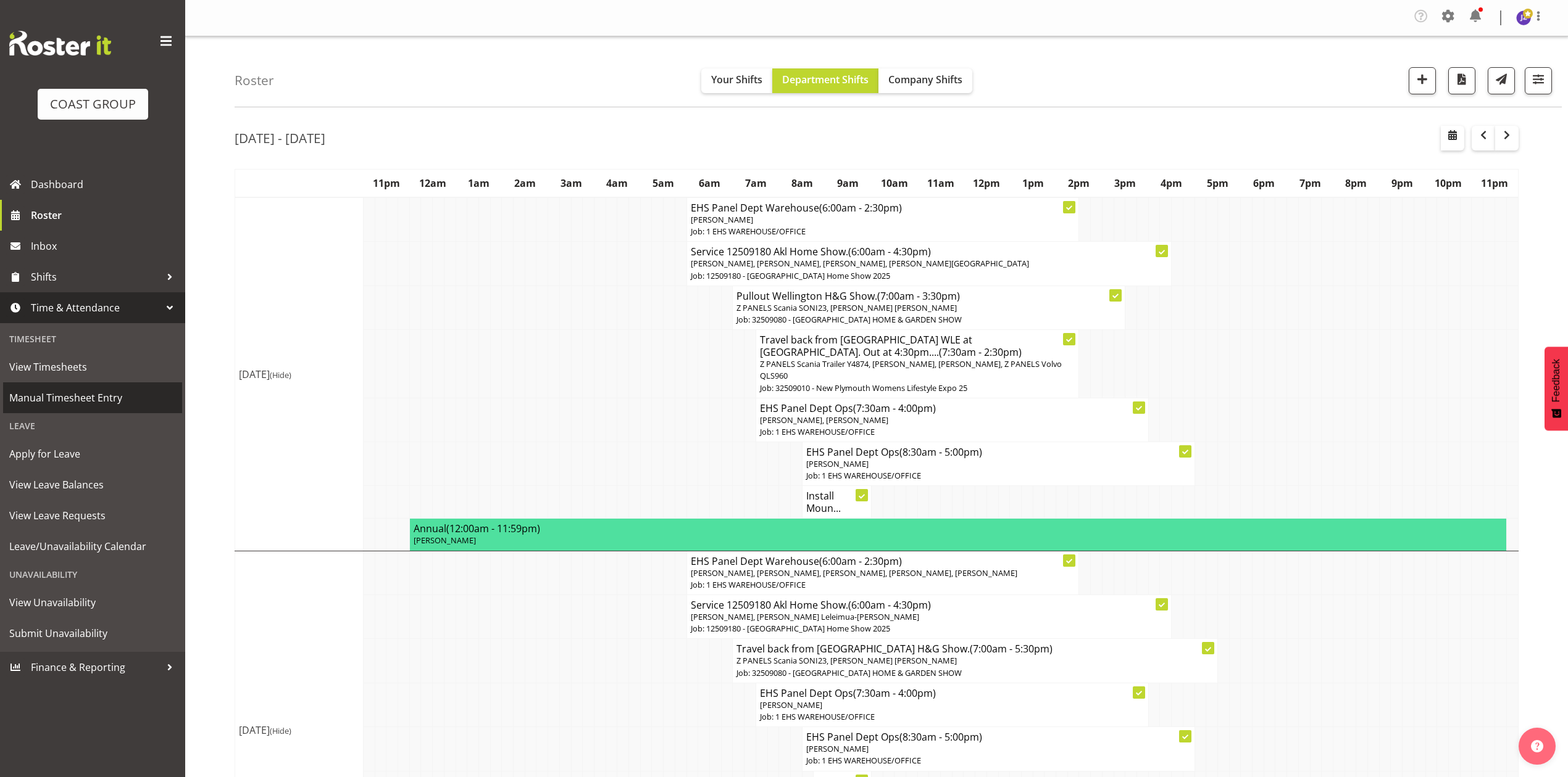
click at [126, 398] on span "Manual Timesheet Entry" at bounding box center [92, 398] width 166 height 19
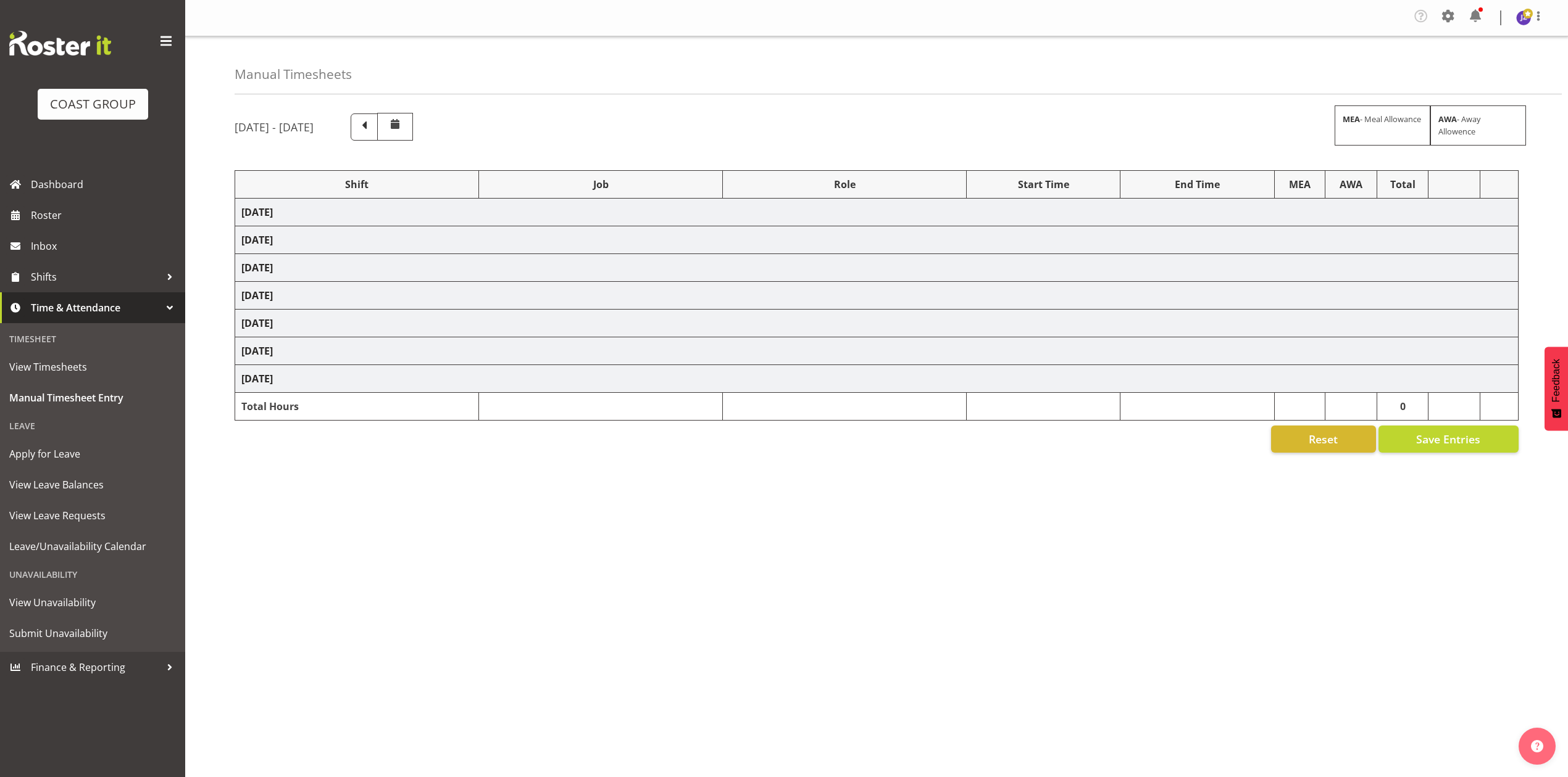
select select "81338"
select select "10496"
select select "80852"
select select "10275"
select select "68034"
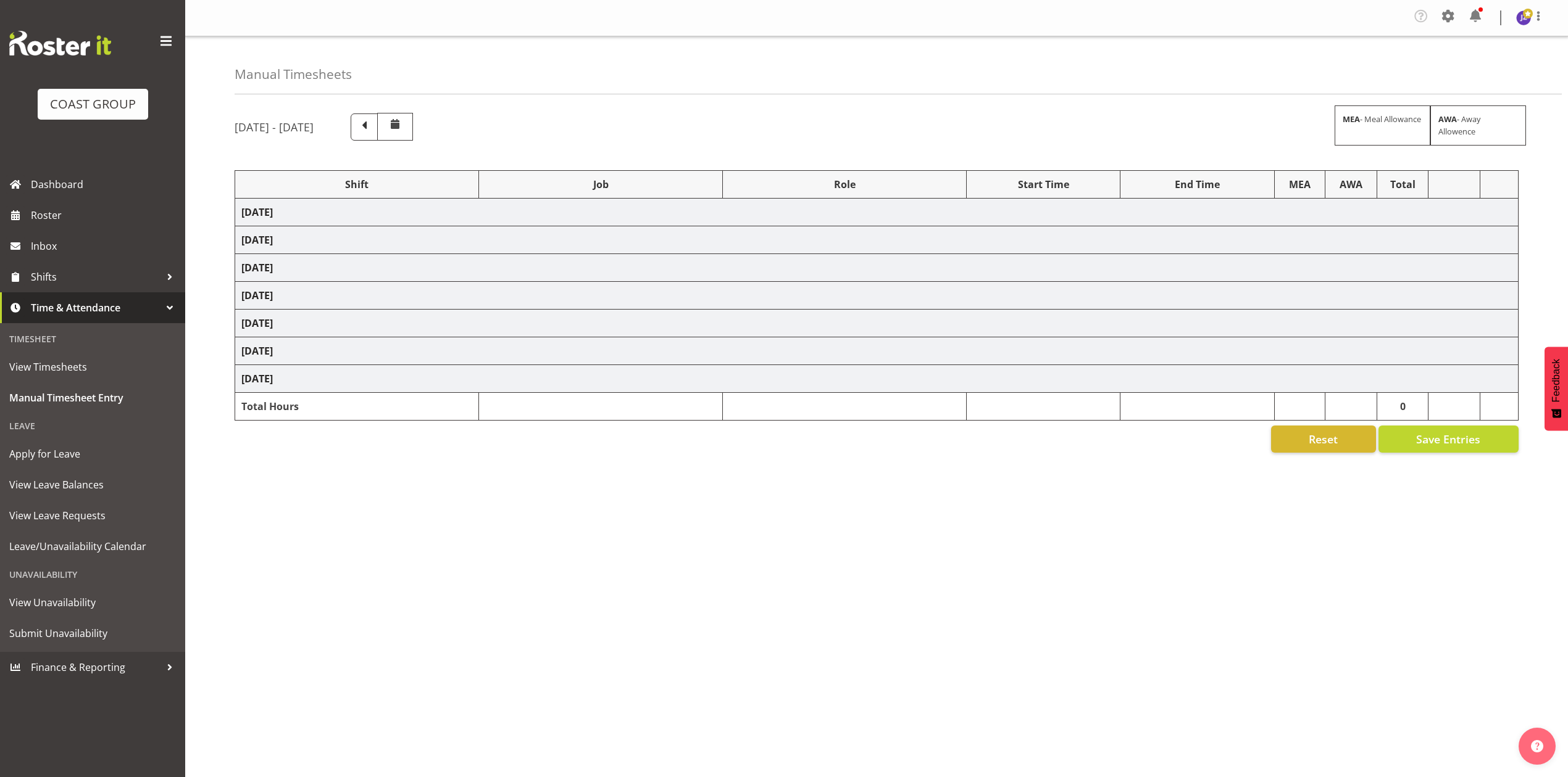
select select "69"
select select "198"
select select "80396"
select select "8653"
select select "81338"
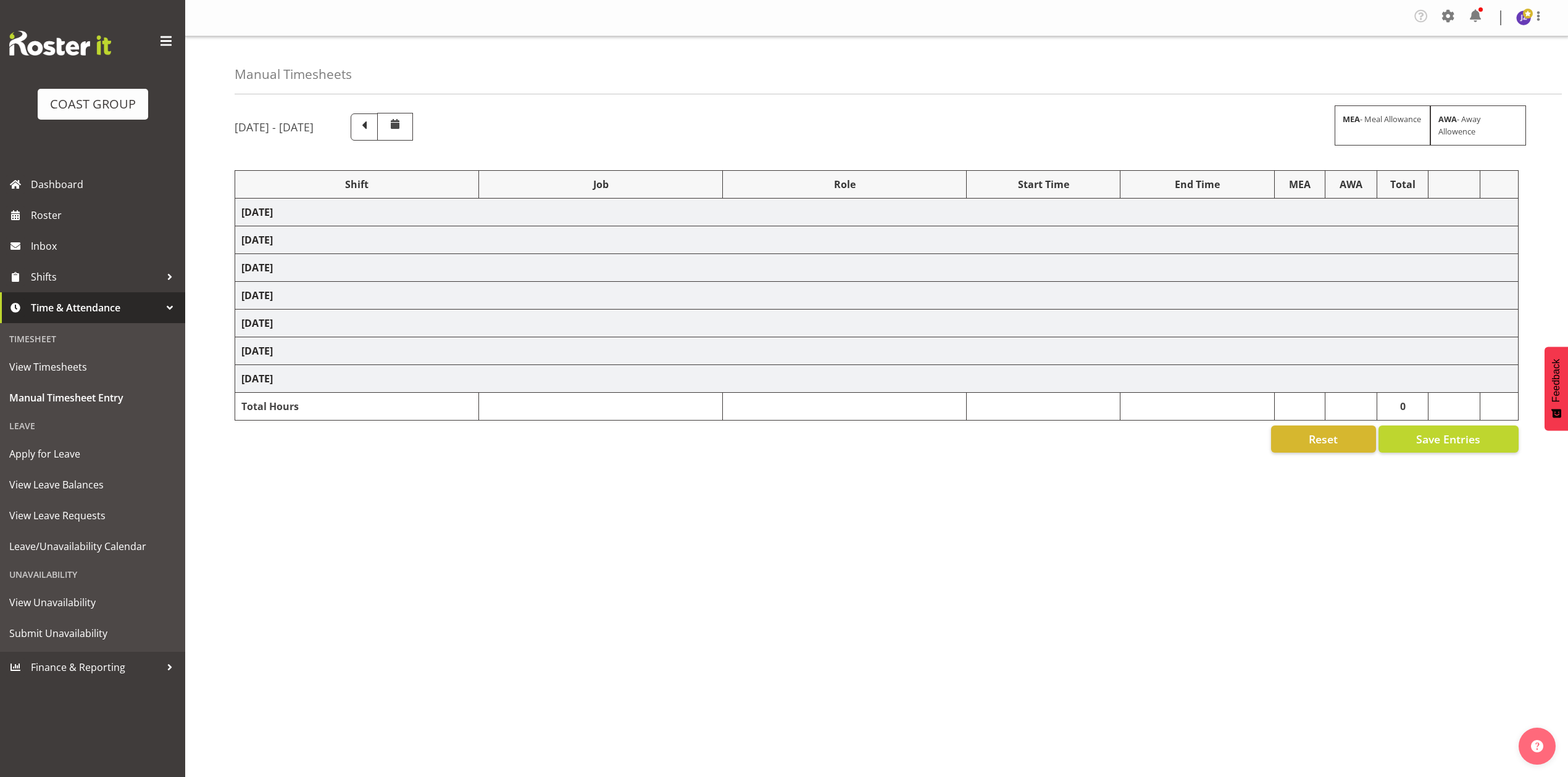
select select "10496"
select select "68034"
select select "69"
select select "198"
select select "79639"
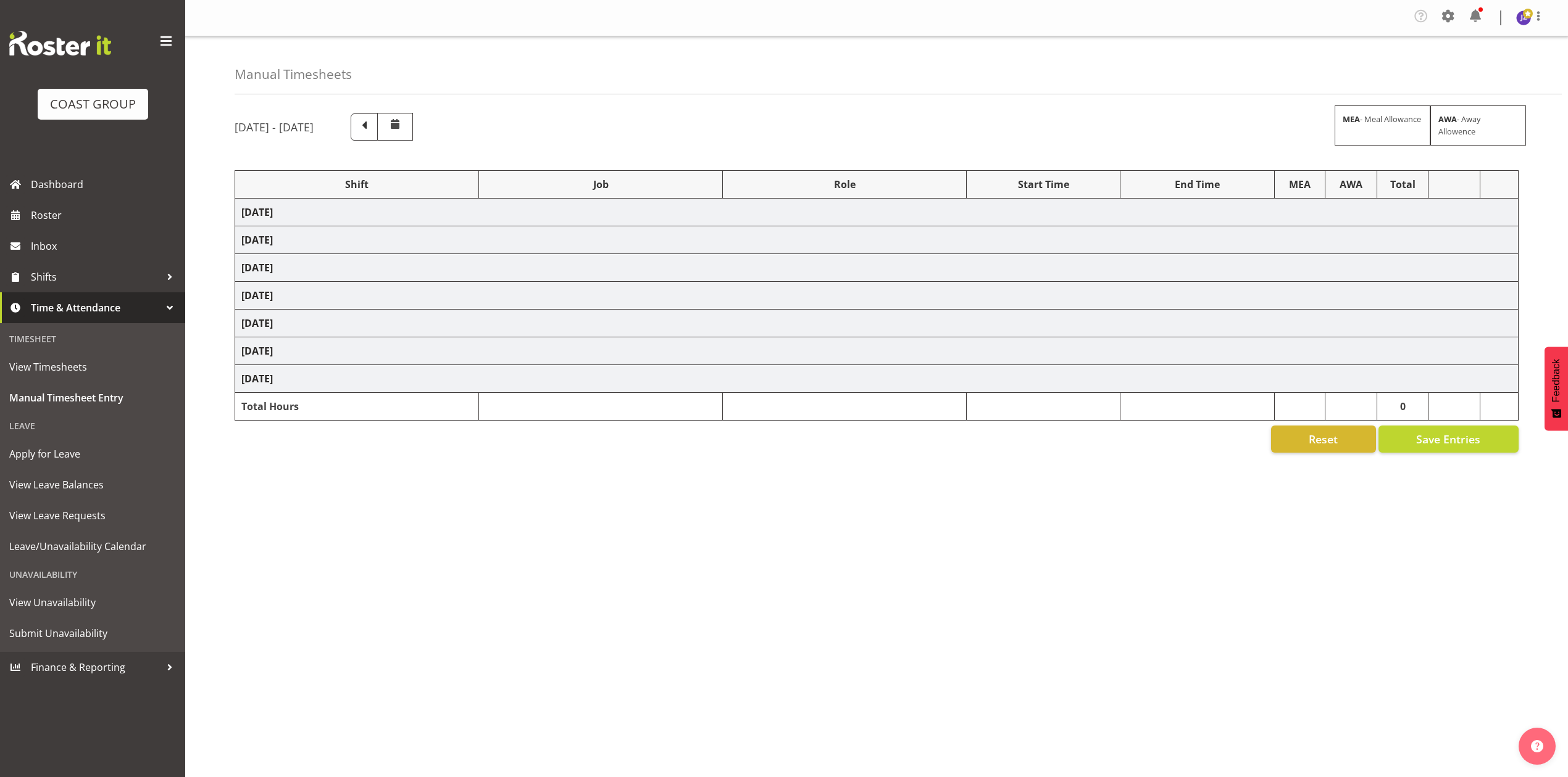
select select "8653"
select select "77523"
select select "8652"
select select "78923"
select select "8653"
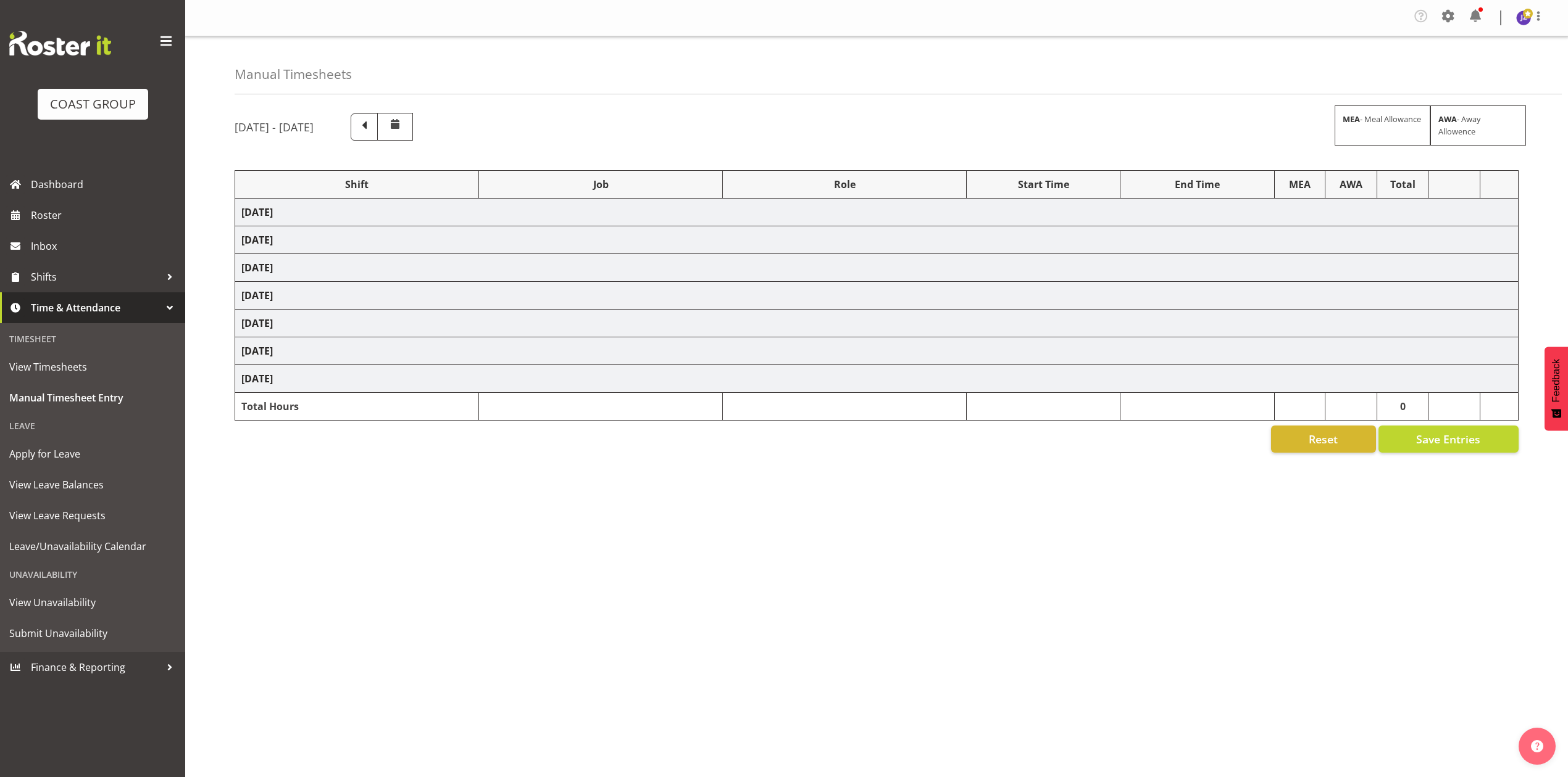
select select "68034"
select select "69"
select select "198"
select select "68034"
select select "69"
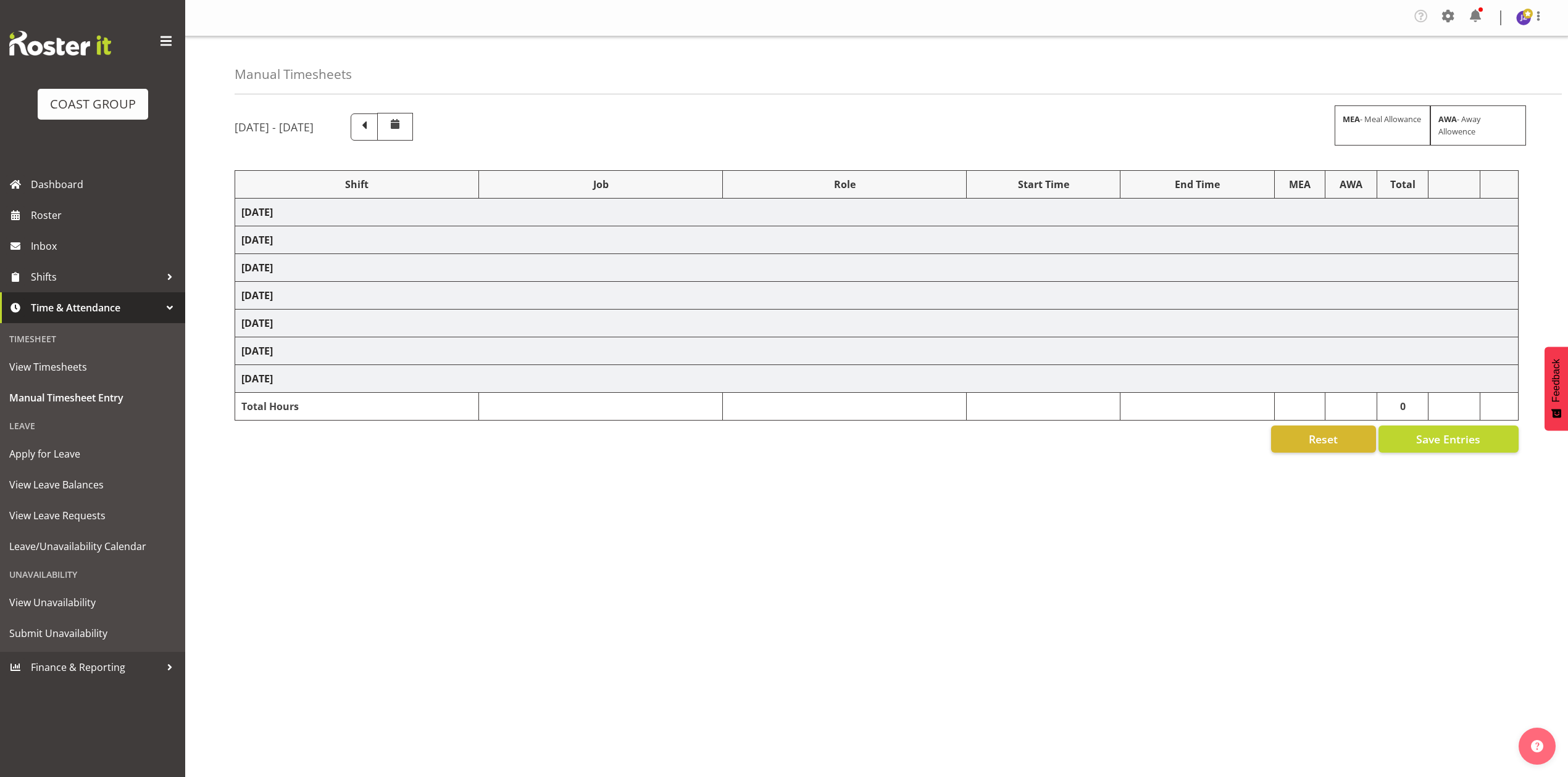
select select "198"
select select "50787"
select select "69"
select select "198"
select select "81338"
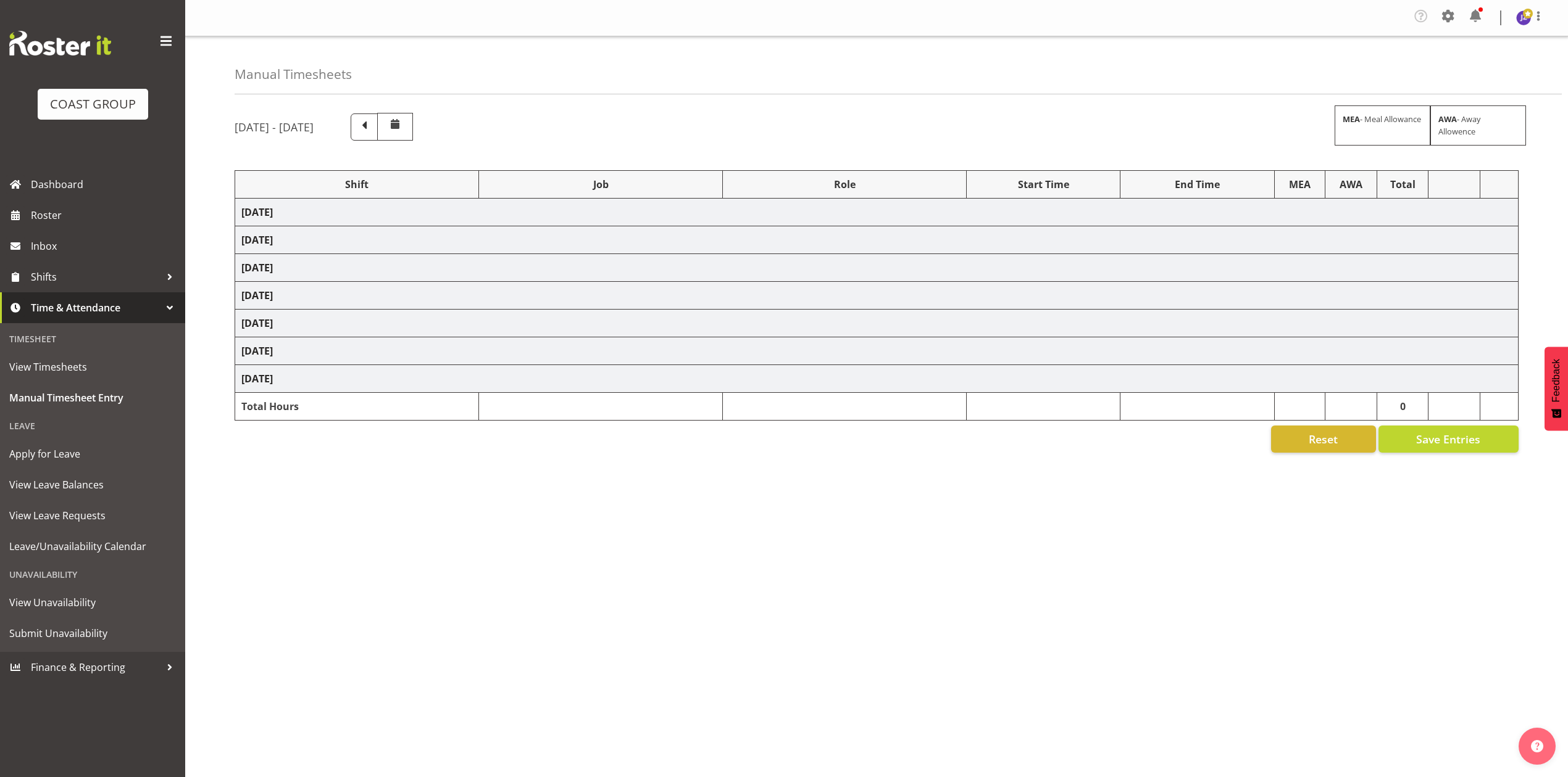
select select "10496"
select select "80779"
select select "10539"
select select "81815"
select select "10539"
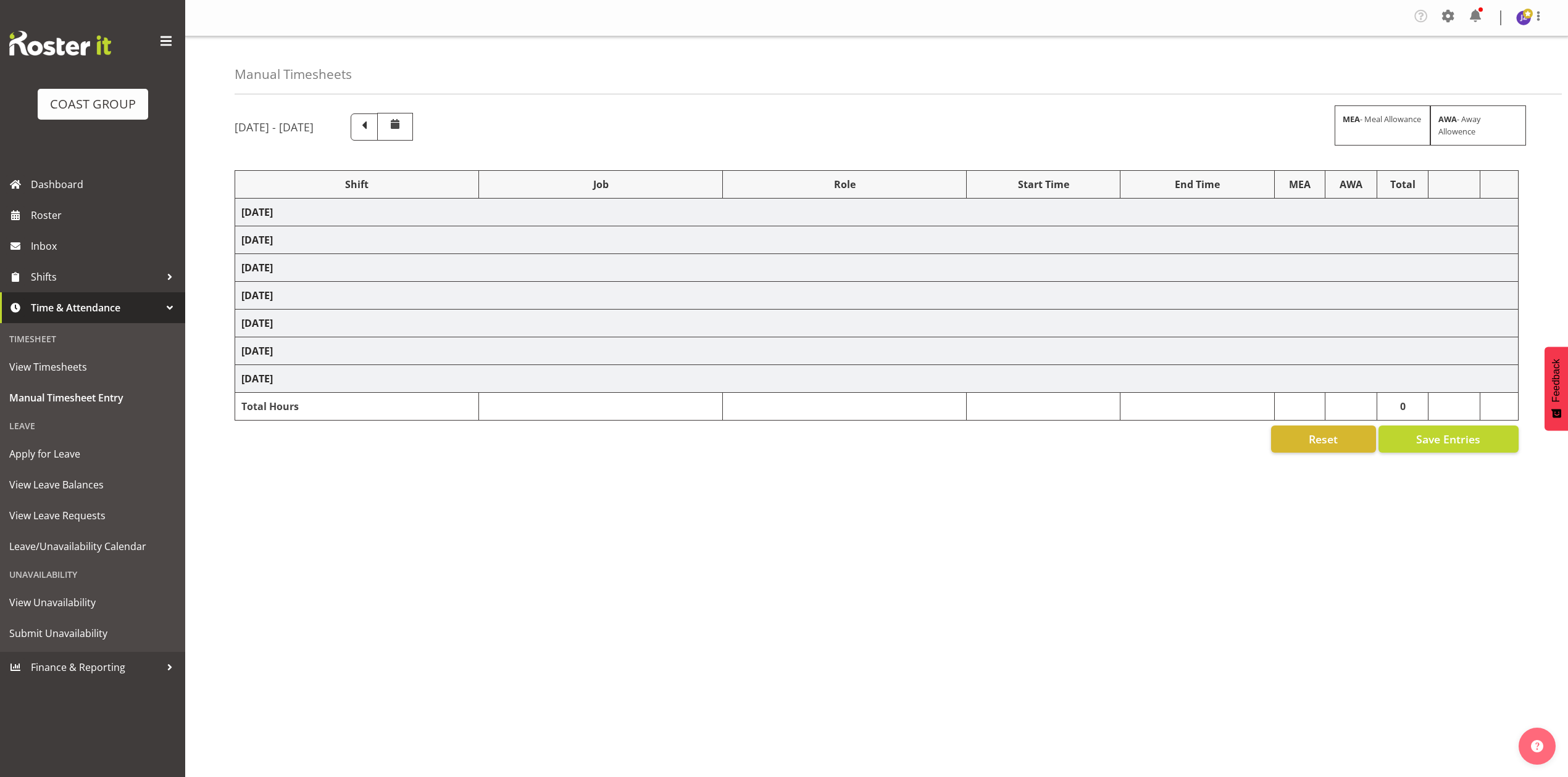
select select "68034"
select select "69"
select select "198"
select select "79676"
select select "8653"
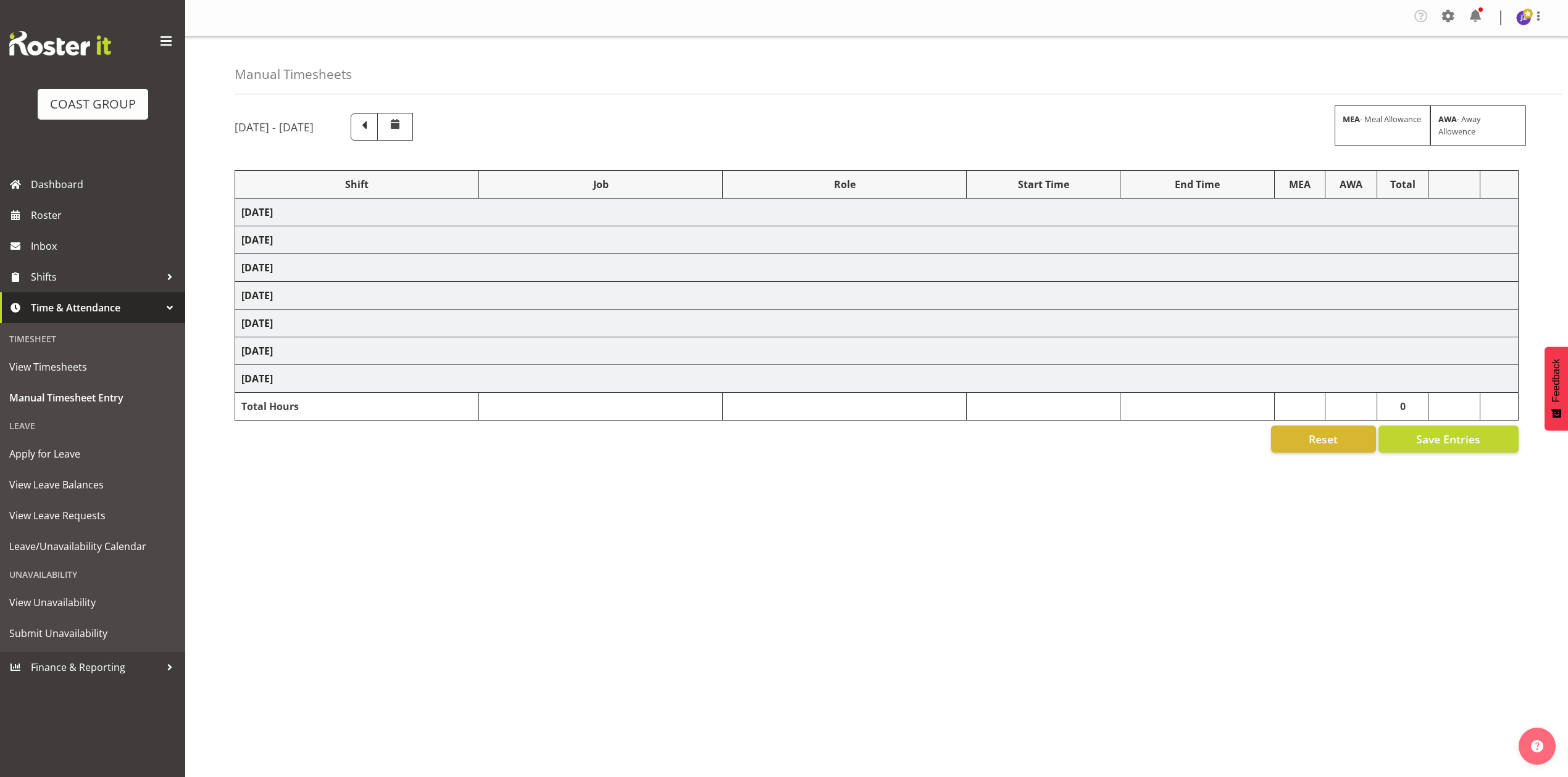
select select "68034"
select select "69"
select select "198"
select select "68034"
select select "69"
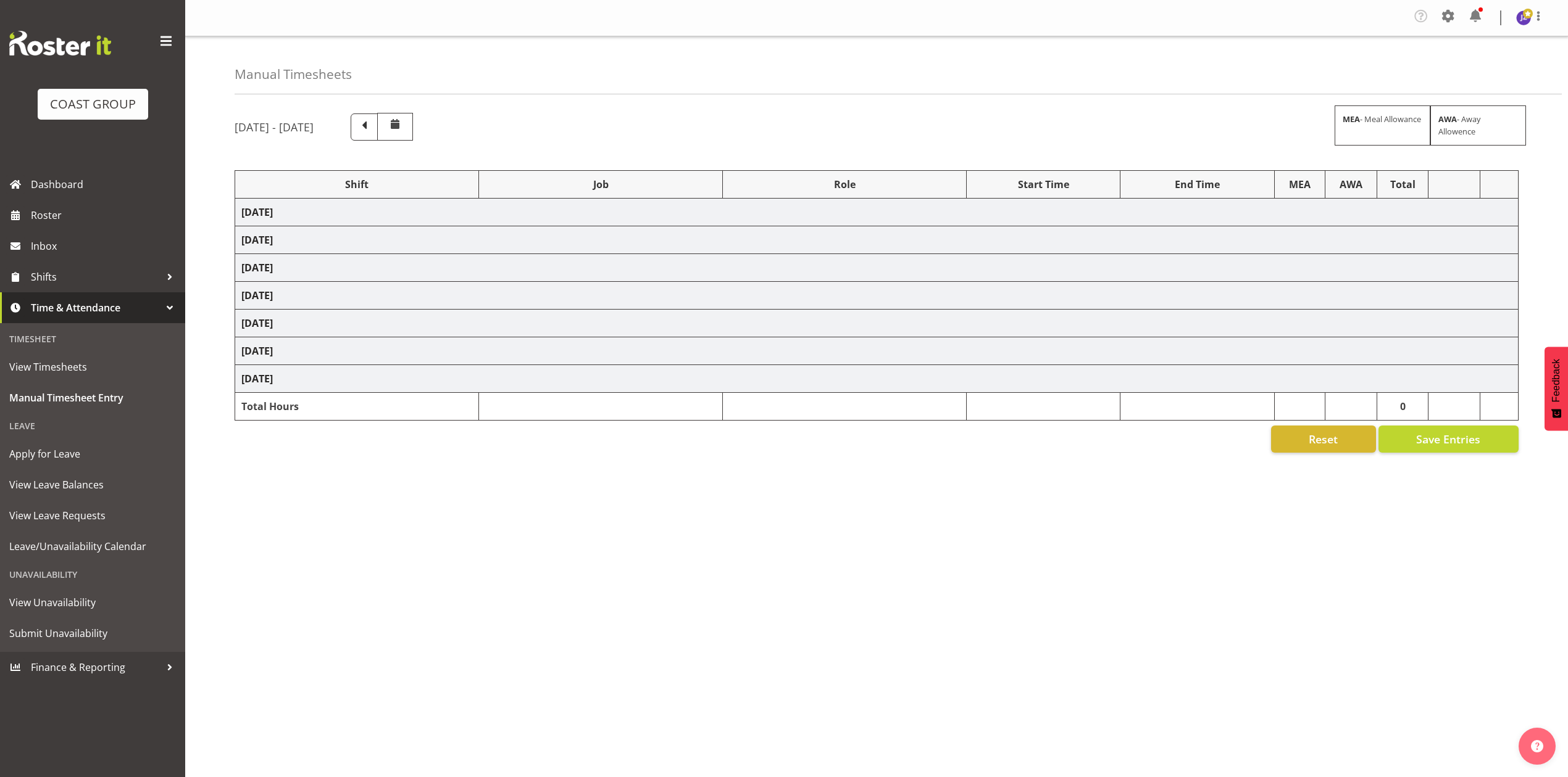
select select "198"
select select "81714"
select select "8653"
select select "81240"
select select "10460"
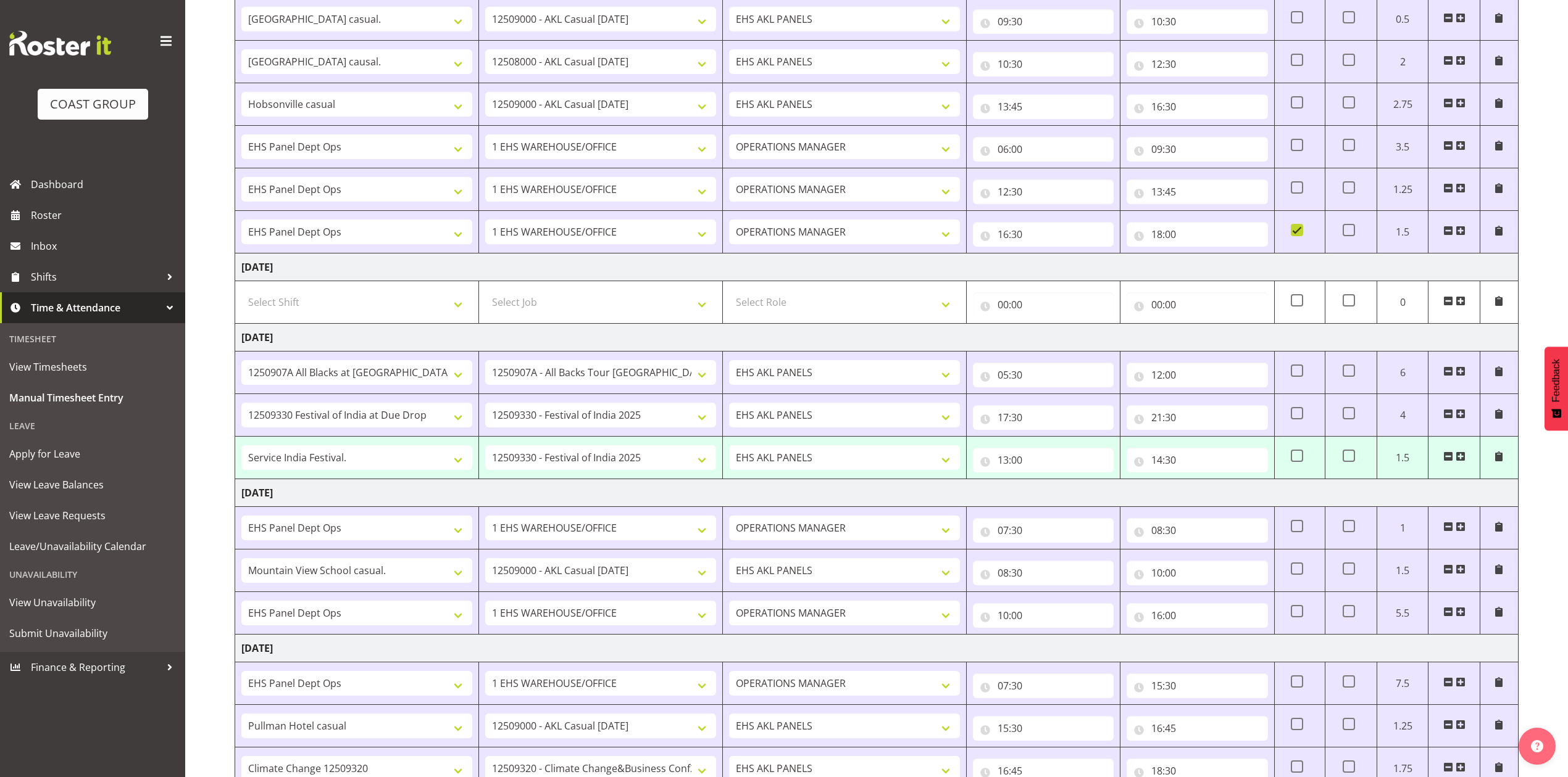
scroll to position [641, 0]
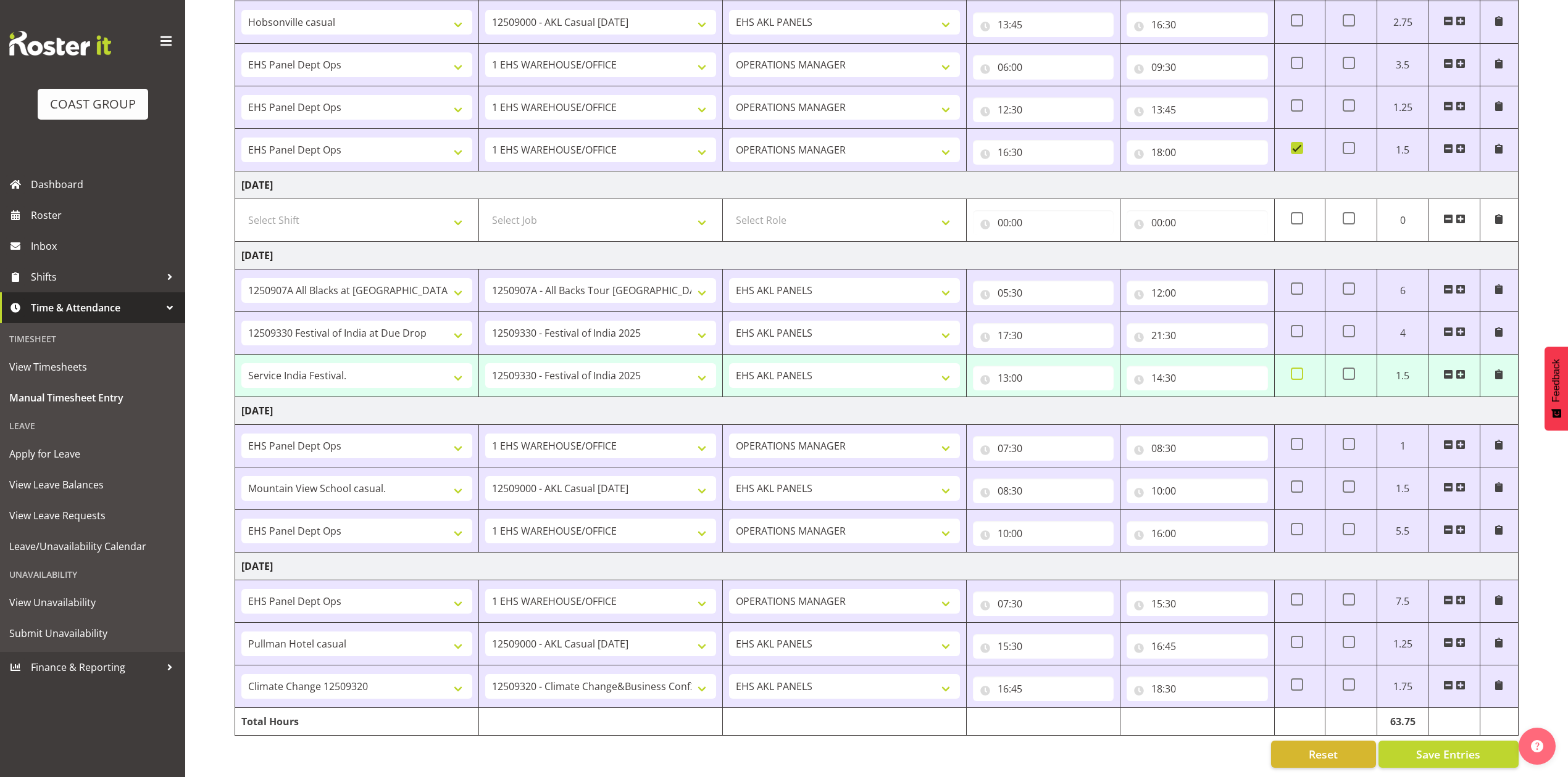
click at [1294, 368] on span at bounding box center [1296, 373] width 12 height 12
click at [1294, 370] on input "checkbox" at bounding box center [1294, 374] width 8 height 8
checkbox input "true"
click at [1445, 746] on span "Save Entries" at bounding box center [1447, 754] width 64 height 16
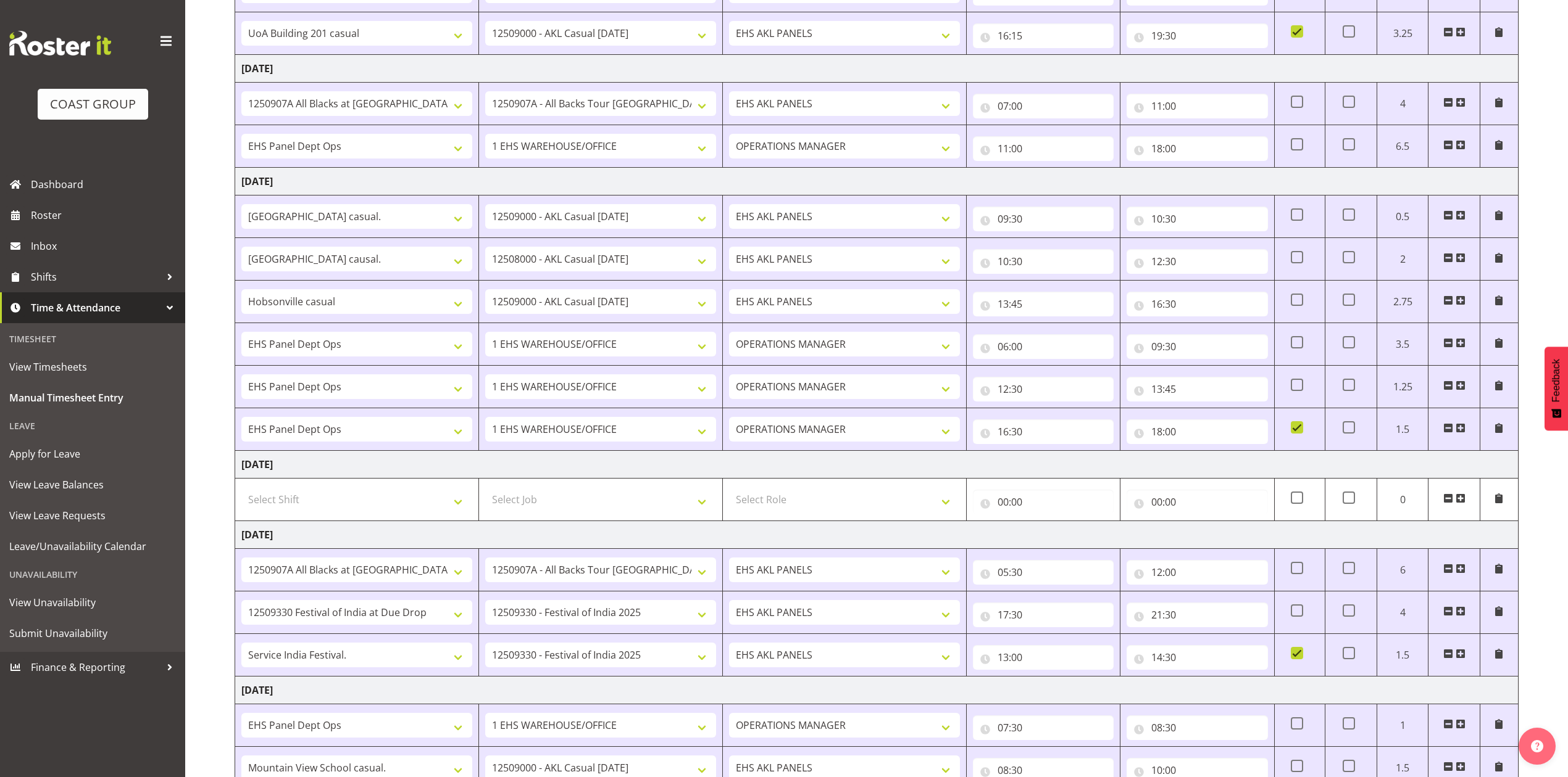
scroll to position [312, 0]
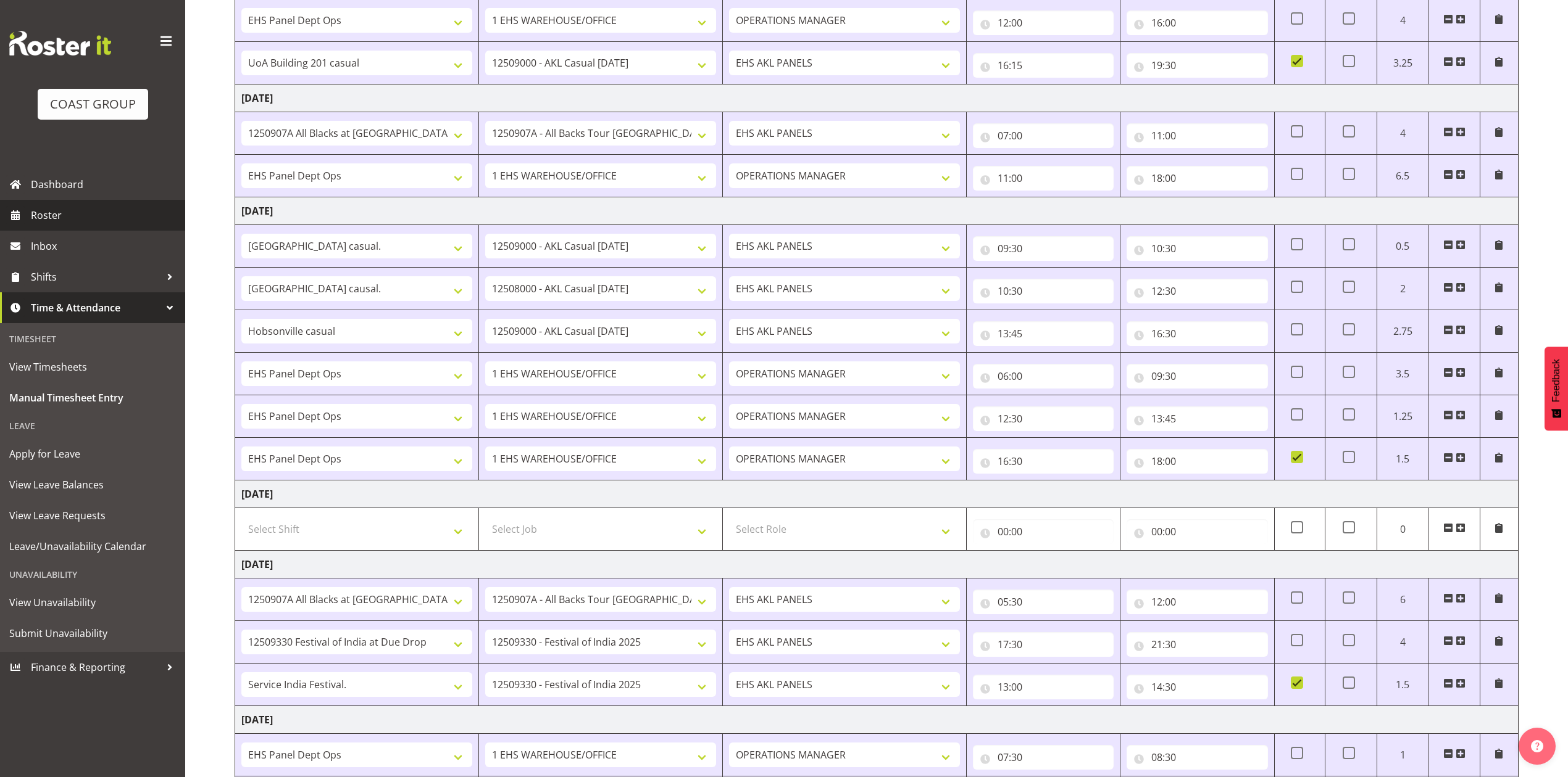
click at [46, 225] on span "Roster" at bounding box center [104, 215] width 148 height 19
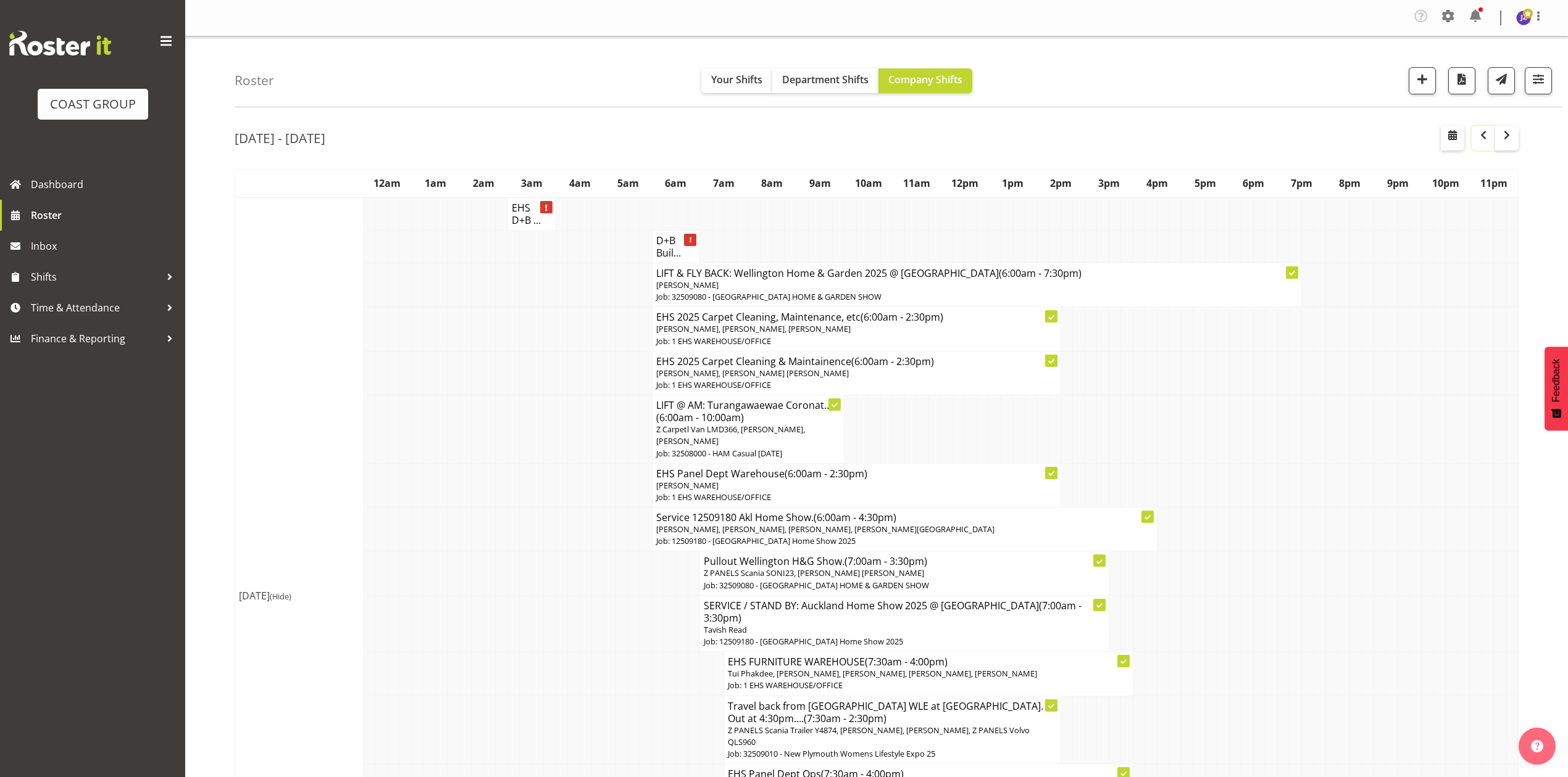
click at [1472, 137] on button "button" at bounding box center [1483, 138] width 23 height 25
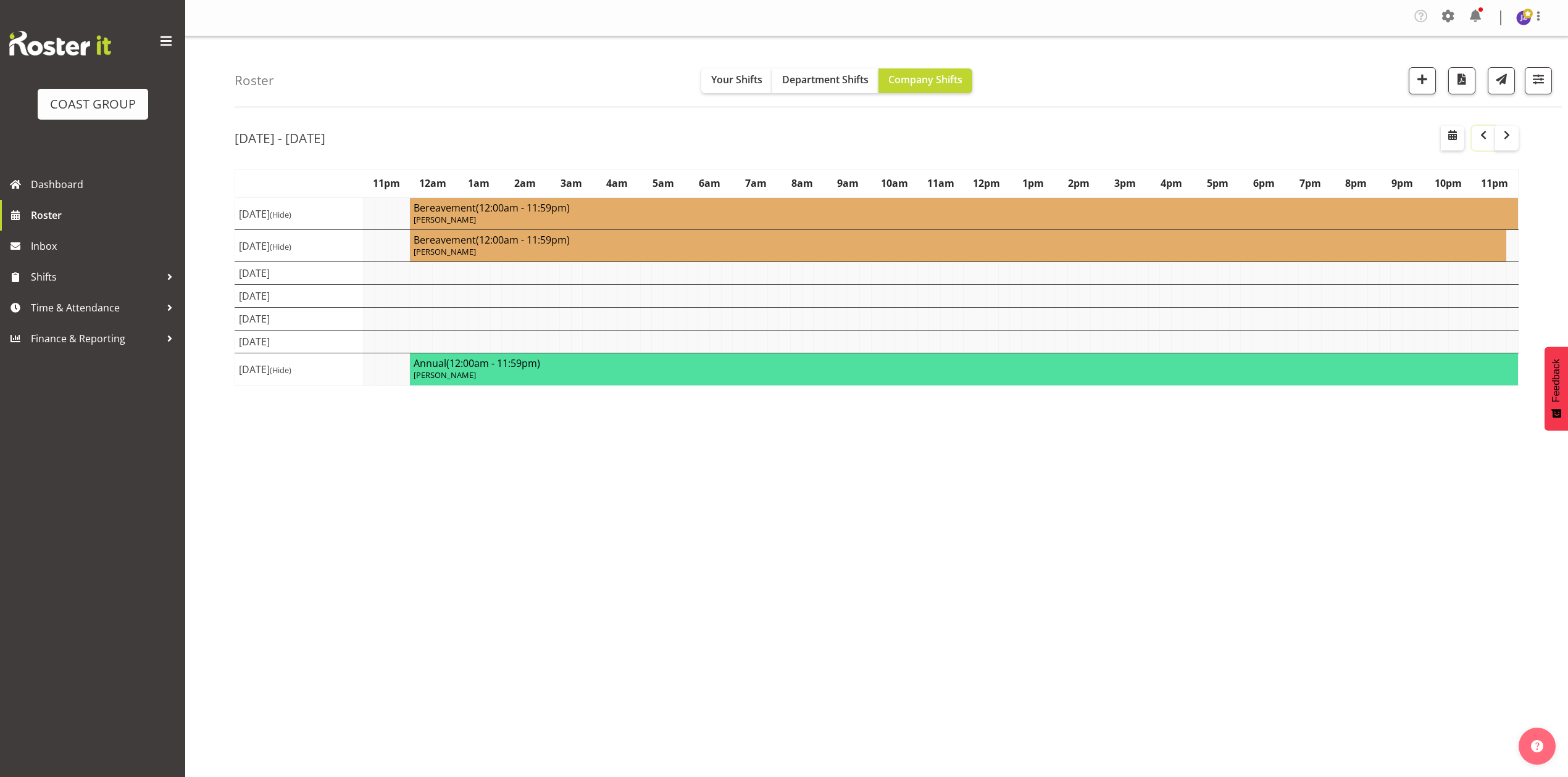
click at [1472, 137] on button "button" at bounding box center [1483, 138] width 23 height 25
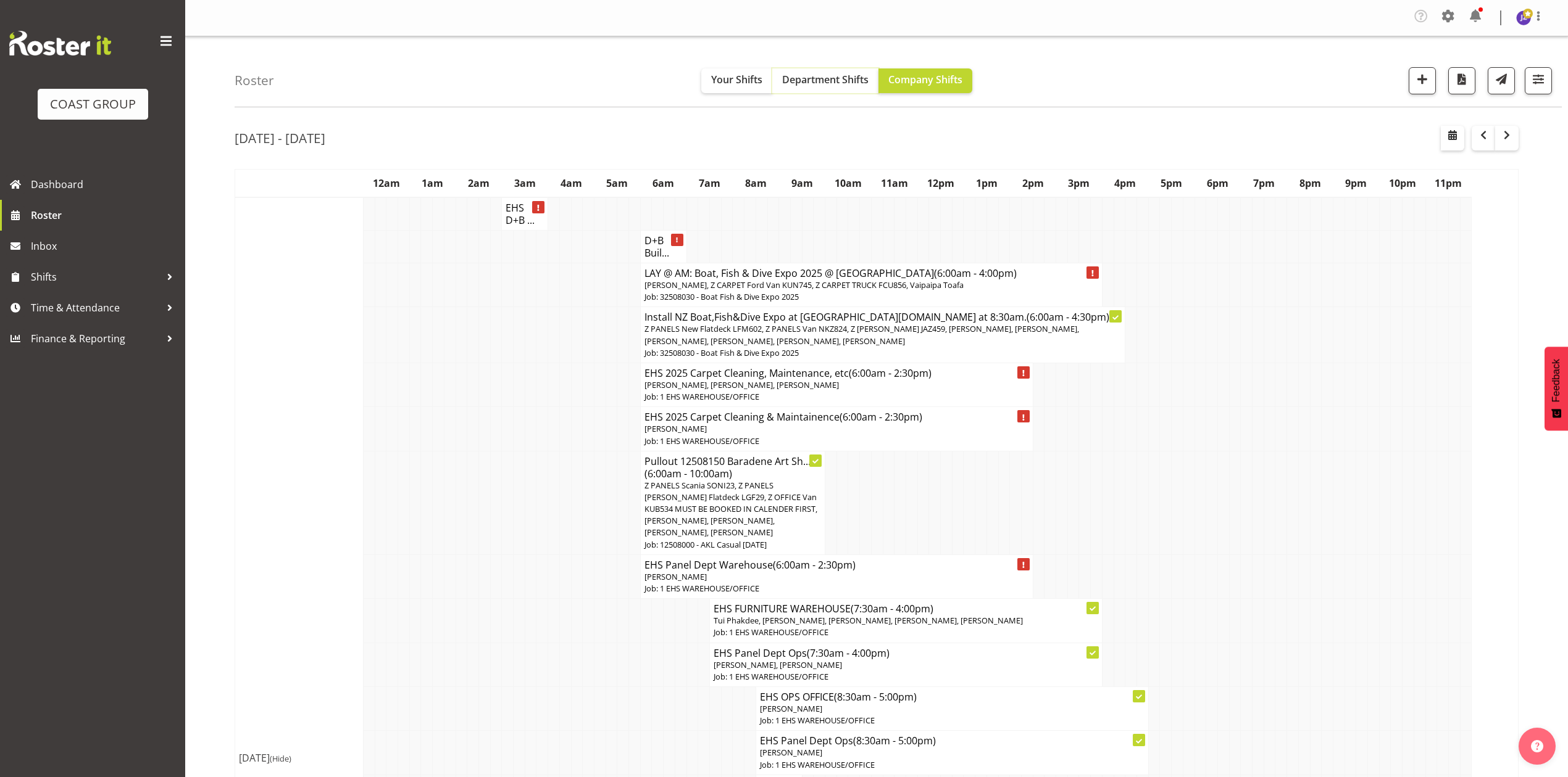
click at [825, 91] on button "Department Shifts" at bounding box center [825, 81] width 106 height 25
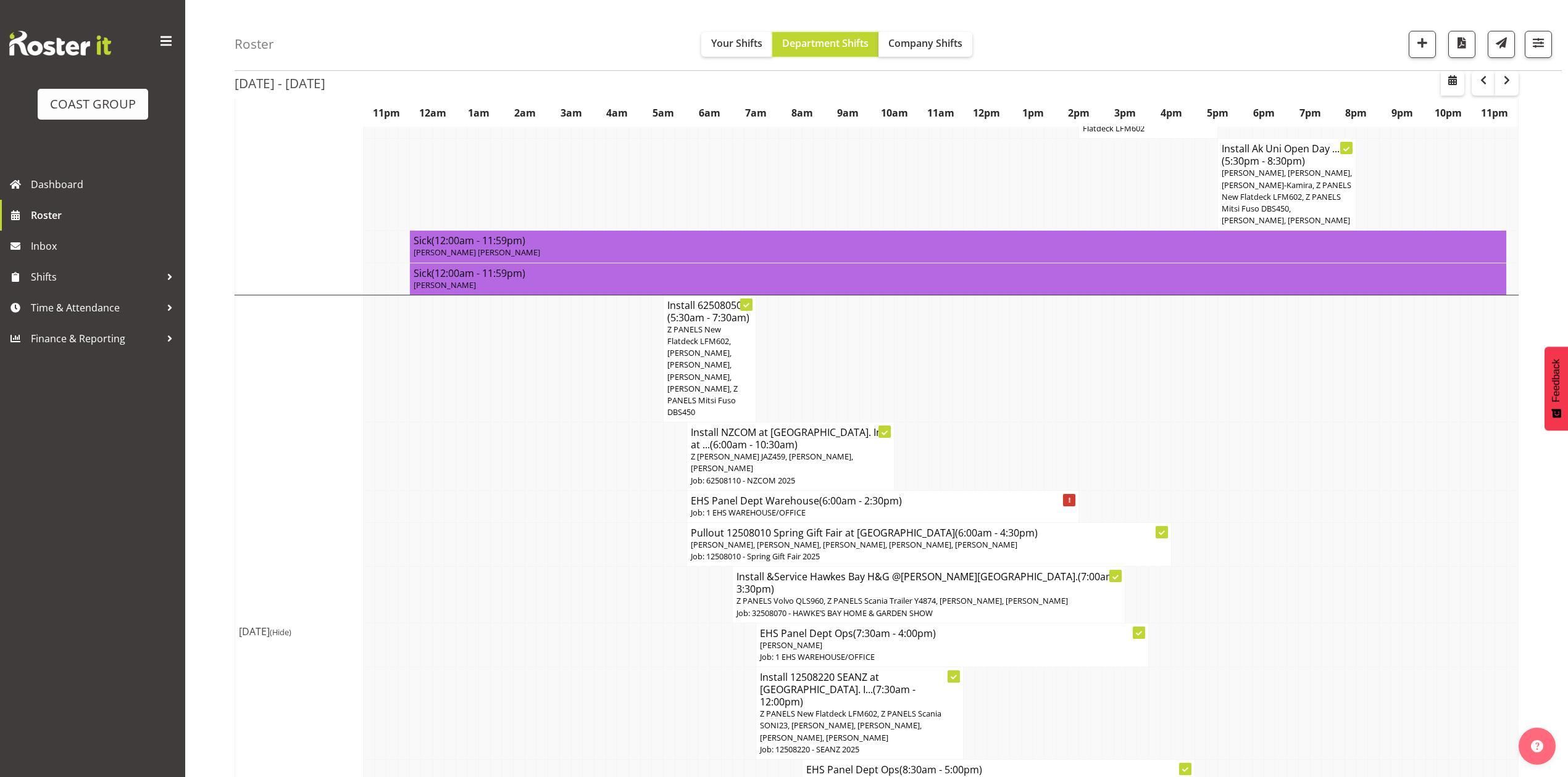
scroll to position [1069, 0]
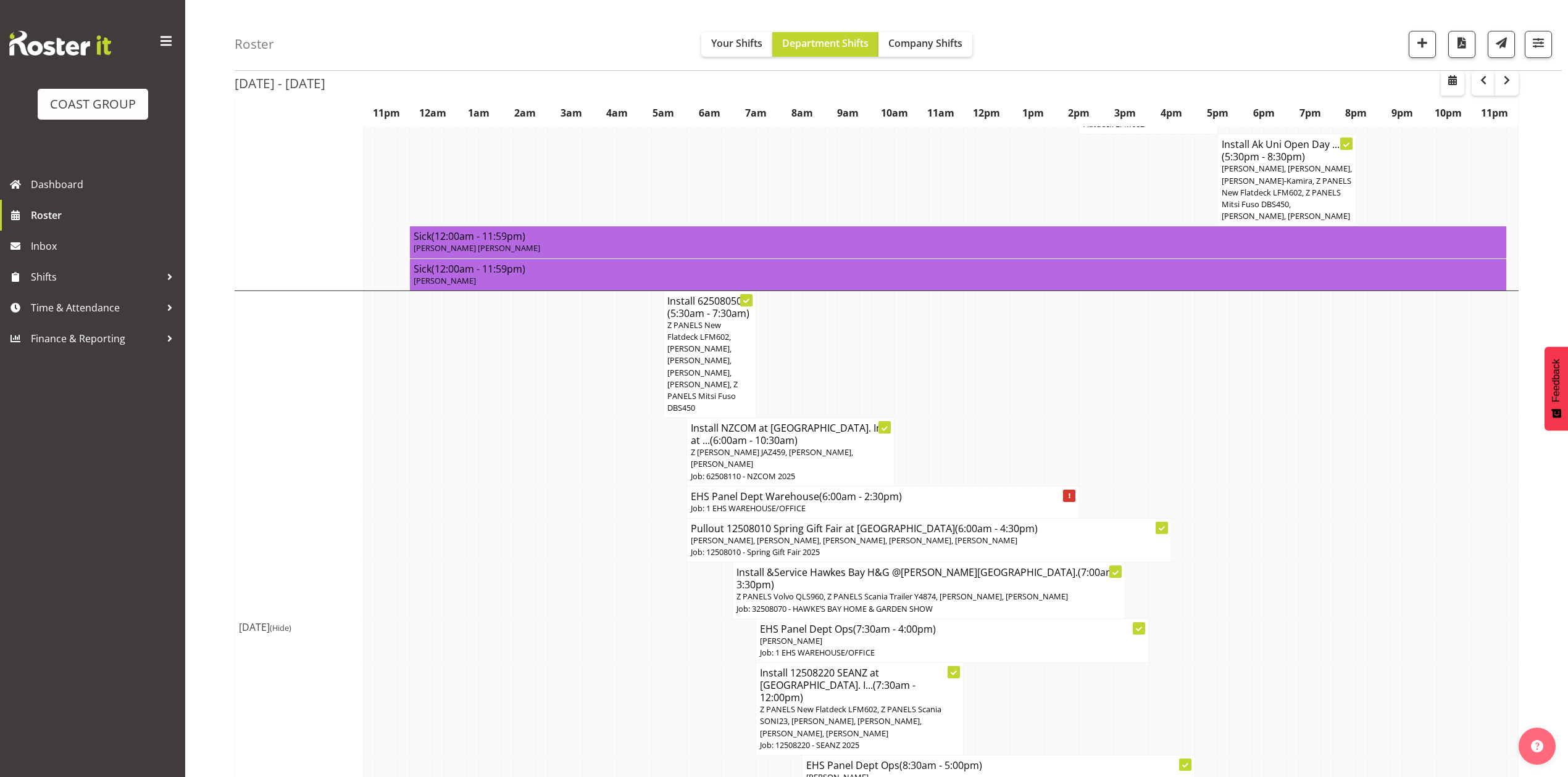
click at [722, 319] on span "Z PANELS New Flatdeck LFM602, [PERSON_NAME], [PERSON_NAME], [PERSON_NAME], [PER…" at bounding box center [702, 366] width 71 height 94
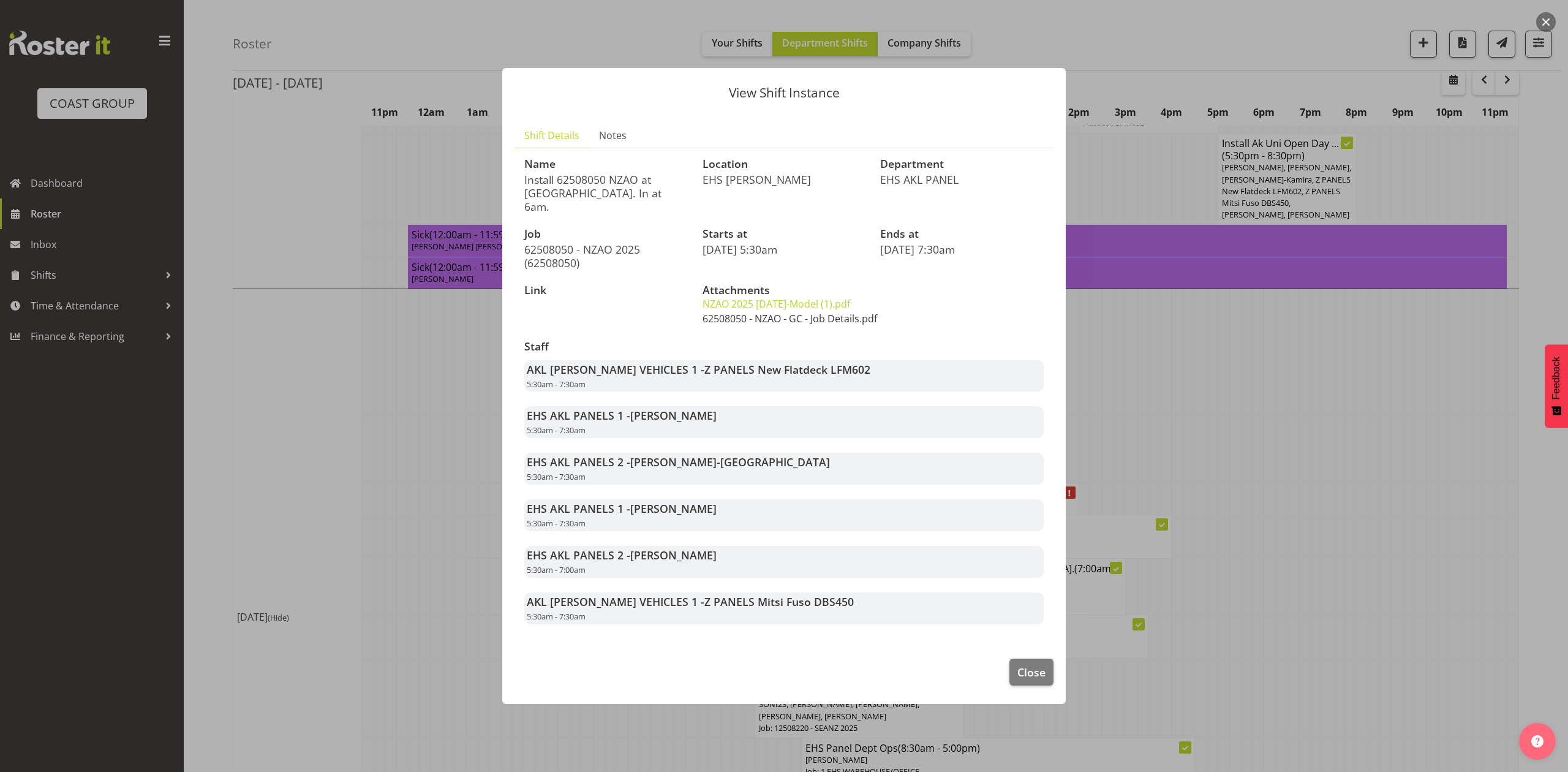
click at [796, 312] on link "62508050 - NZAO - GC - Job Details.pdf" at bounding box center [789, 318] width 174 height 14
click at [1326, 387] on div at bounding box center [784, 386] width 1568 height 772
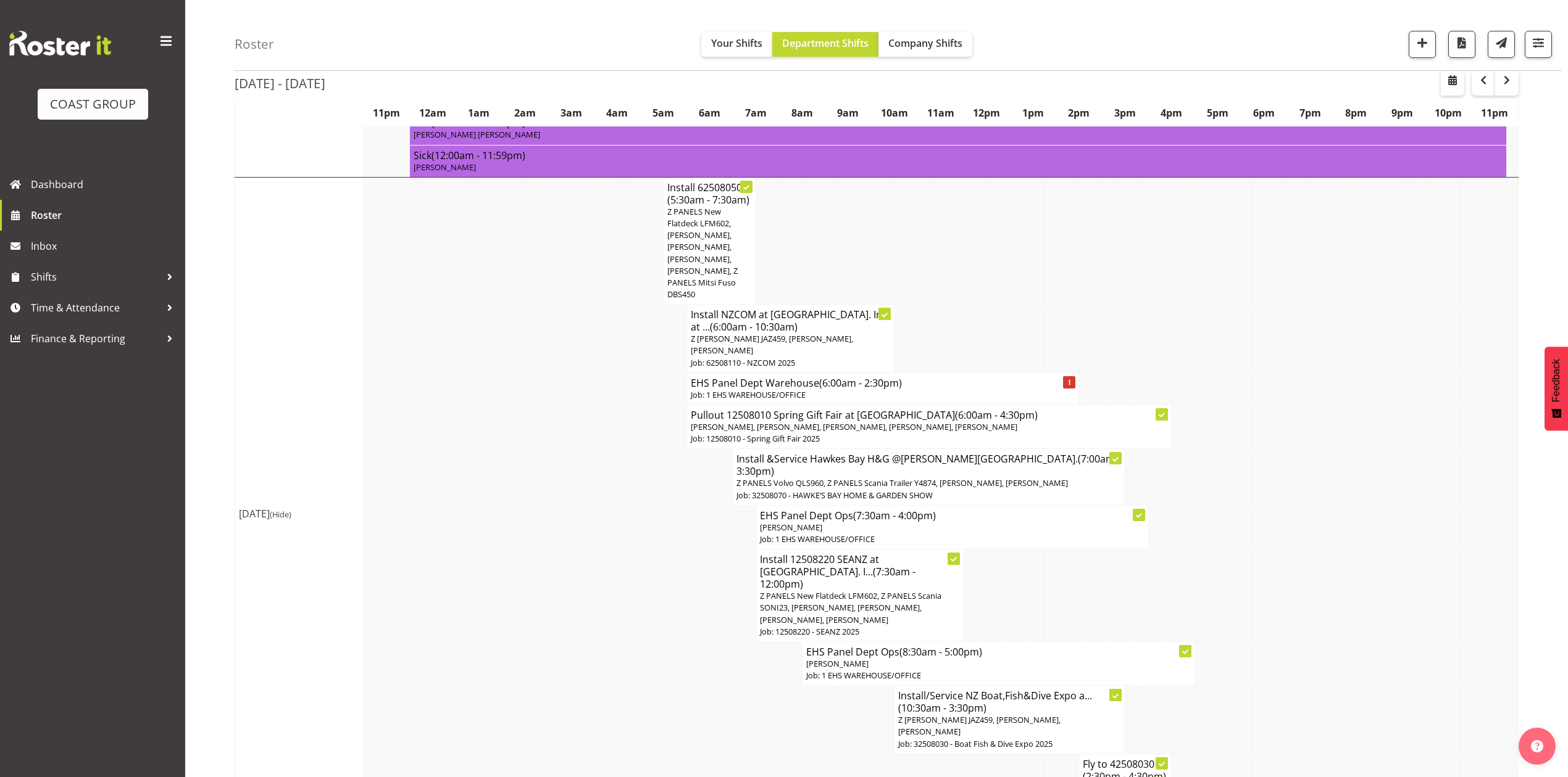
scroll to position [1234, 0]
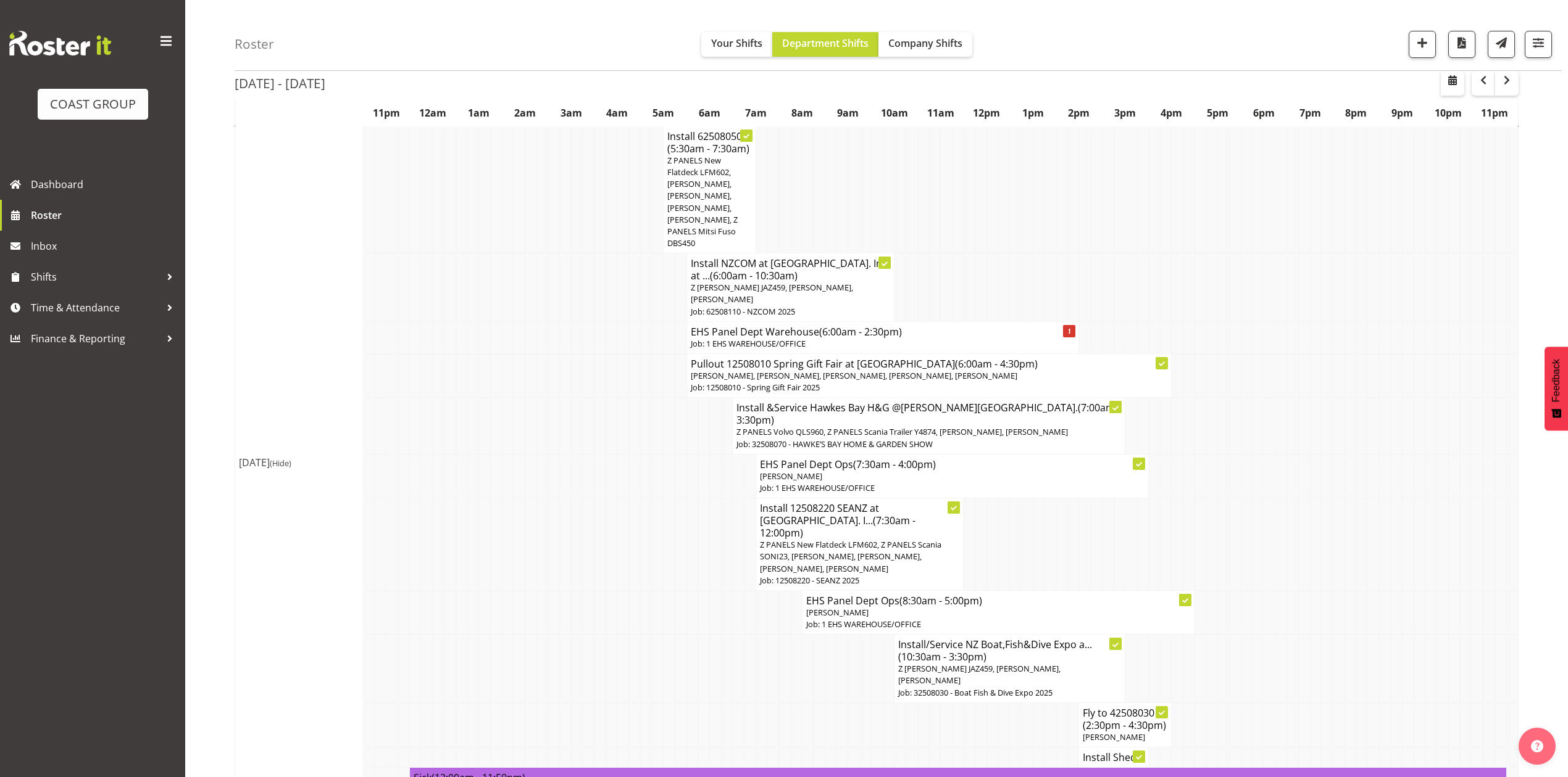
click at [1112, 751] on h4 "Install Shed..." at bounding box center [1113, 757] width 61 height 12
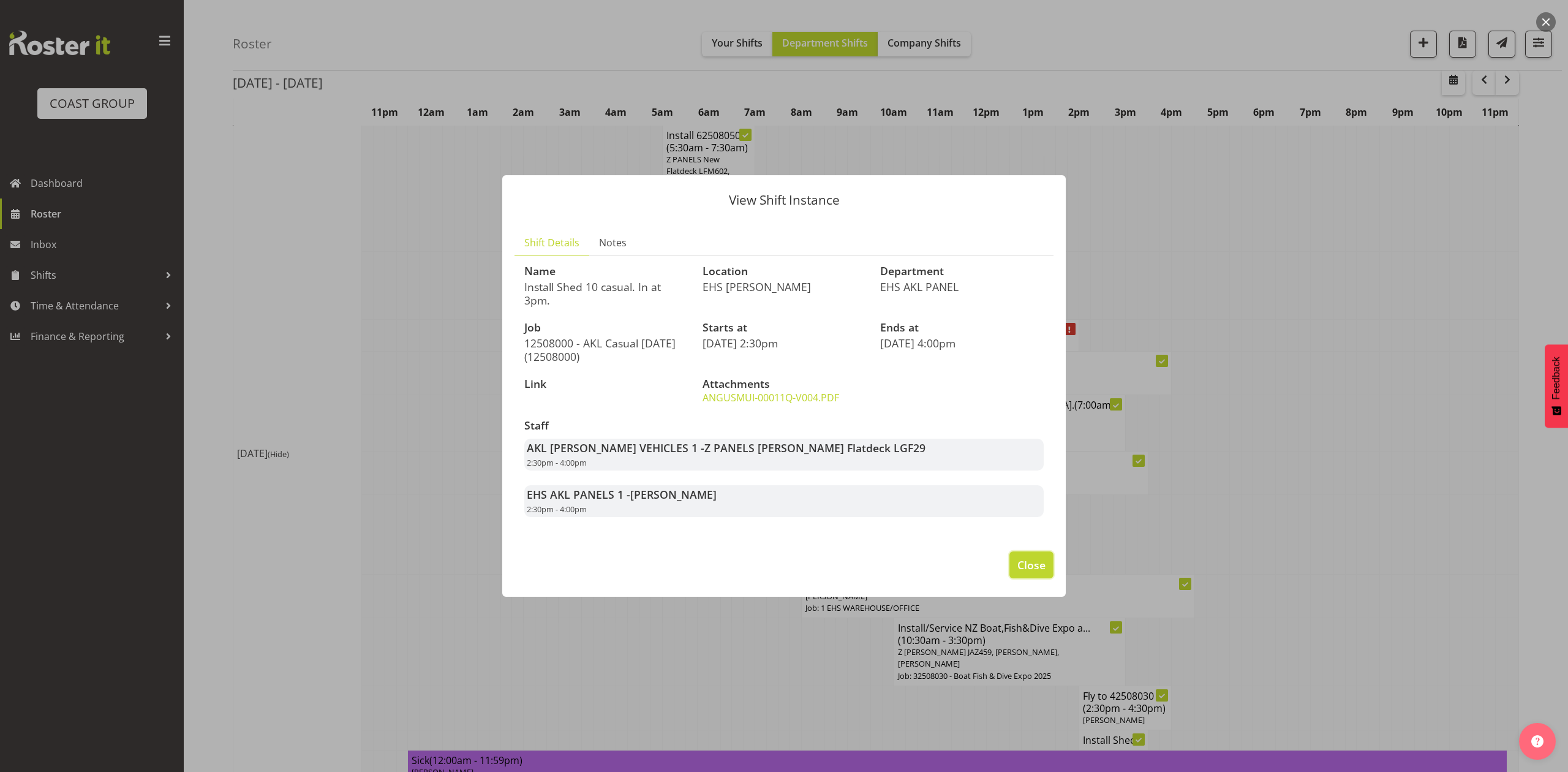
click at [1042, 556] on button "Close" at bounding box center [1032, 564] width 44 height 27
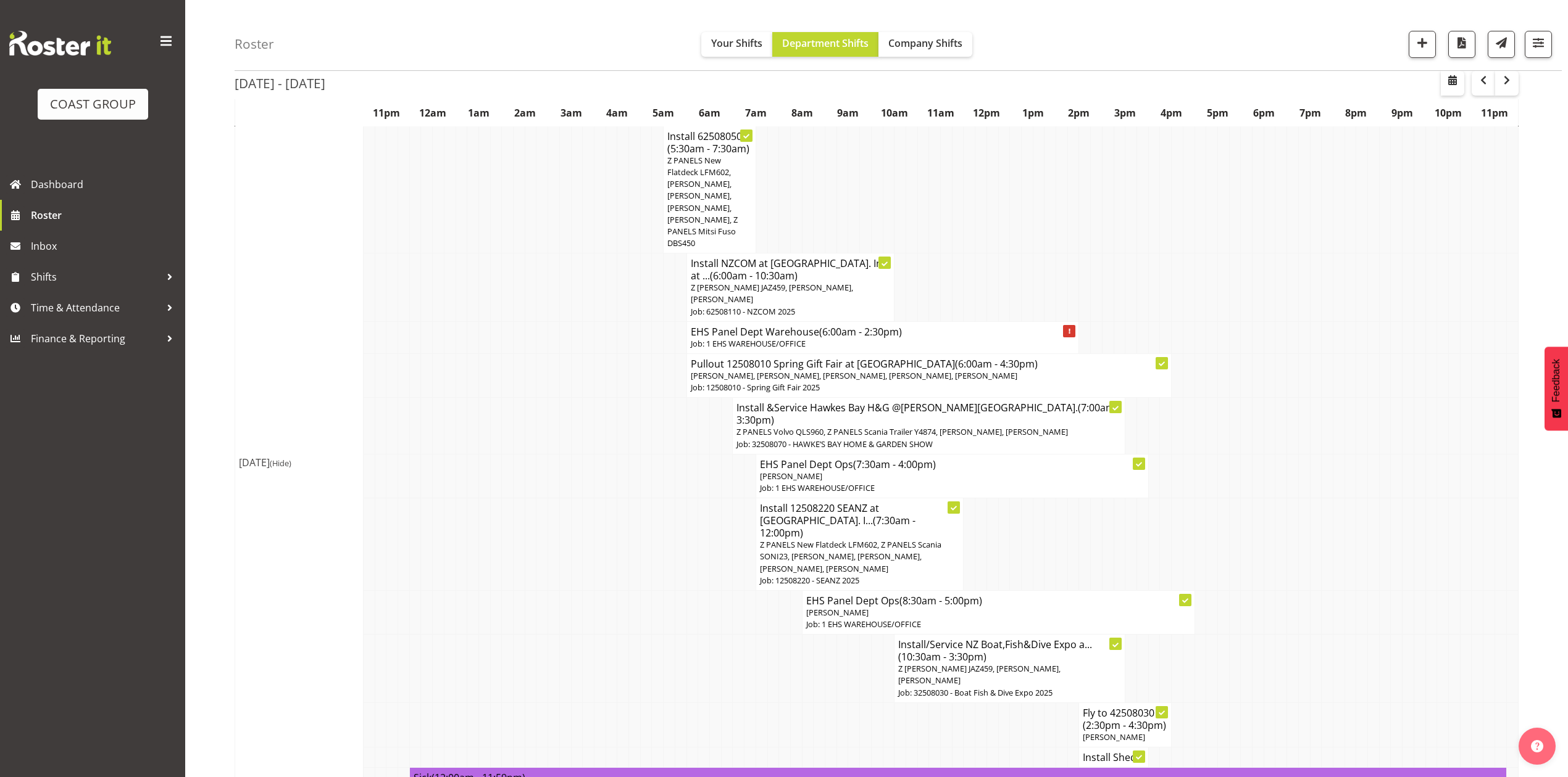
click at [850, 539] on span "Z PANELS New Flatdeck LFM602, Z PANELS Scania SONI23, [PERSON_NAME], [PERSON_NA…" at bounding box center [850, 556] width 181 height 34
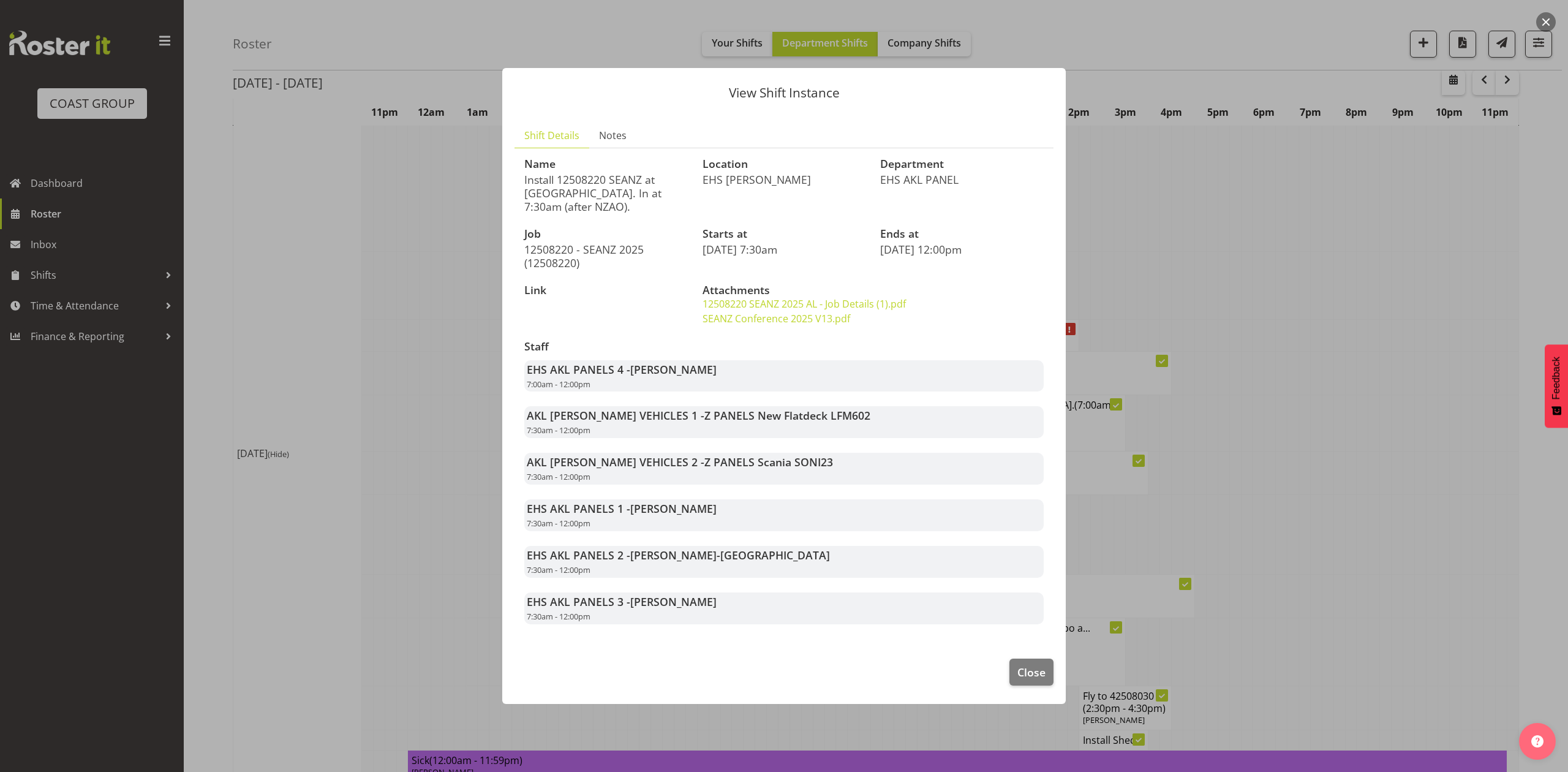
click at [1111, 220] on div at bounding box center [784, 386] width 1568 height 772
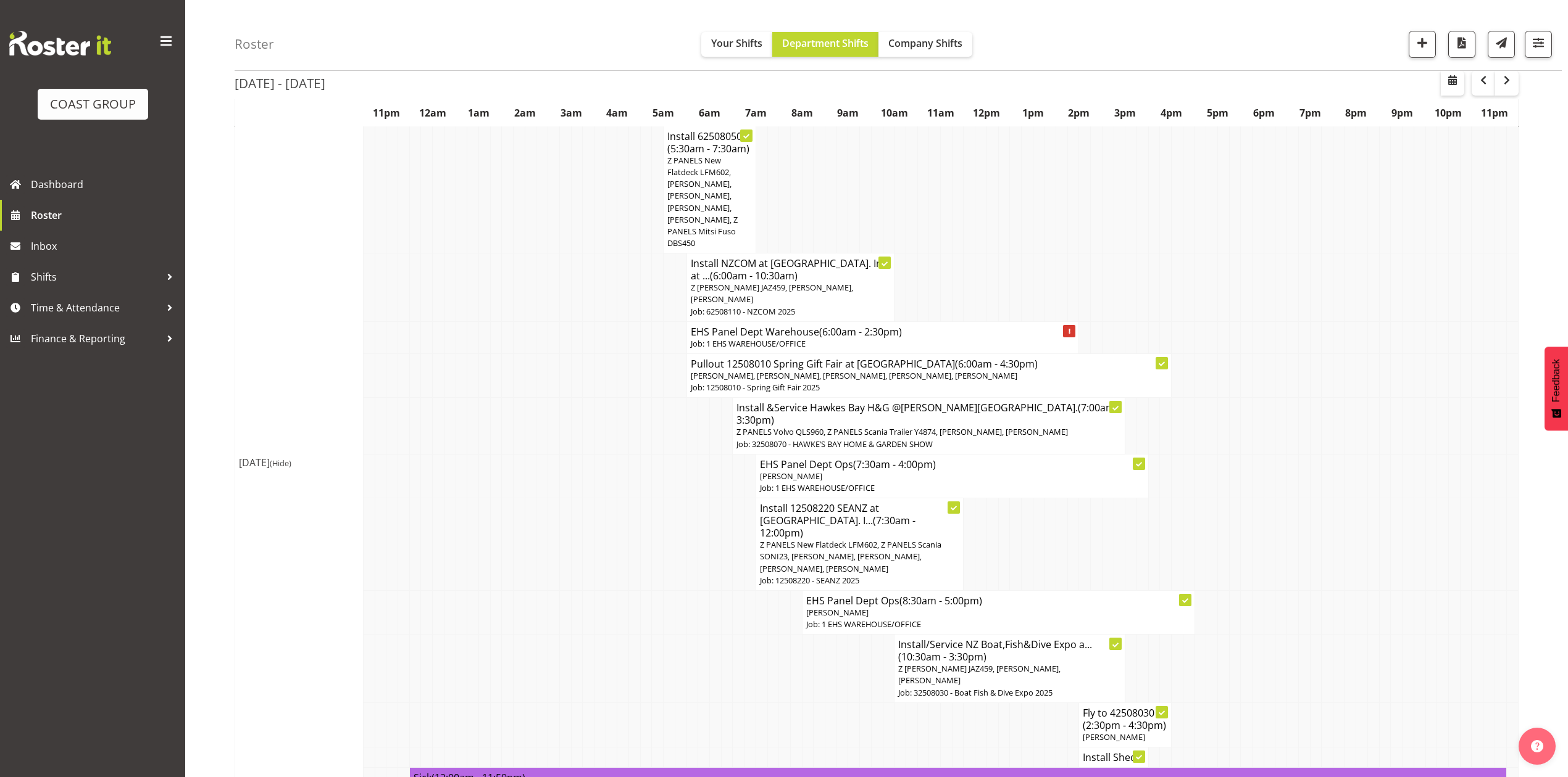
click at [852, 539] on span "Z PANELS New Flatdeck LFM602, Z PANELS Scania SONI23, [PERSON_NAME], [PERSON_NA…" at bounding box center [850, 556] width 181 height 34
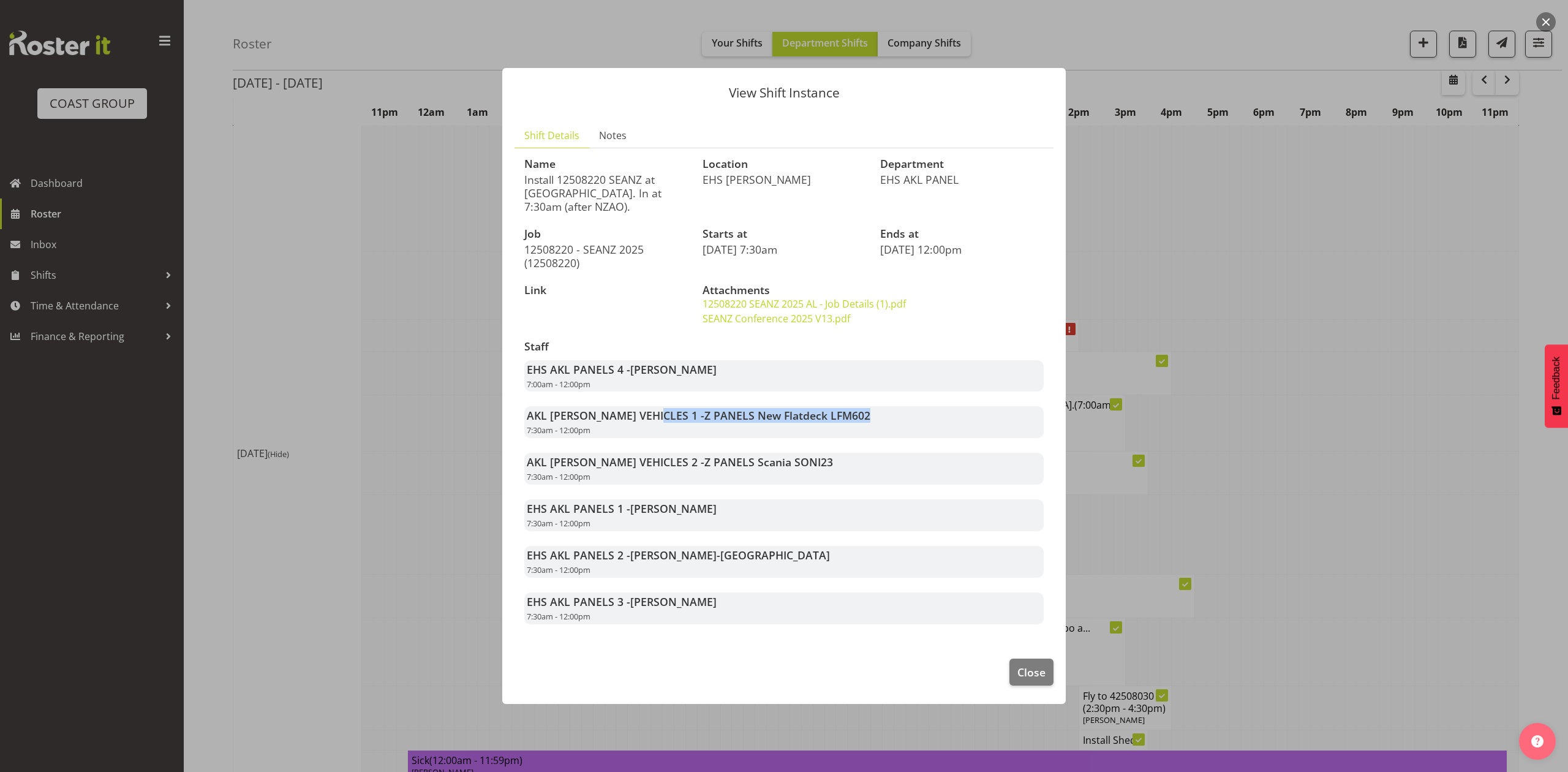
drag, startPoint x: 824, startPoint y: 418, endPoint x: 653, endPoint y: 413, distance: 171.1
click at [653, 413] on div "AKL [PERSON_NAME] VEHICLES 1 - Z PANELS New Flatdeck LFM602 7:30am - 12:00pm" at bounding box center [784, 422] width 519 height 32
click at [786, 677] on footer "Close" at bounding box center [784, 675] width 563 height 57
drag, startPoint x: 1546, startPoint y: 18, endPoint x: 1554, endPoint y: 89, distance: 71.4
click at [1546, 18] on button "button" at bounding box center [1546, 21] width 19 height 19
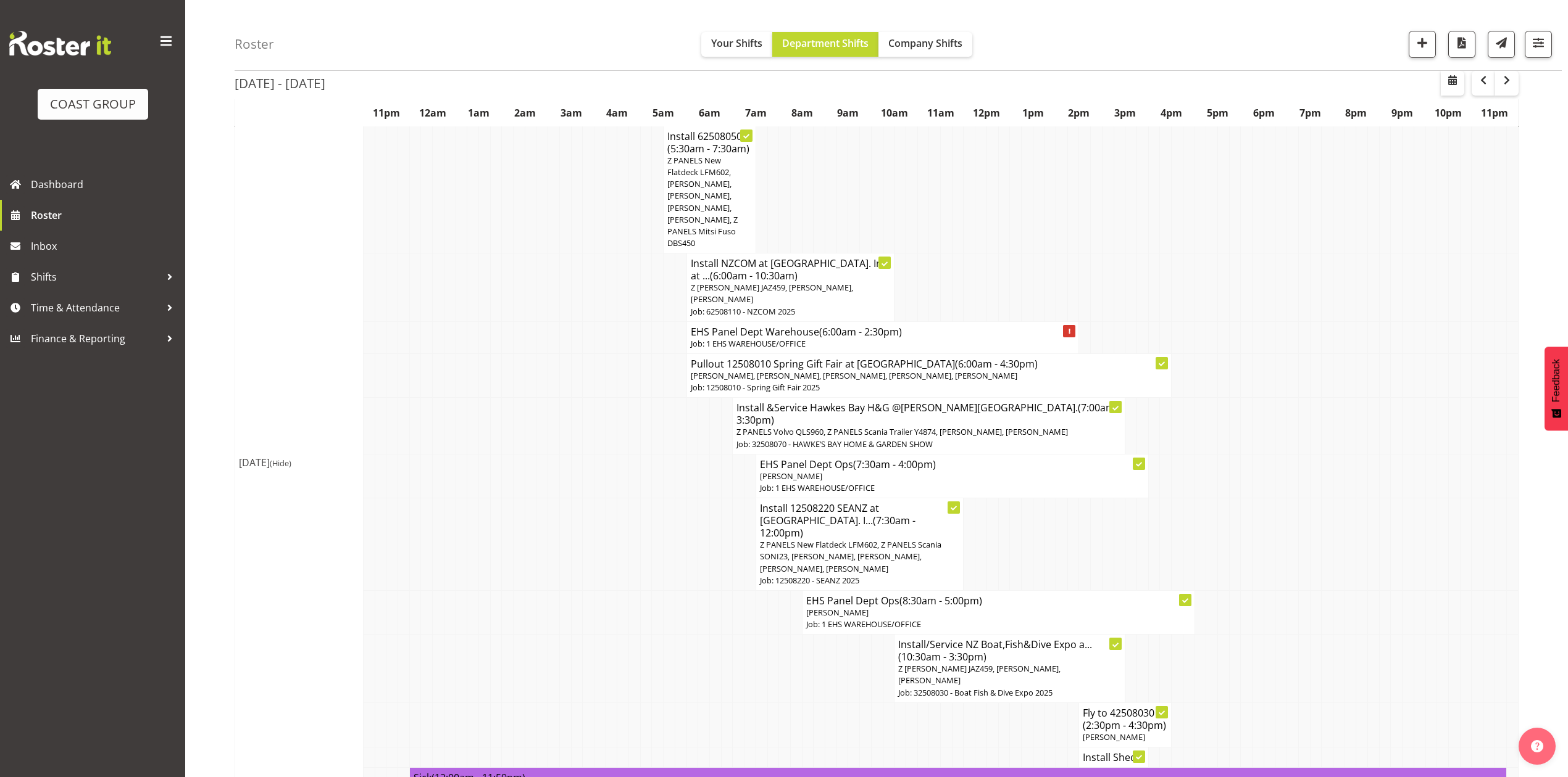
drag, startPoint x: 1496, startPoint y: 302, endPoint x: 1348, endPoint y: 302, distance: 148.0
click at [1495, 321] on td at bounding box center [1500, 337] width 12 height 32
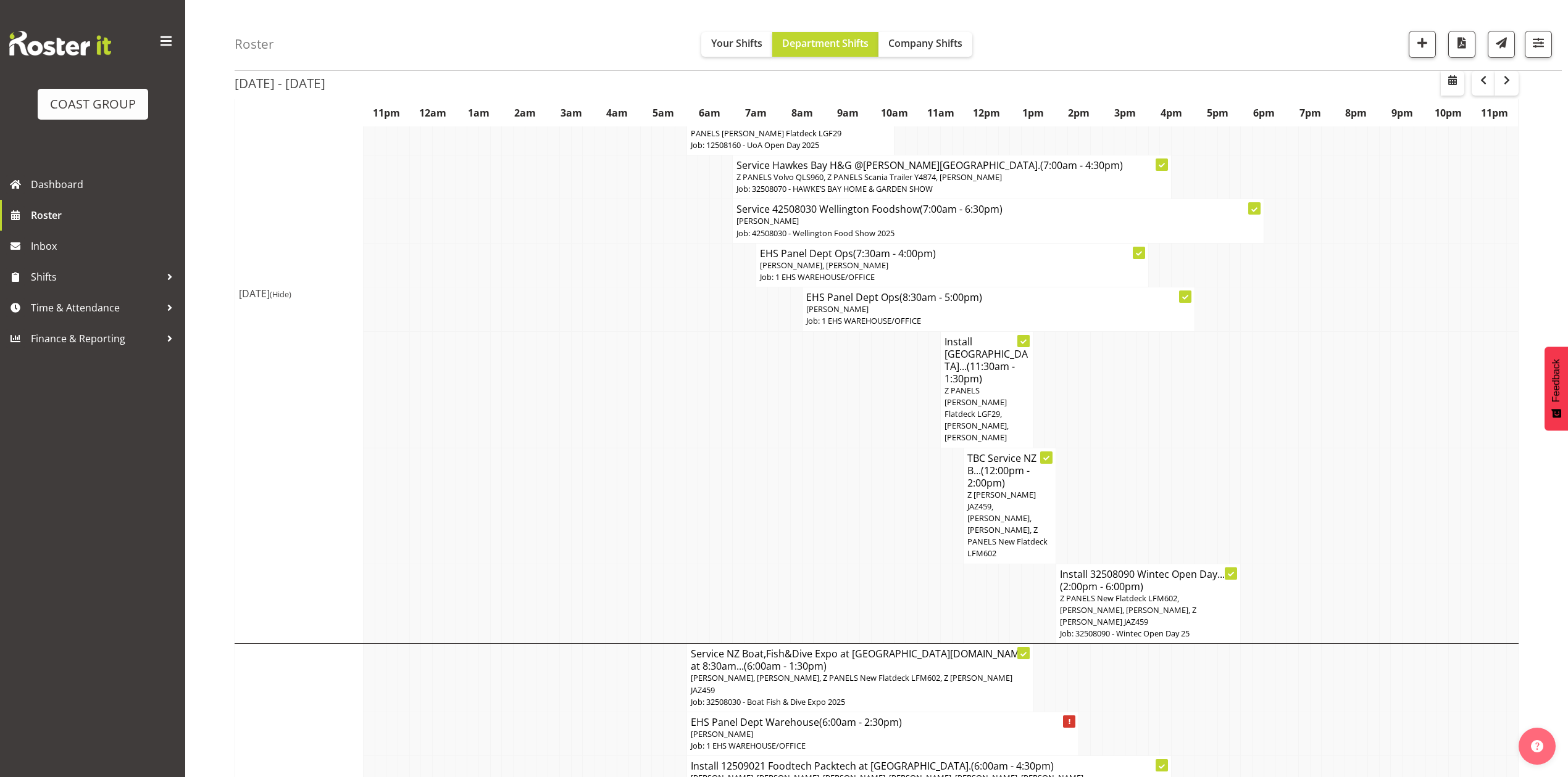
scroll to position [2138, 0]
